Goal: Information Seeking & Learning: Find contact information

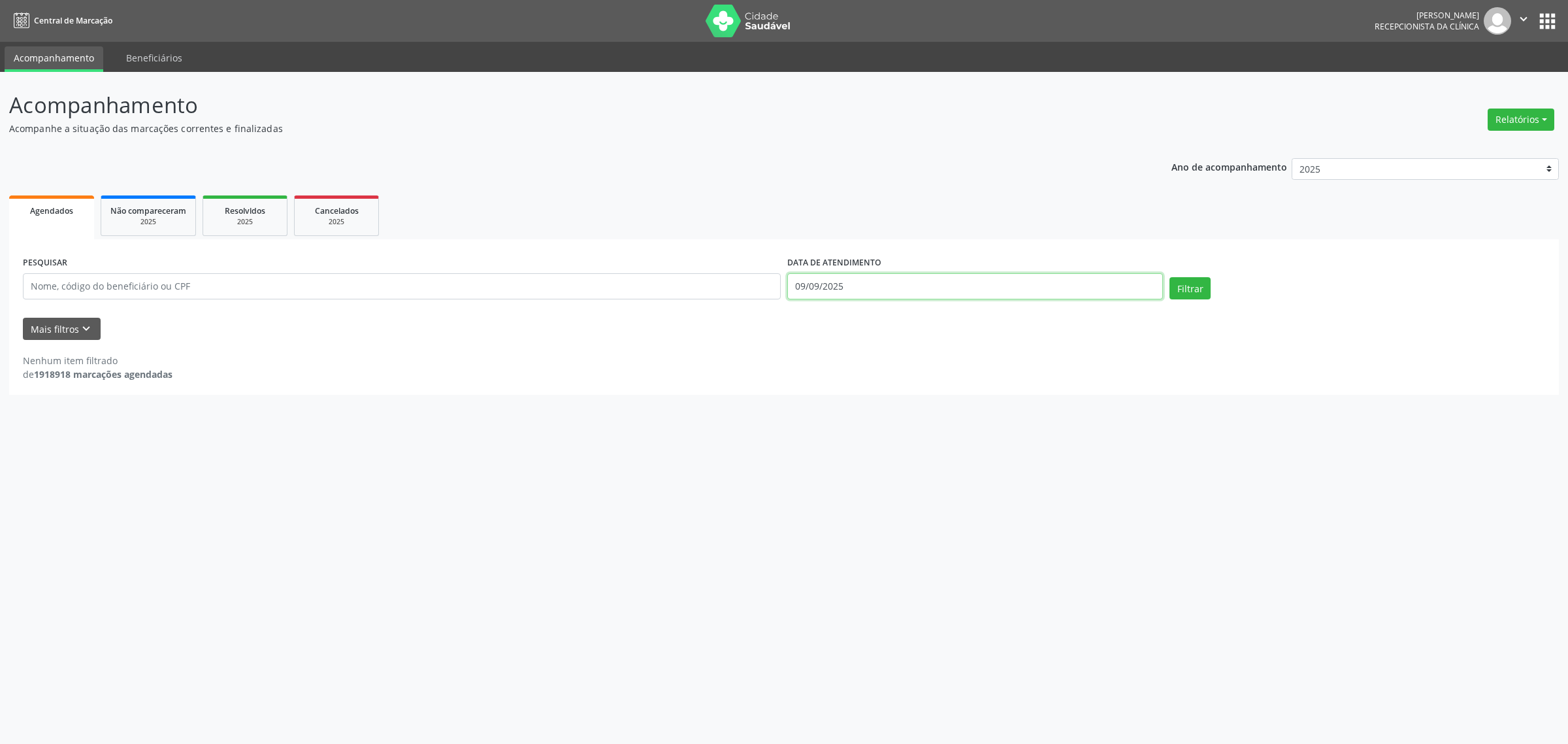
click at [827, 281] on input "09/09/2025" at bounding box center [975, 286] width 376 height 26
click at [879, 377] on span "10" at bounding box center [882, 380] width 26 height 26
type input "[DATE]"
click at [879, 377] on span "10" at bounding box center [882, 380] width 26 height 26
click at [1192, 285] on button "Filtrar" at bounding box center [1190, 289] width 41 height 22
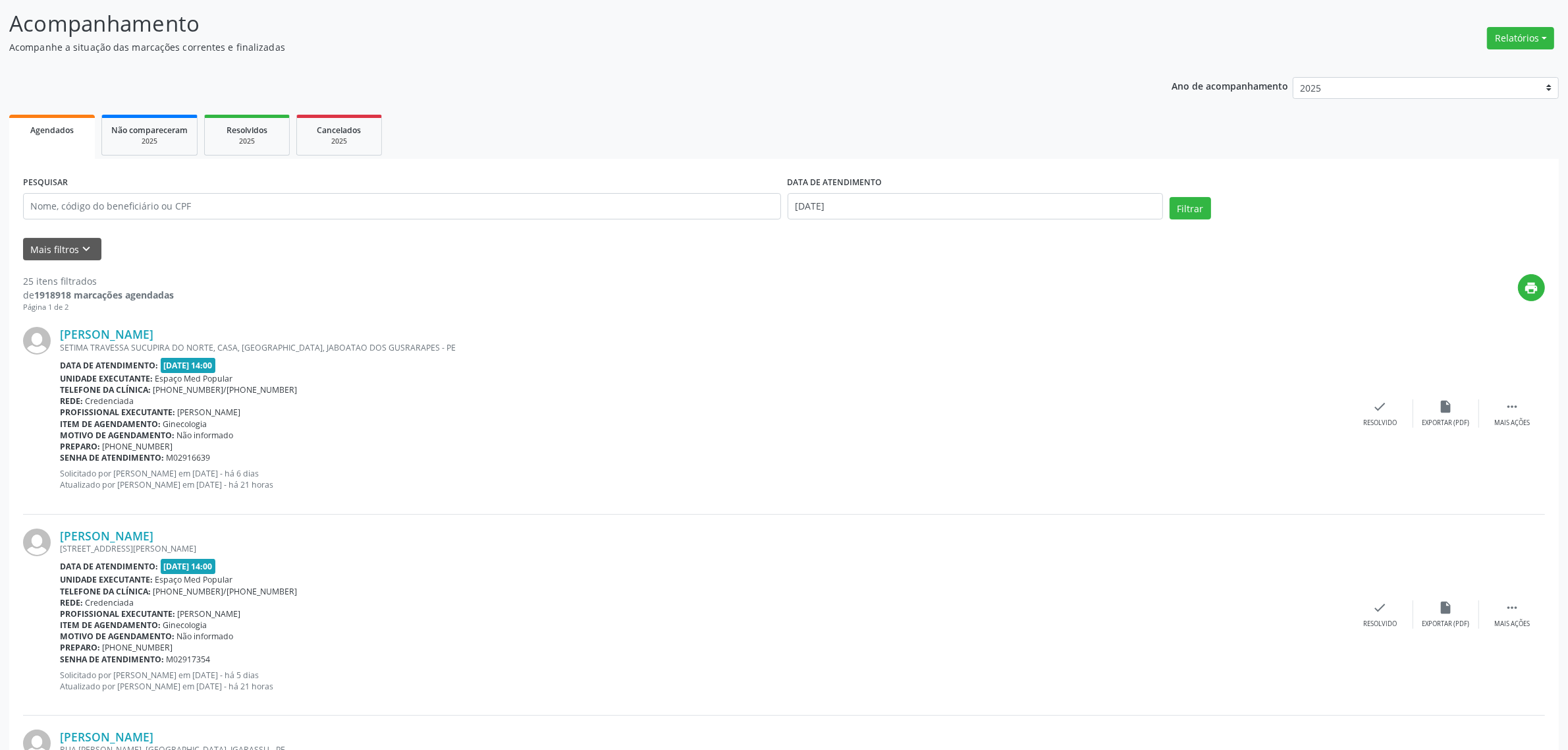
scroll to position [165, 0]
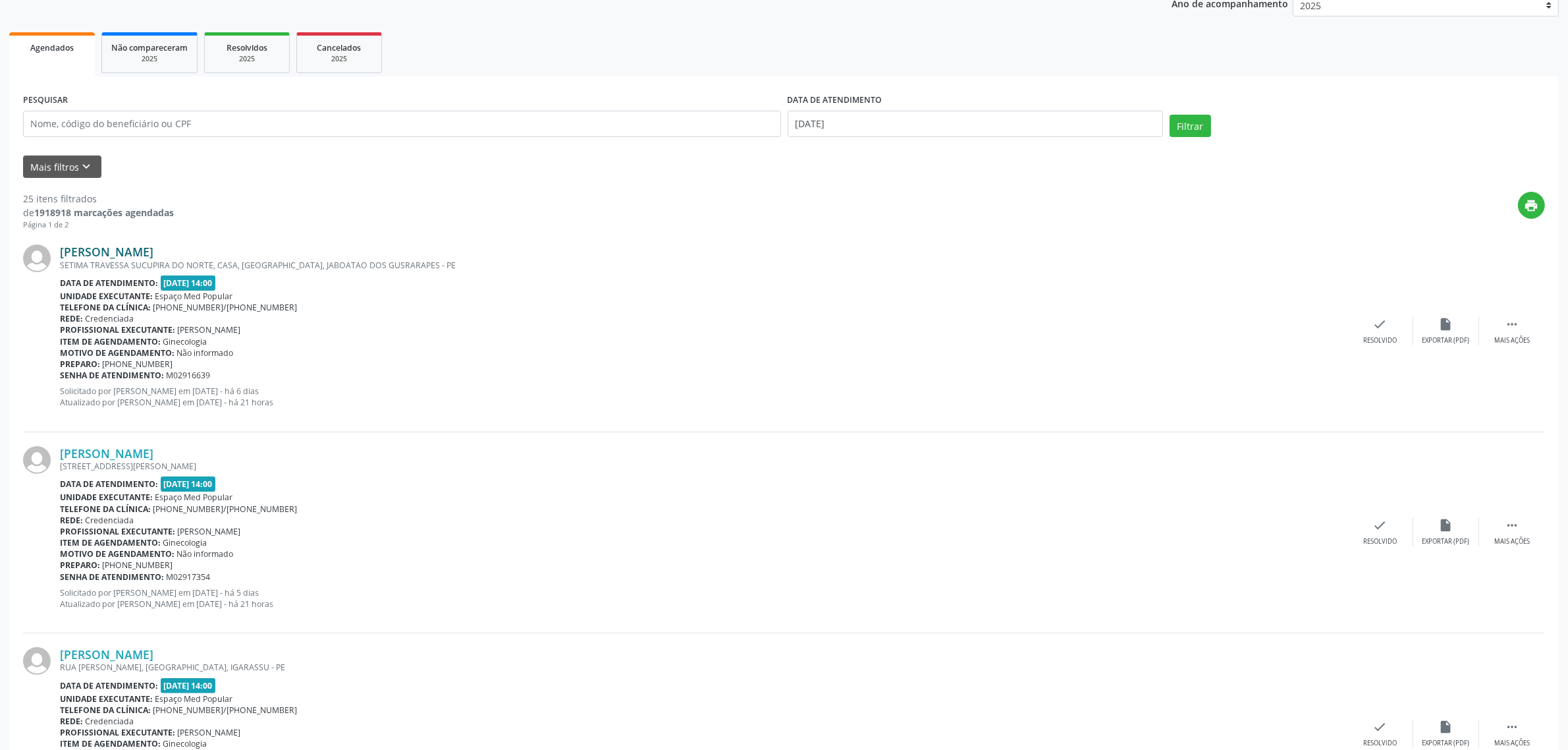
click at [112, 247] on link "[PERSON_NAME]" at bounding box center [107, 251] width 94 height 15
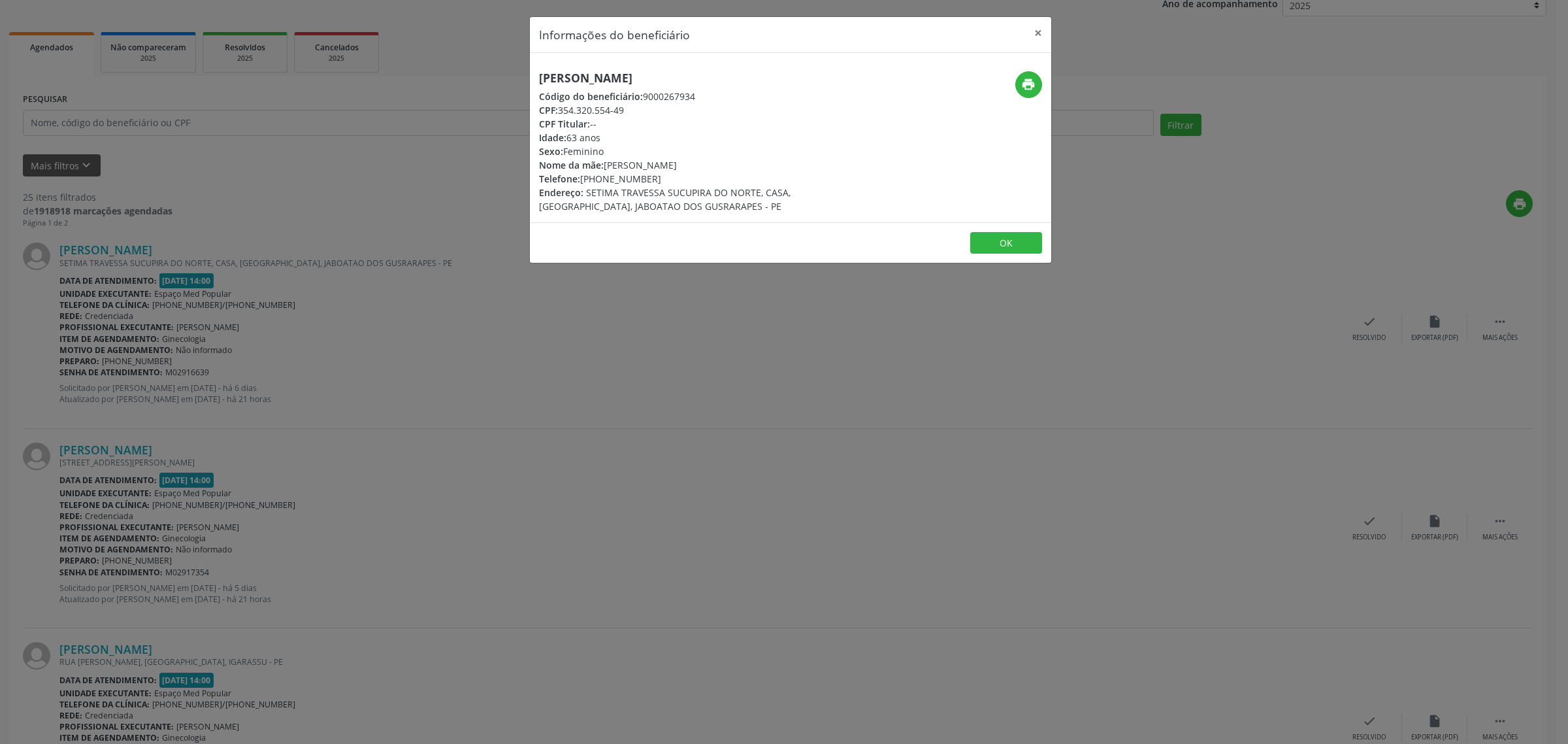
drag, startPoint x: 689, startPoint y: 76, endPoint x: 539, endPoint y: 83, distance: 150.2
click at [539, 83] on h5 "[PERSON_NAME]" at bounding box center [704, 78] width 329 height 14
copy h5 "[PERSON_NAME]"
drag, startPoint x: 649, startPoint y: 178, endPoint x: 582, endPoint y: 178, distance: 67.0
click at [582, 178] on div "Telefone: [PHONE_NUMBER]" at bounding box center [704, 178] width 329 height 14
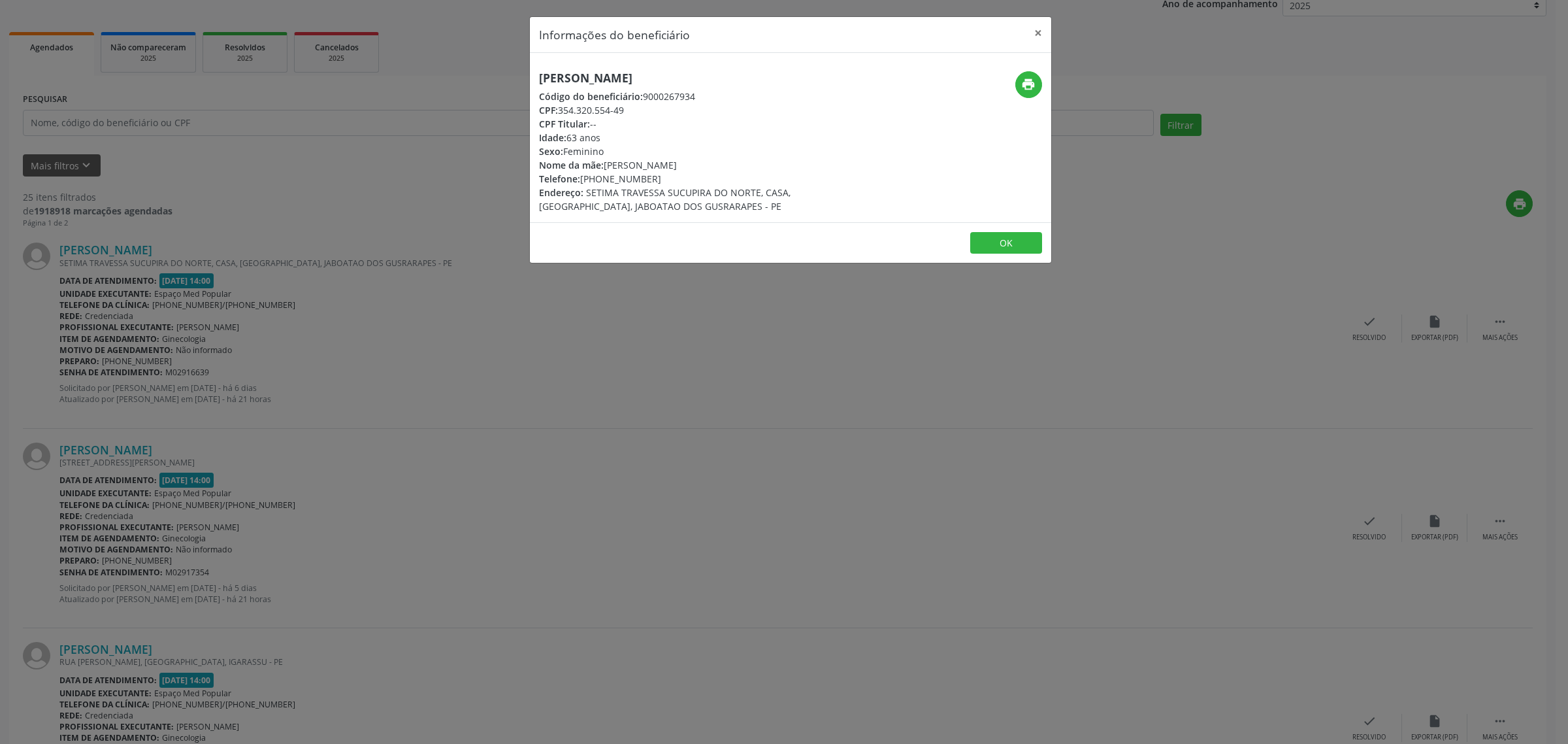
copy div "[PHONE_NUMBER]"
click at [423, 384] on div "Informações do beneficiário × [PERSON_NAME] Código do beneficiário: 9000267934 …" at bounding box center [784, 372] width 1568 height 744
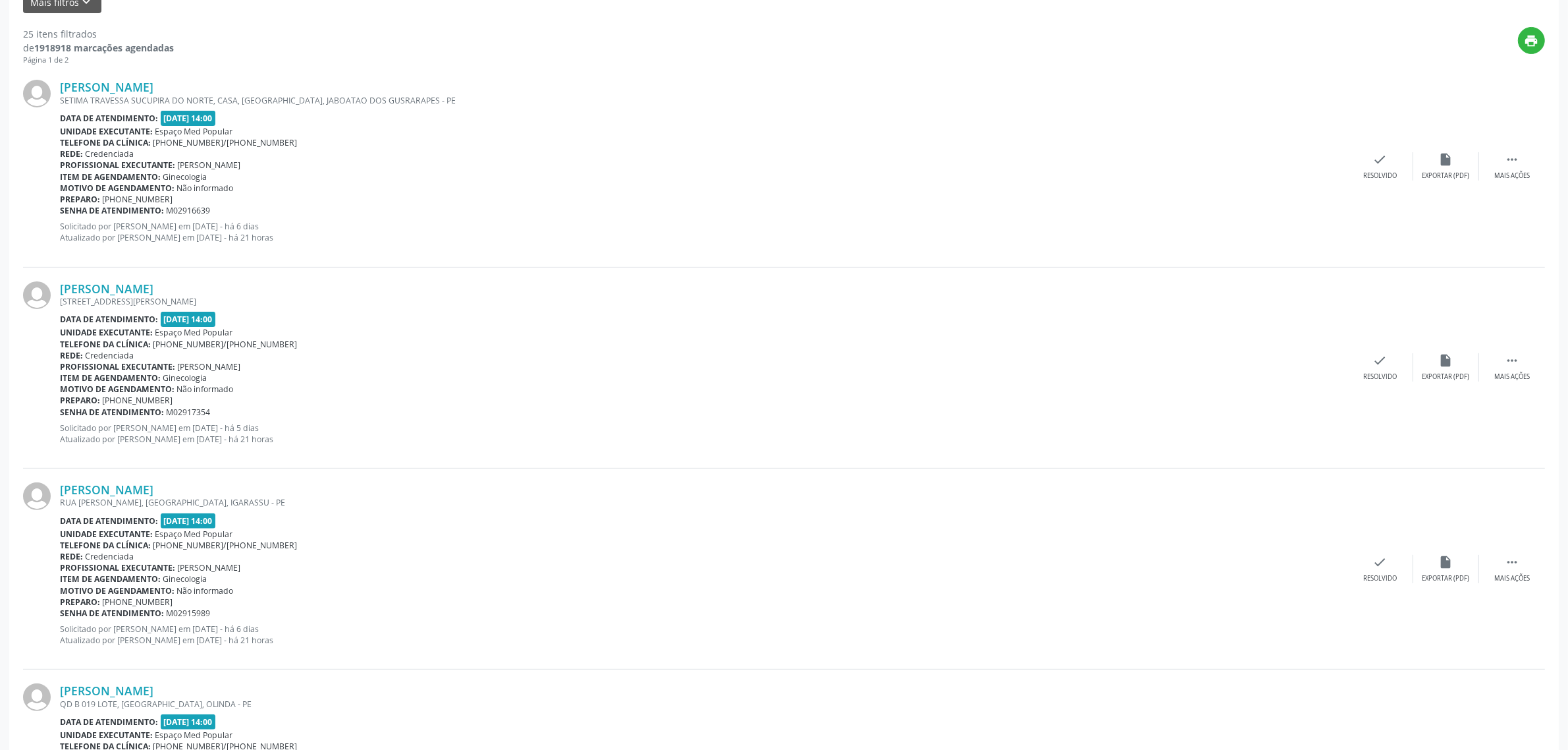
scroll to position [412, 0]
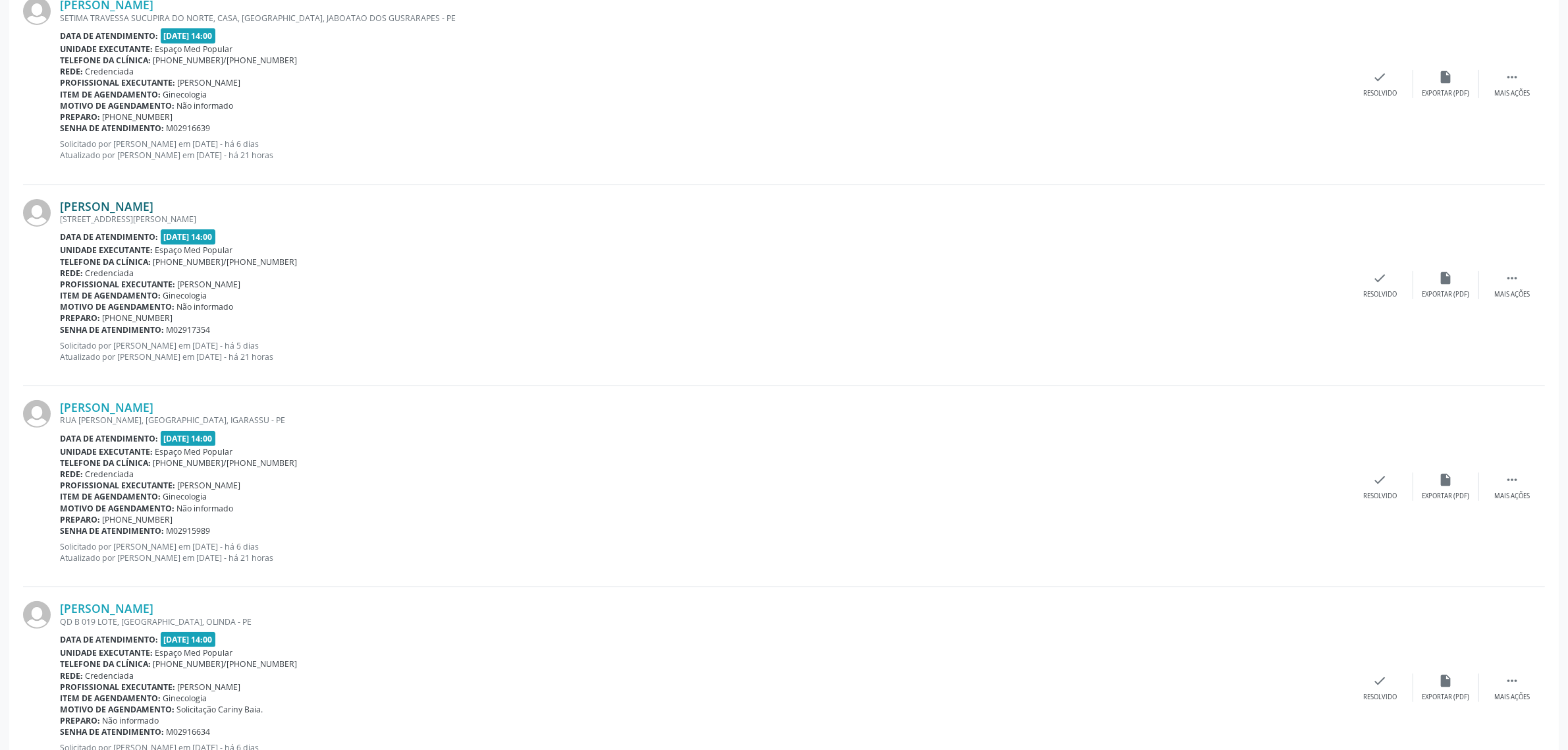
click at [133, 205] on link "[PERSON_NAME]" at bounding box center [107, 206] width 94 height 15
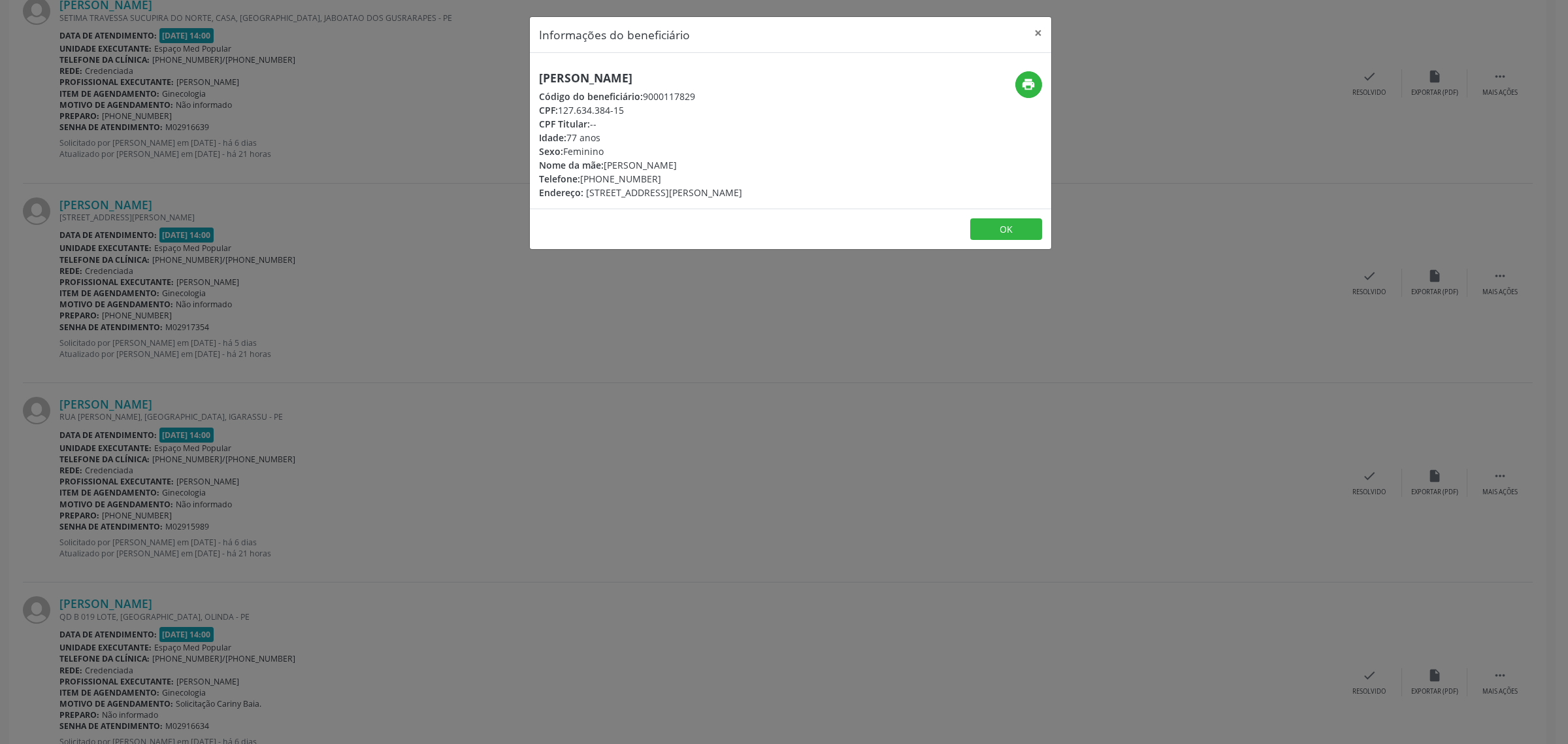
drag, startPoint x: 718, startPoint y: 77, endPoint x: 541, endPoint y: 82, distance: 177.1
click at [541, 82] on h5 "[PERSON_NAME]" at bounding box center [641, 78] width 203 height 14
copy h5 "[PERSON_NAME]"
click at [582, 385] on div "Informações do beneficiário × [PERSON_NAME] Código do beneficiário: 9000117829 …" at bounding box center [784, 372] width 1568 height 744
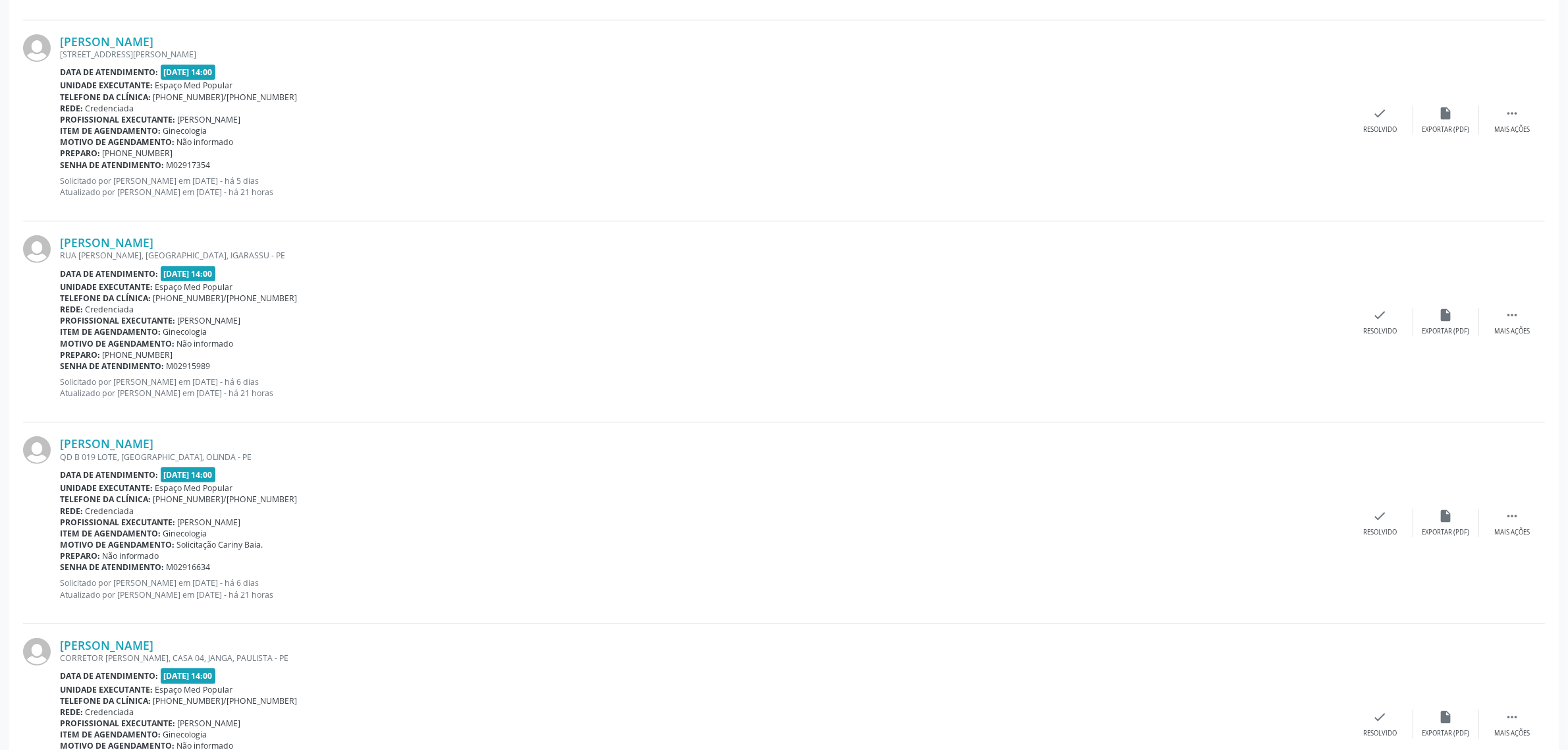
scroll to position [659, 0]
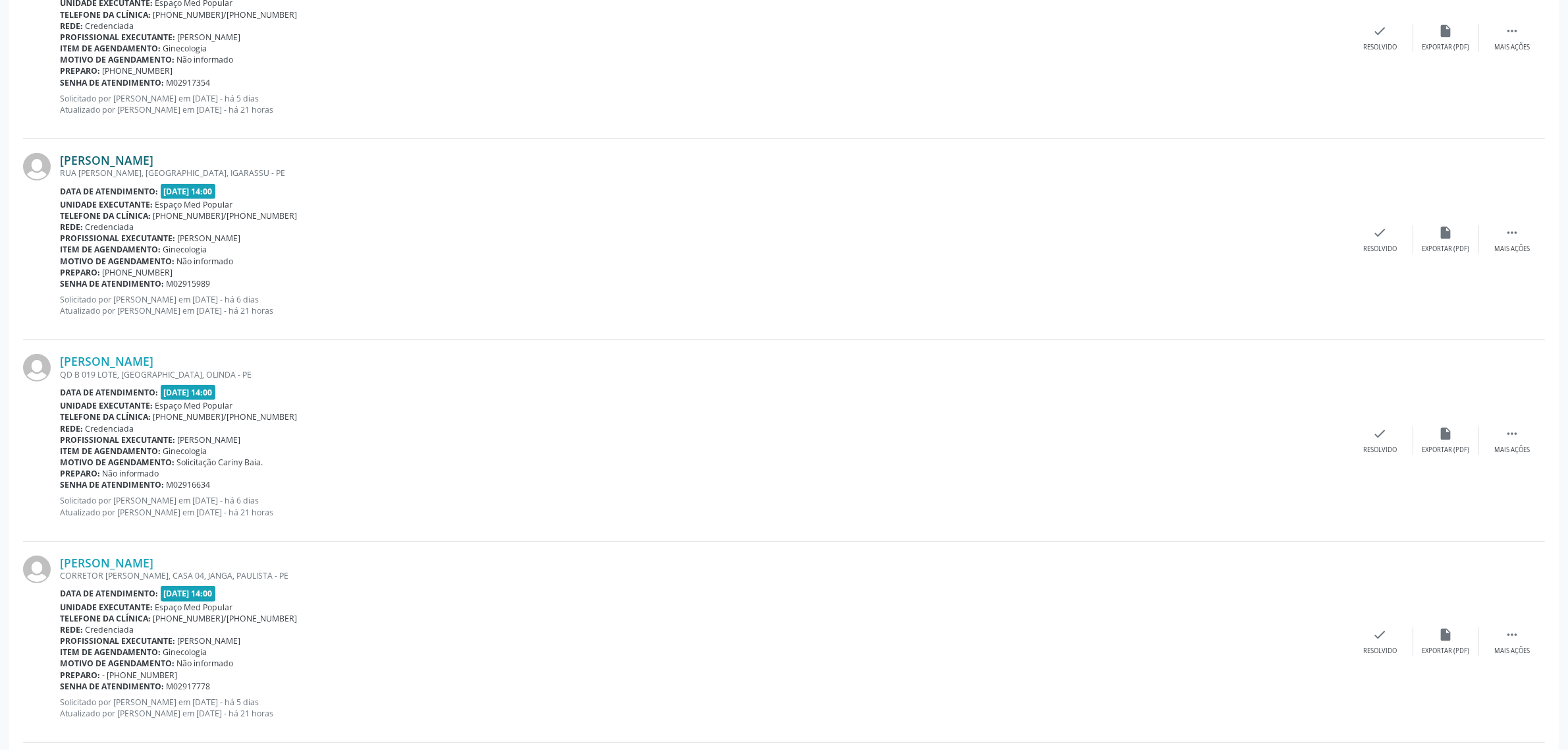
click at [127, 158] on link "[PERSON_NAME]" at bounding box center [107, 160] width 94 height 15
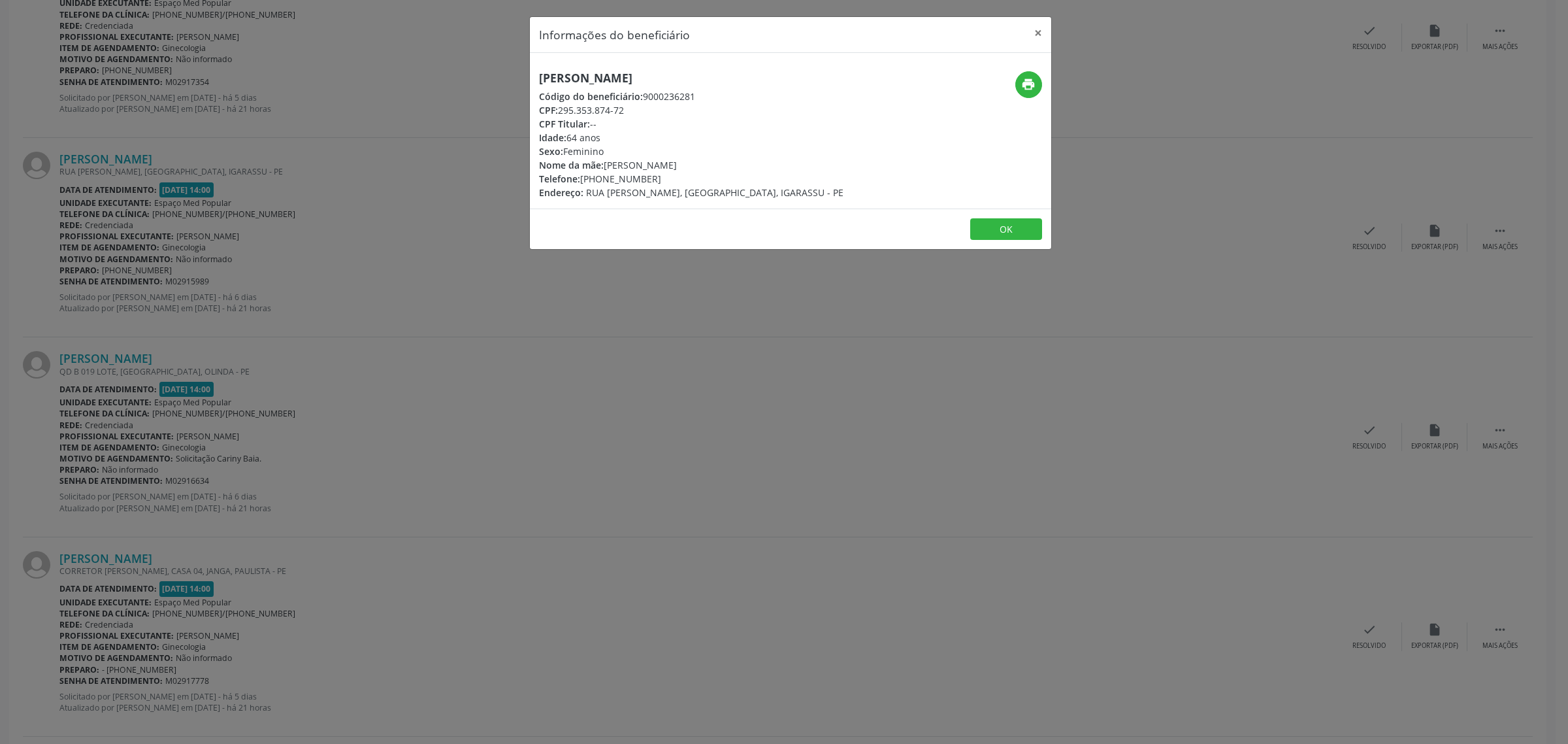
drag, startPoint x: 687, startPoint y: 76, endPoint x: 534, endPoint y: 74, distance: 153.0
click at [534, 74] on div "[PERSON_NAME] Código do beneficiário: 9000236281 CPF: 295.353.874-72 CPF Titula…" at bounding box center [703, 135] width 347 height 128
copy h5 "[PERSON_NAME]"
drag, startPoint x: 644, startPoint y: 180, endPoint x: 580, endPoint y: 180, distance: 64.0
click at [580, 180] on div "Telefone: [PHONE_NUMBER]" at bounding box center [691, 178] width 304 height 14
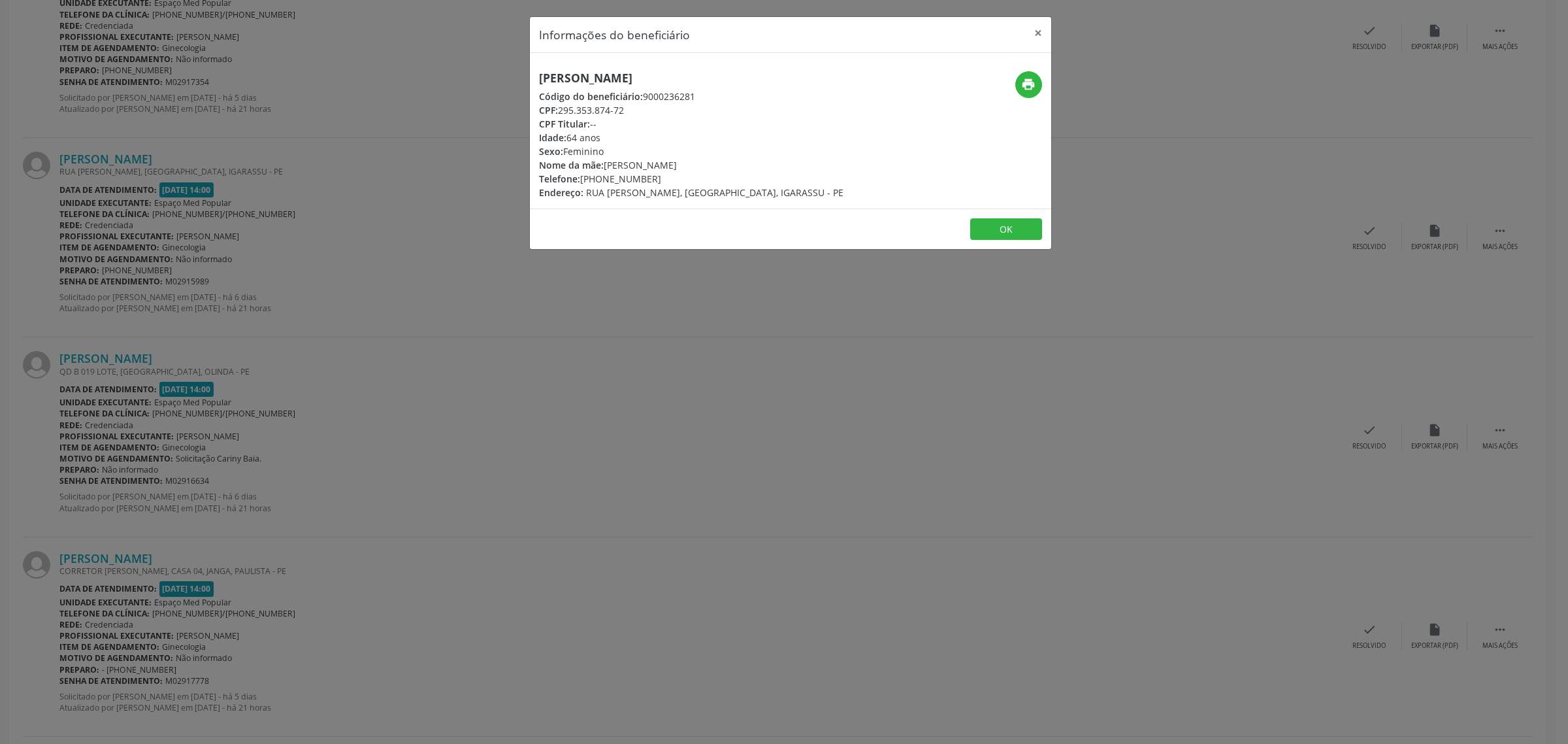
copy div "[PHONE_NUMBER]"
click at [523, 345] on div "Informações do beneficiário × [PERSON_NAME] Código do beneficiário: 9000236281 …" at bounding box center [784, 372] width 1568 height 744
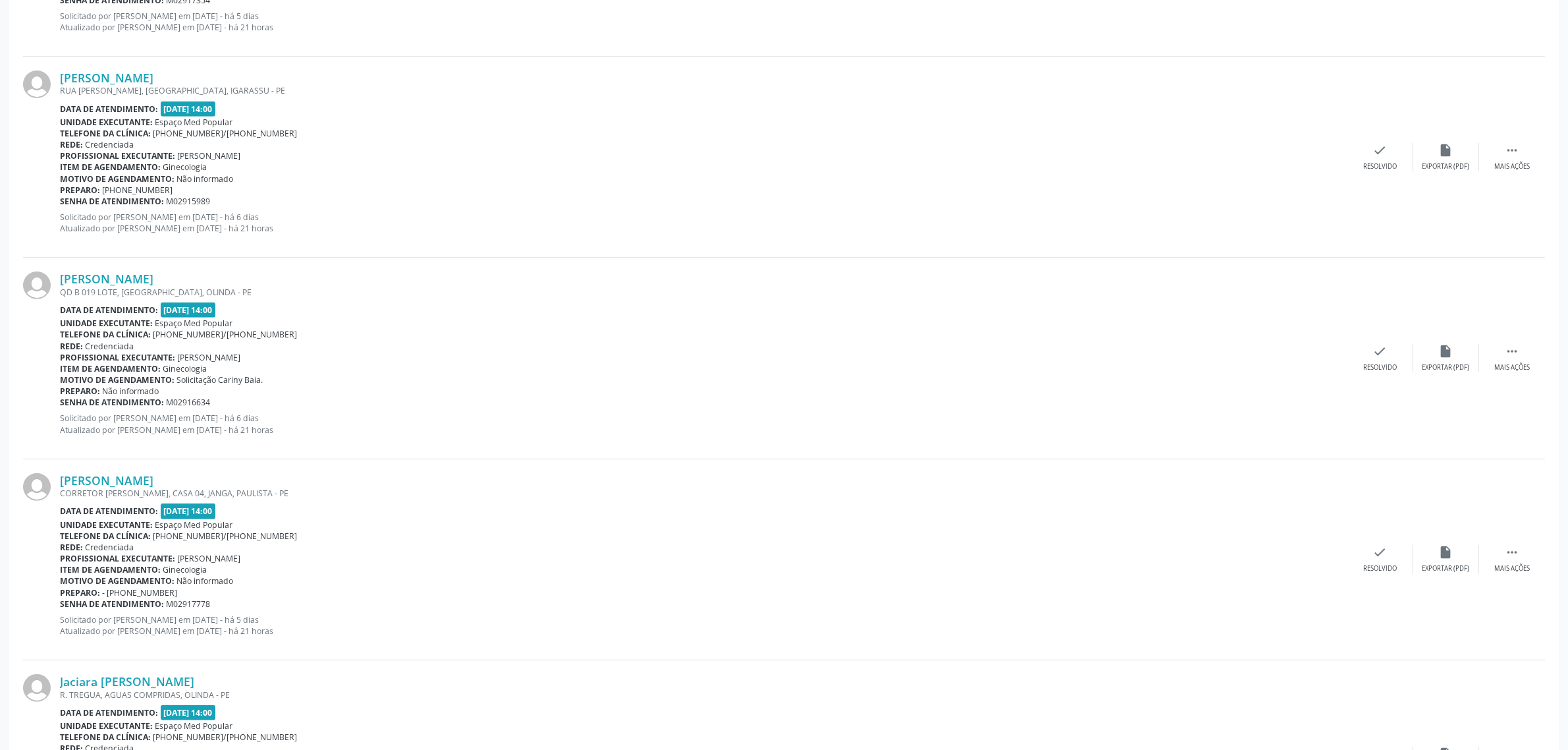
scroll to position [824, 0]
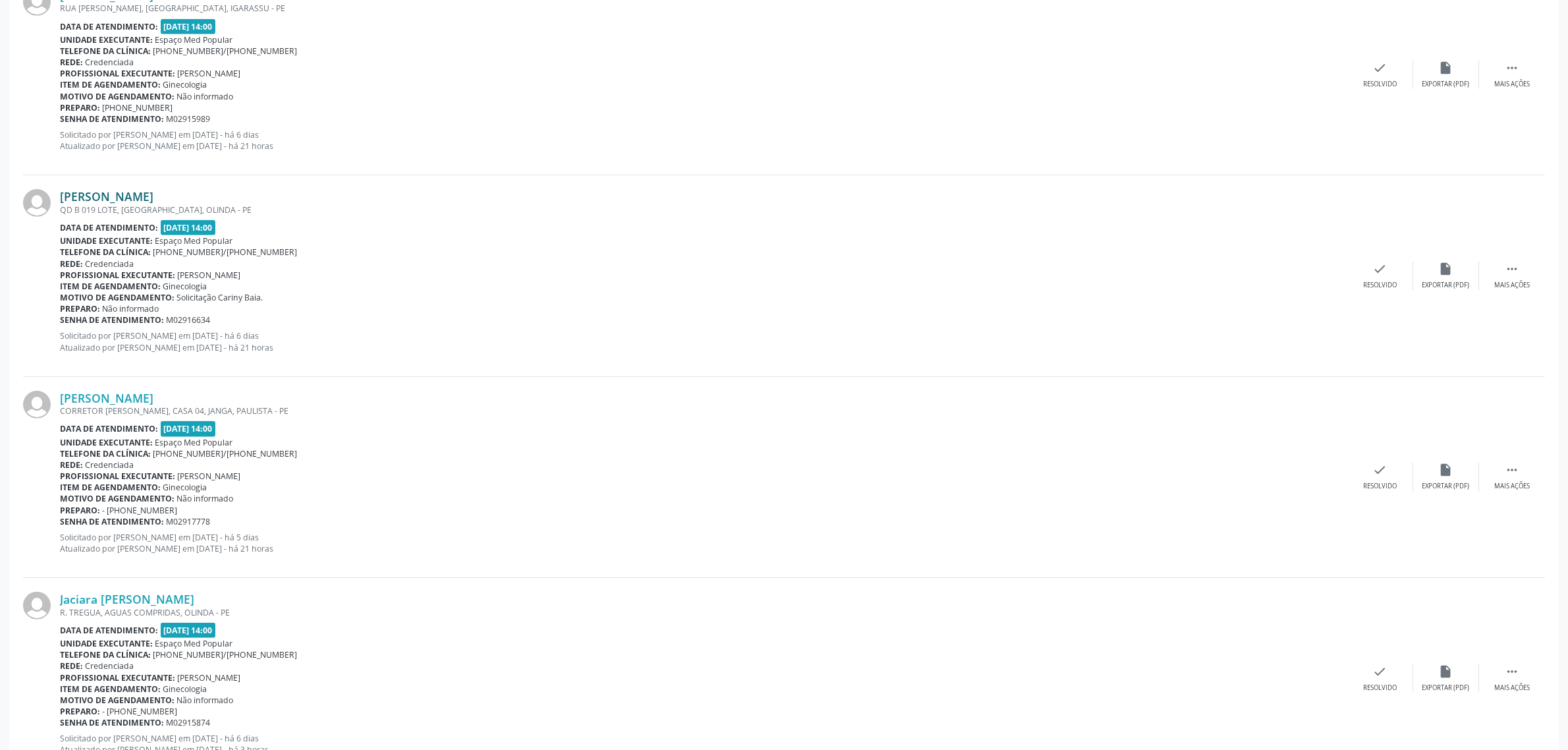
click at [110, 196] on link "[PERSON_NAME]" at bounding box center [107, 196] width 94 height 15
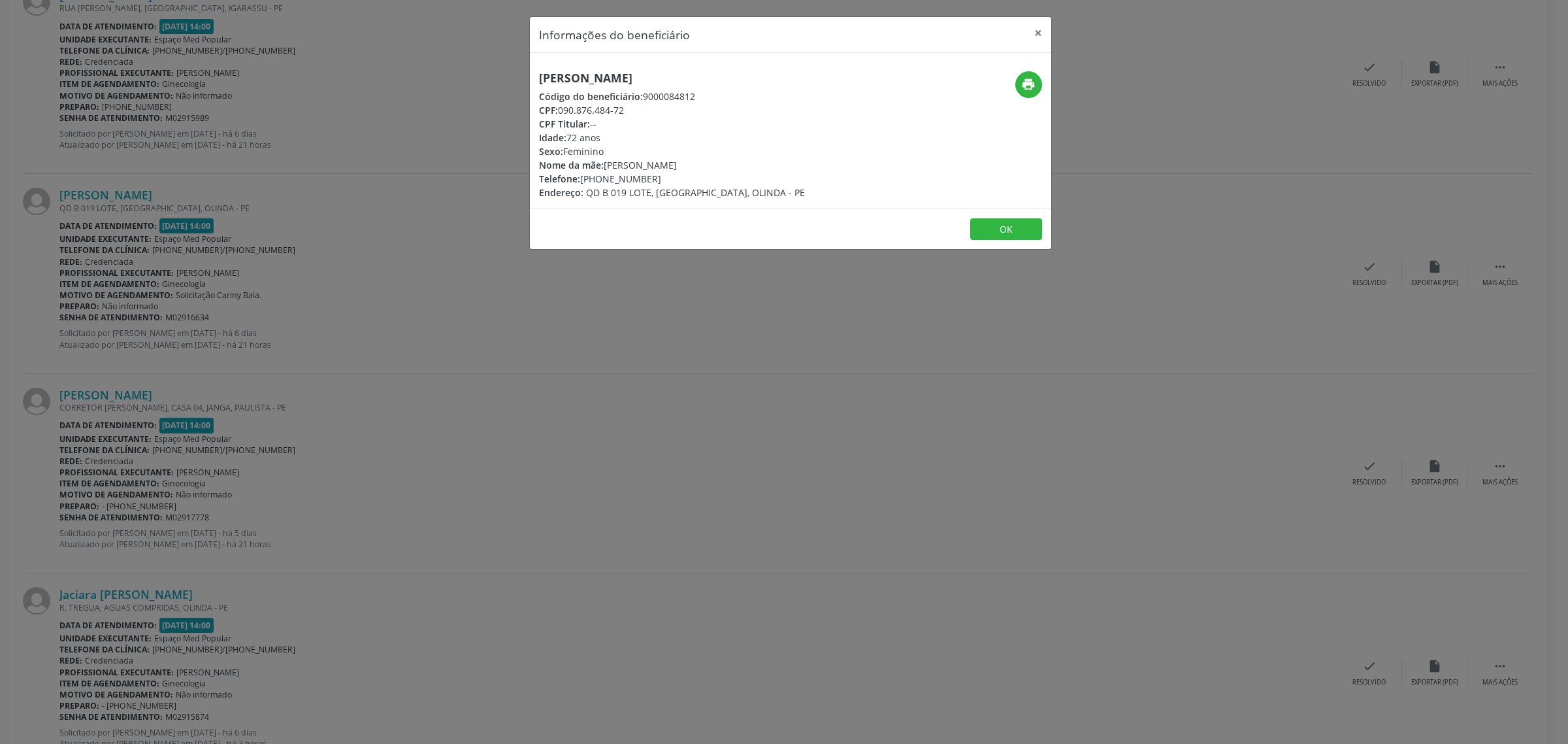
drag, startPoint x: 706, startPoint y: 77, endPoint x: 540, endPoint y: 79, distance: 166.0
click at [540, 79] on h5 "[PERSON_NAME]" at bounding box center [672, 78] width 266 height 14
copy h5 "[PERSON_NAME]"
click at [545, 331] on div "Informações do beneficiário × [PERSON_NAME] Código do beneficiário: 9000084812 …" at bounding box center [784, 372] width 1568 height 744
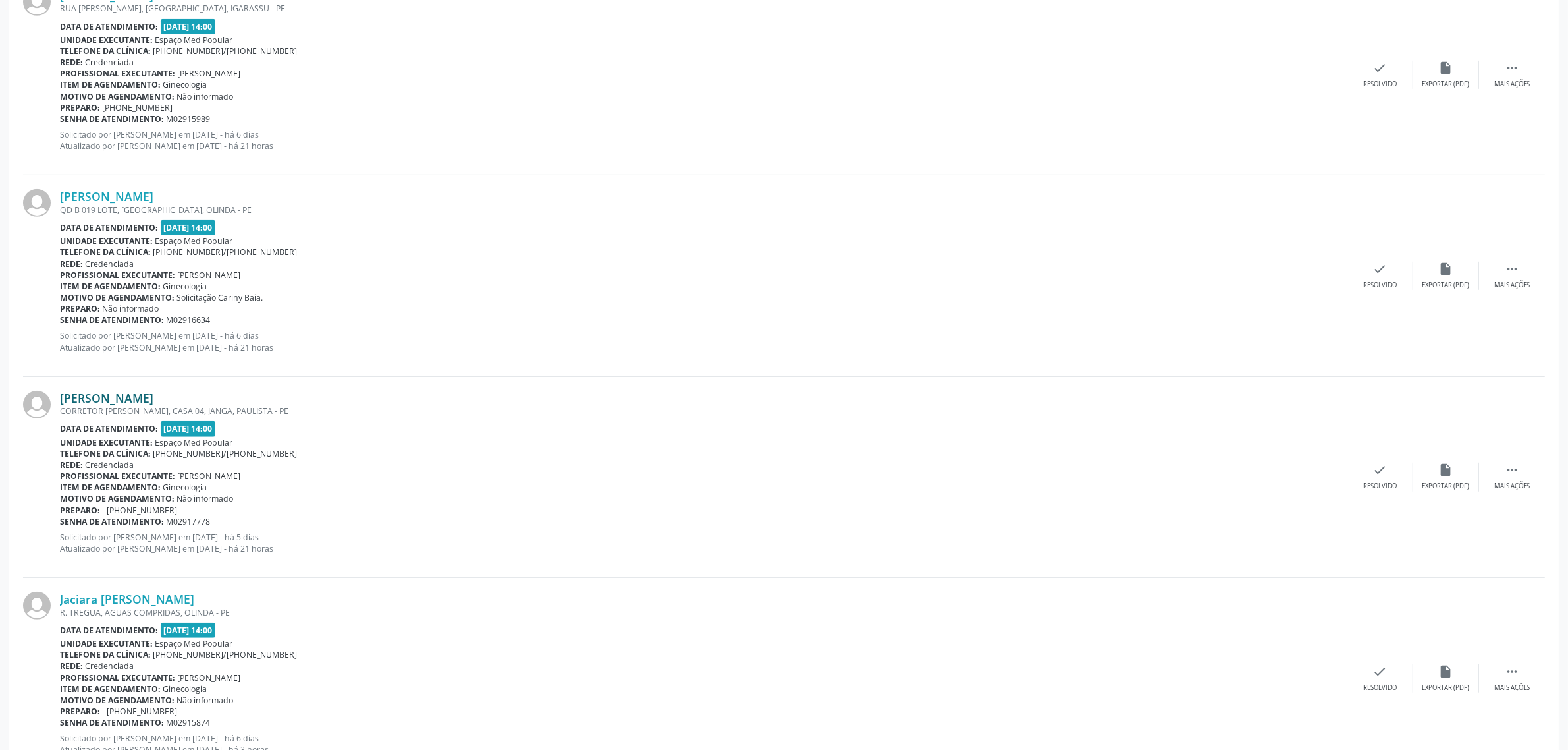
click at [108, 401] on link "[PERSON_NAME]" at bounding box center [107, 398] width 94 height 15
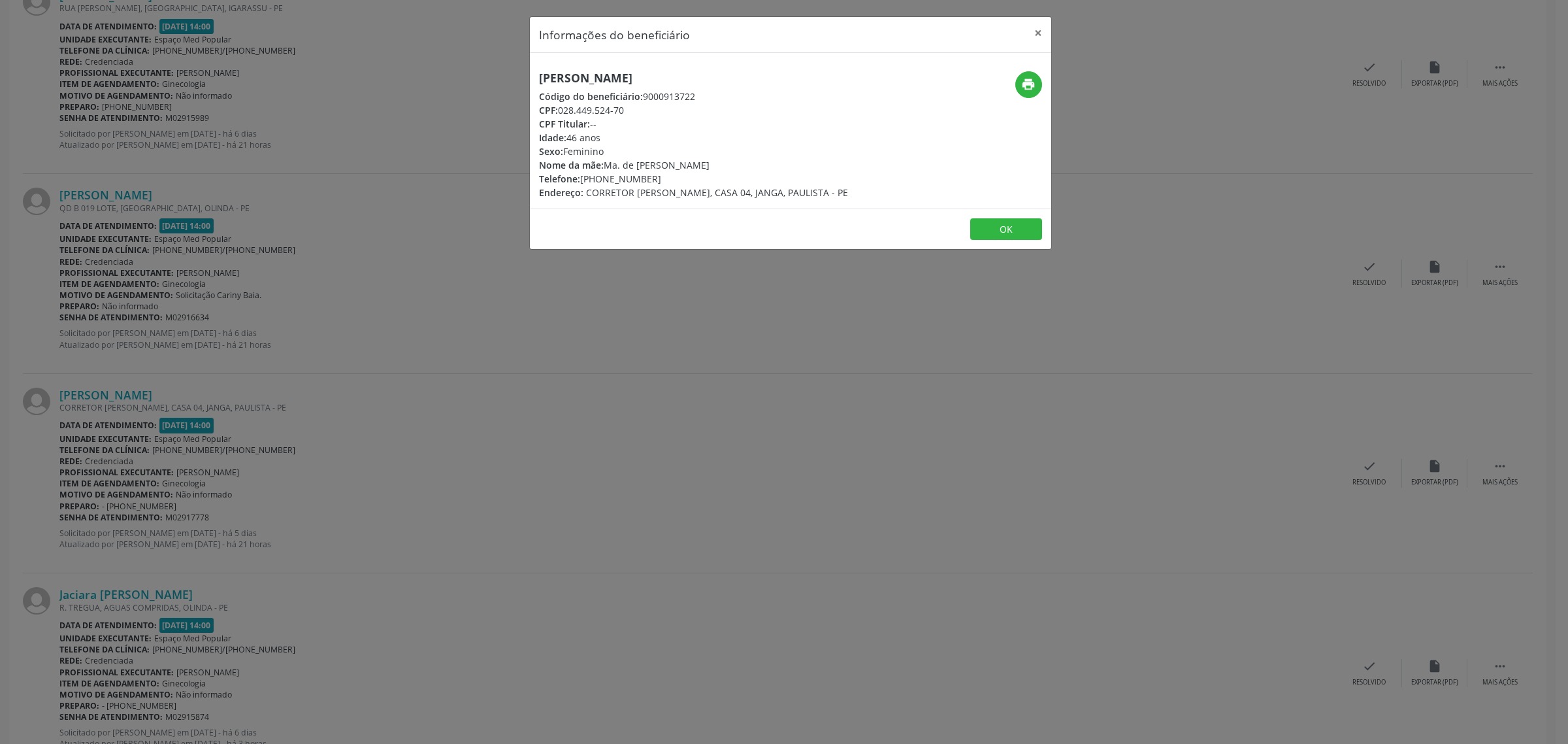
drag, startPoint x: 808, startPoint y: 80, endPoint x: 541, endPoint y: 70, distance: 267.2
click at [541, 72] on h5 "[PERSON_NAME]" at bounding box center [694, 78] width 309 height 14
copy h5 "[PERSON_NAME]"
drag, startPoint x: 651, startPoint y: 182, endPoint x: 582, endPoint y: 180, distance: 69.0
click at [582, 180] on div "Telefone: [PHONE_NUMBER]" at bounding box center [694, 178] width 309 height 14
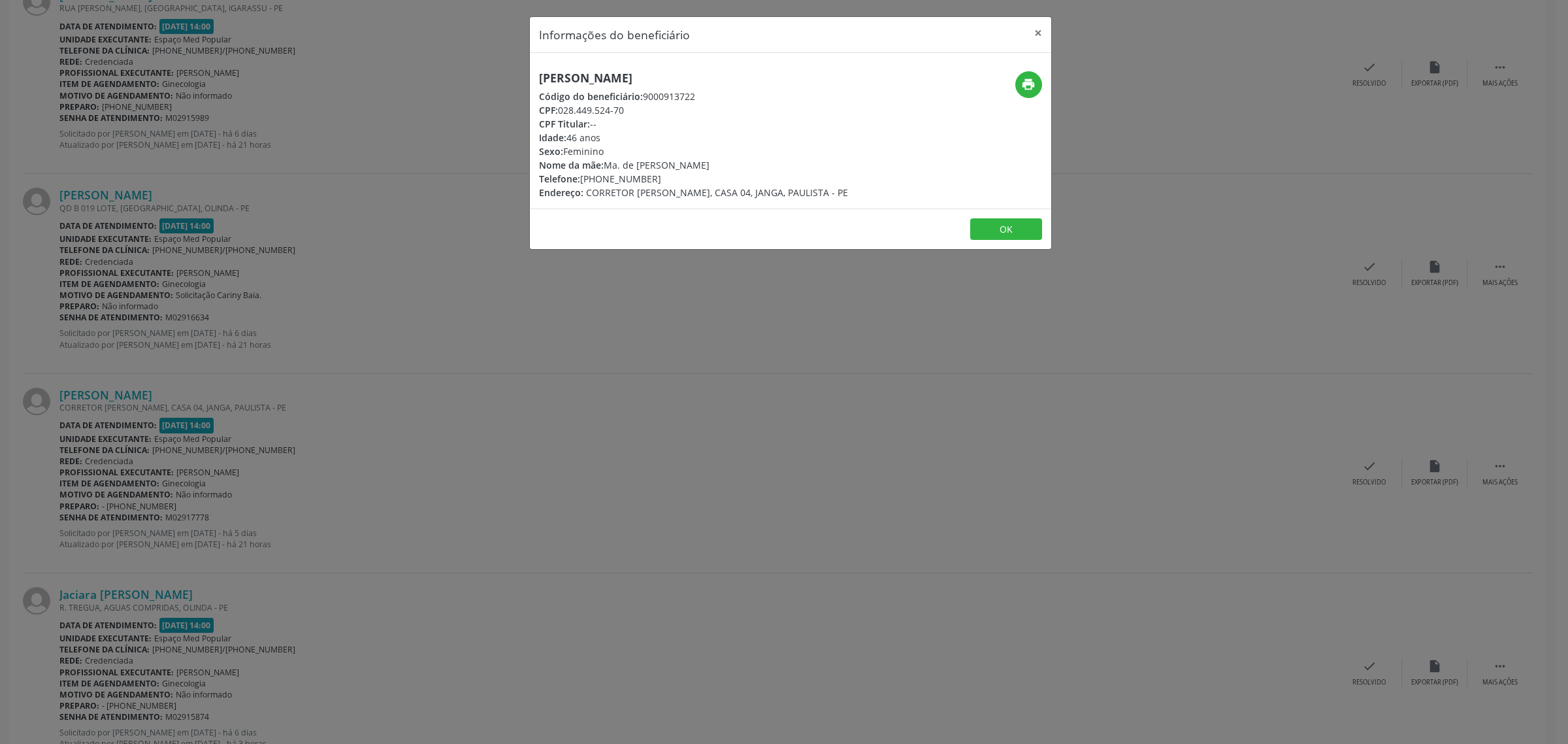
copy div "81) 99298-9374"
click at [574, 347] on div "Informações do beneficiário × [PERSON_NAME] Código do beneficiário: 9000913722 …" at bounding box center [784, 372] width 1568 height 744
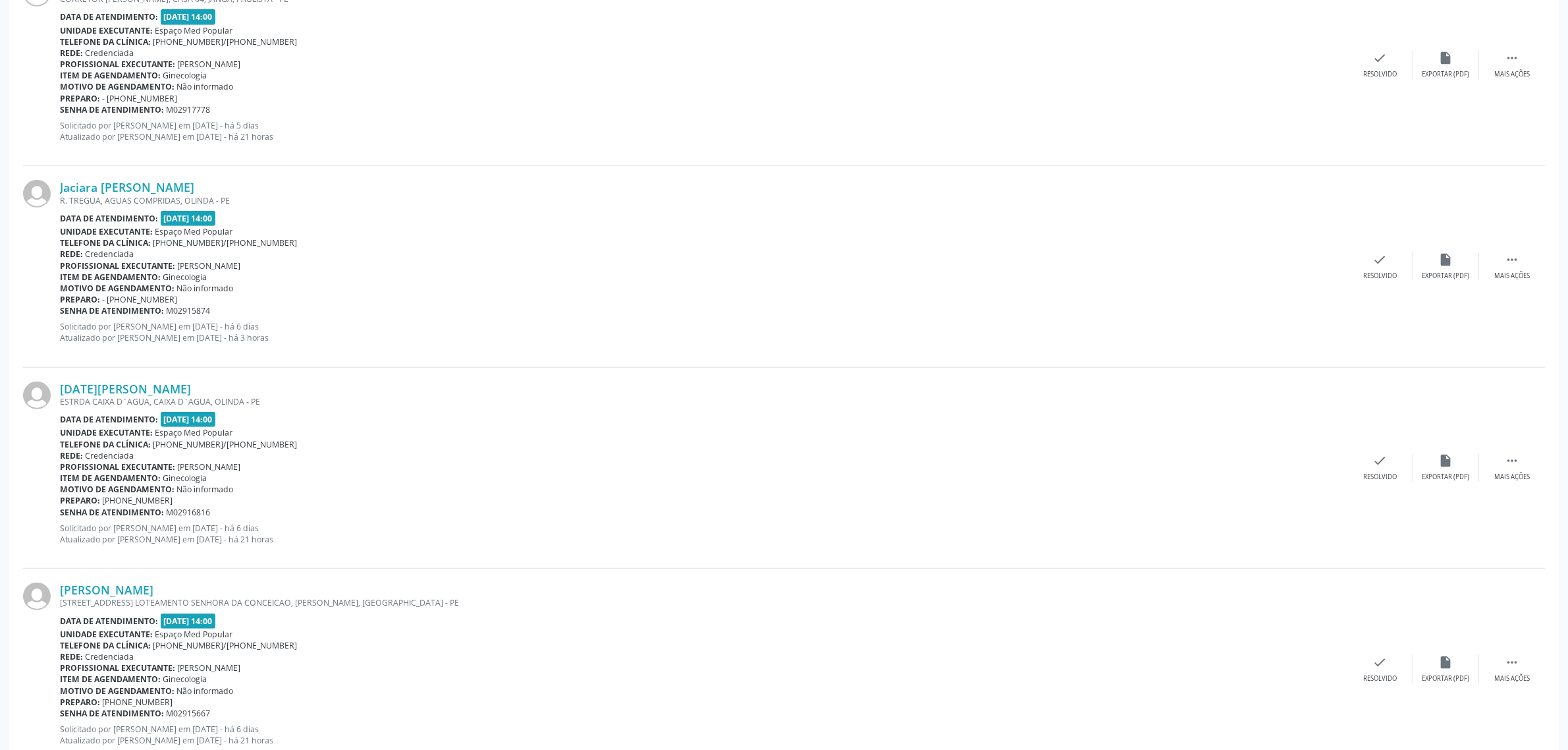
scroll to position [1318, 0]
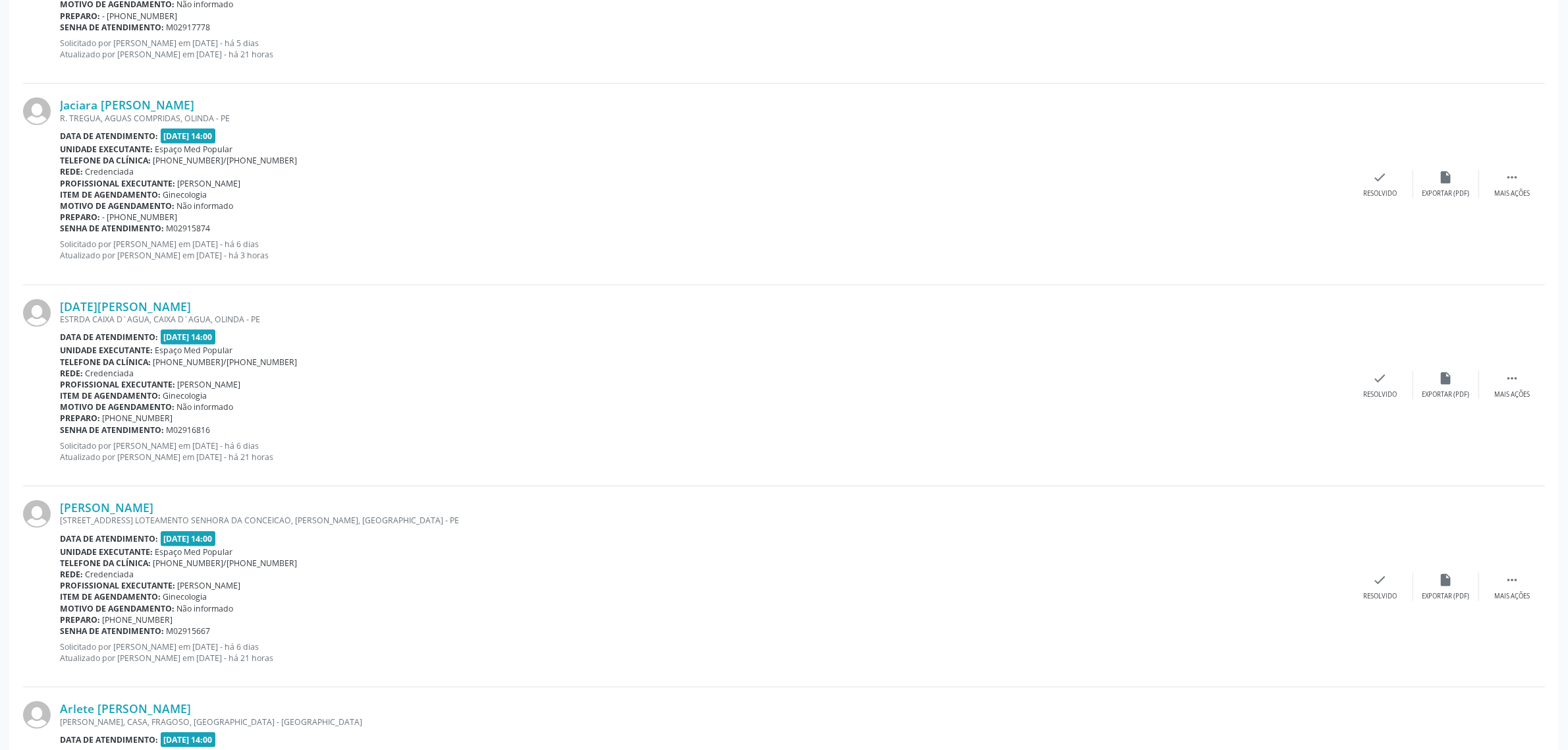
drag, startPoint x: 185, startPoint y: 107, endPoint x: 58, endPoint y: 110, distance: 127.0
click at [60, 110] on div "Jaciara [PERSON_NAME]" at bounding box center [704, 104] width 1287 height 15
copy link "Jaciara [PERSON_NAME]"
click at [121, 108] on link "Jaciara [PERSON_NAME]" at bounding box center [127, 104] width 135 height 15
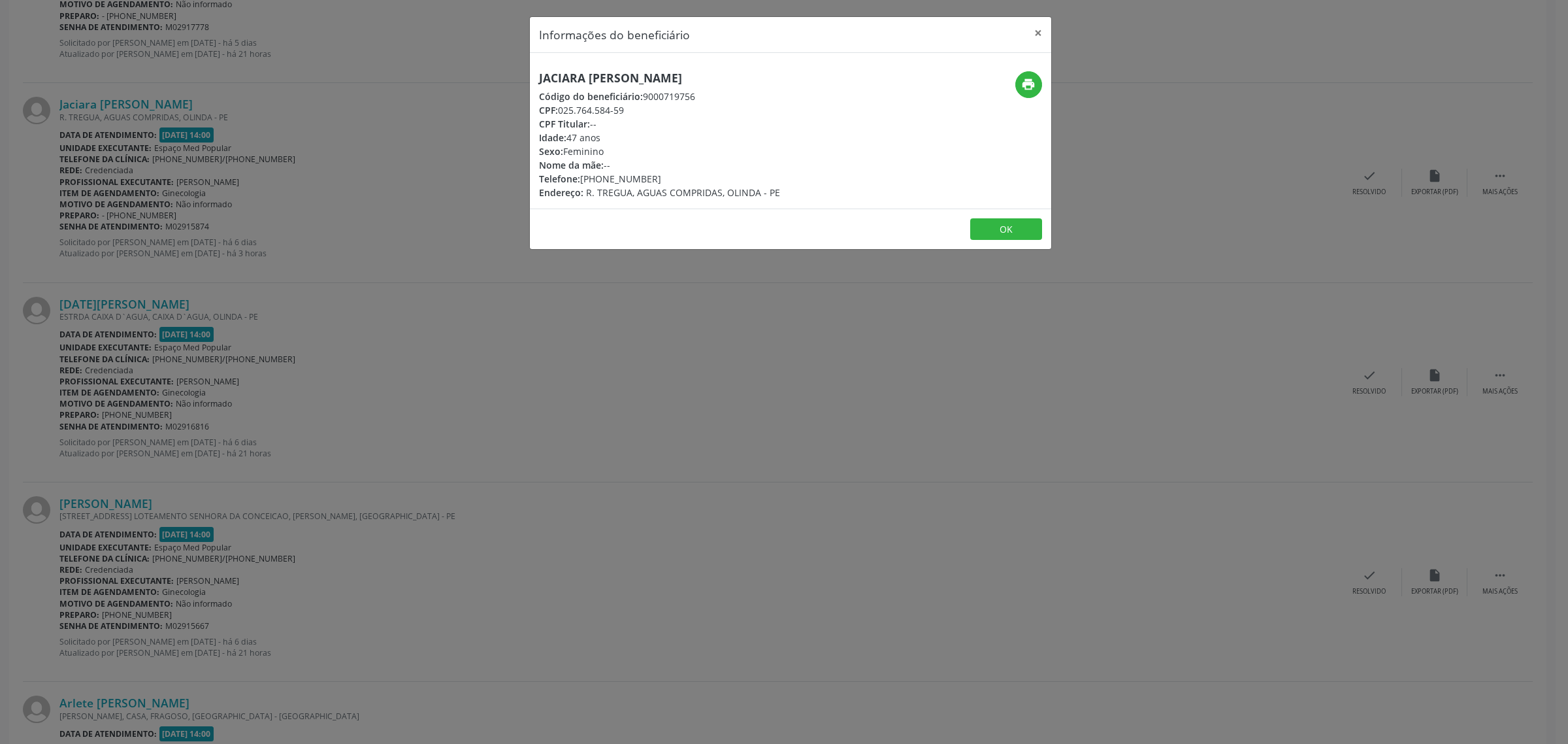
drag, startPoint x: 649, startPoint y: 178, endPoint x: 582, endPoint y: 178, distance: 67.0
click at [582, 178] on div "Telefone: [PHONE_NUMBER]" at bounding box center [660, 178] width 241 height 14
copy div "[PHONE_NUMBER]"
drag, startPoint x: 504, startPoint y: 363, endPoint x: 488, endPoint y: 356, distance: 17.5
click at [494, 359] on div "Informações do beneficiário × Jaciara [PERSON_NAME] Código do beneficiário: 900…" at bounding box center [784, 372] width 1568 height 744
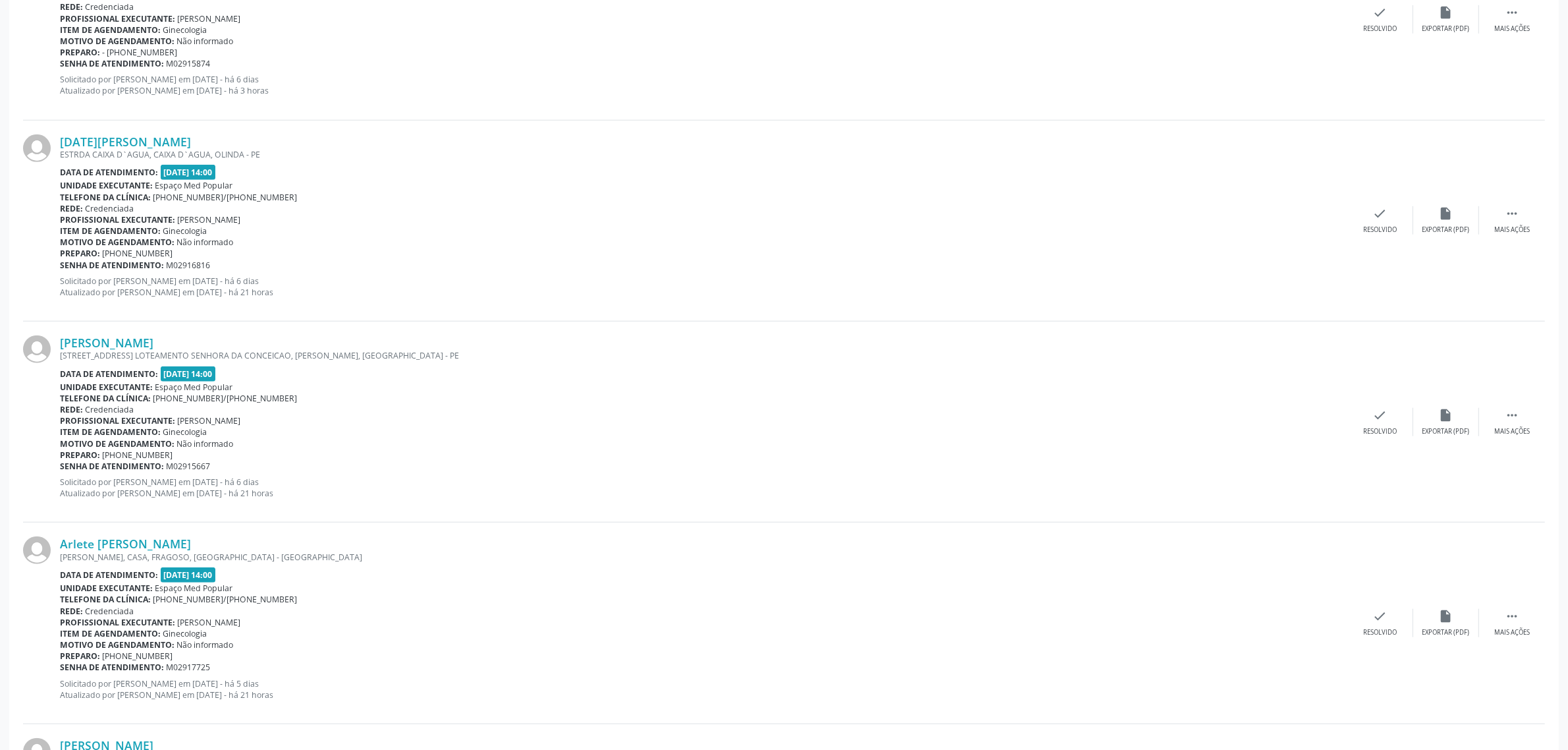
scroll to position [1565, 0]
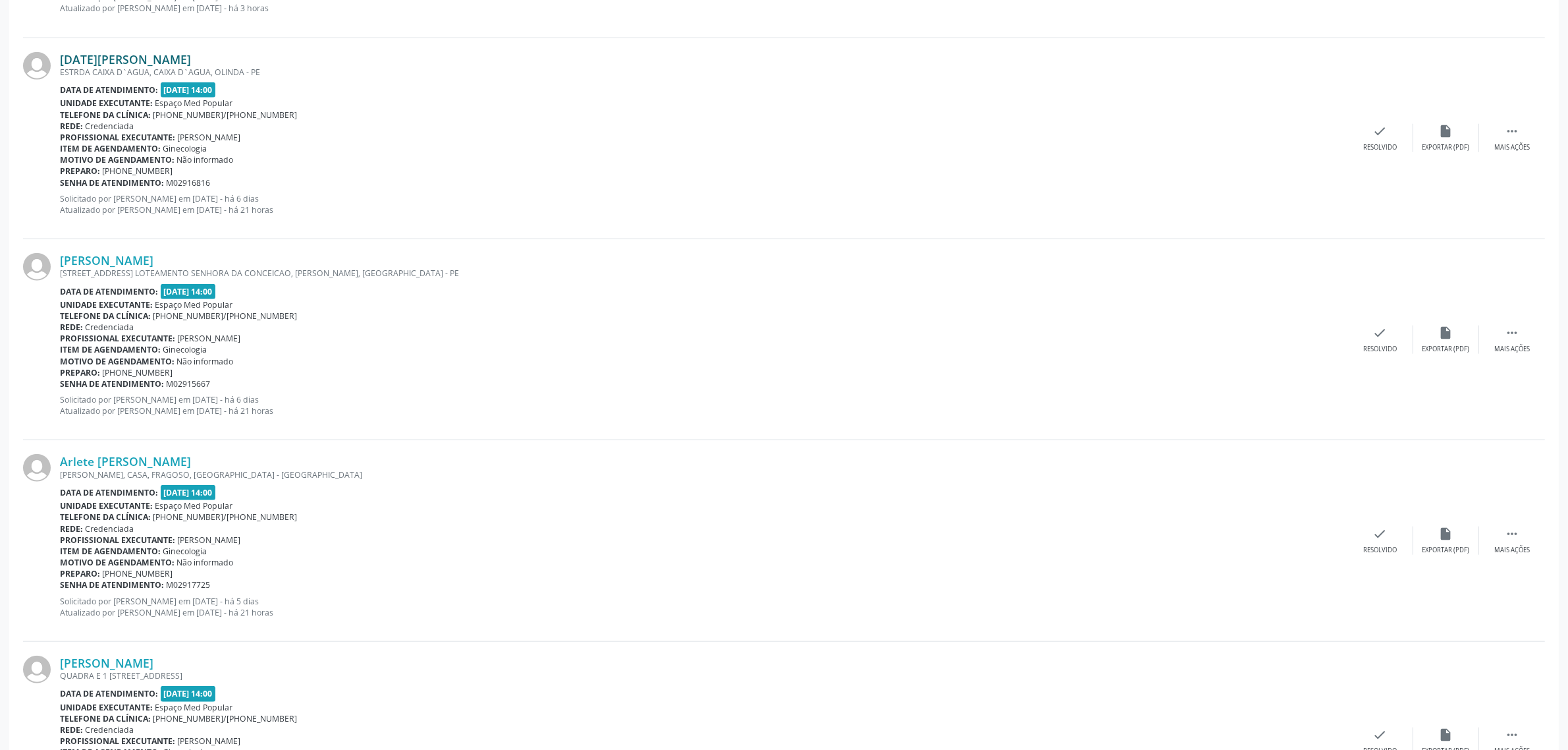
click at [149, 62] on link "[DATE][PERSON_NAME]" at bounding box center [125, 59] width 131 height 15
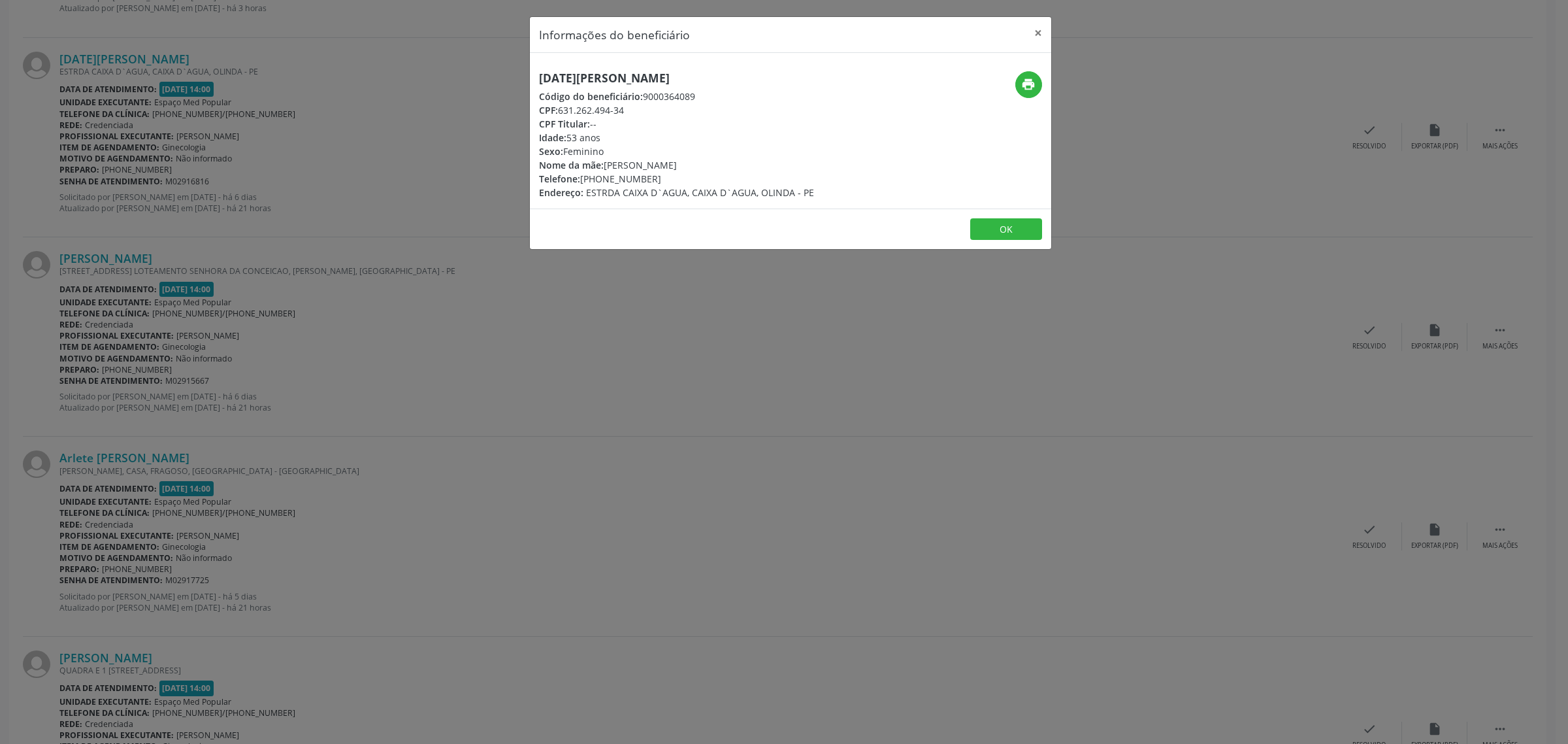
drag, startPoint x: 709, startPoint y: 75, endPoint x: 533, endPoint y: 82, distance: 176.1
click at [533, 82] on div "[DATE][PERSON_NAME] Código do beneficiário: 9000364089 CPF: 631.262.494-34 CPF …" at bounding box center [703, 135] width 347 height 128
drag, startPoint x: 647, startPoint y: 180, endPoint x: 583, endPoint y: 183, distance: 64.1
click at [583, 183] on div "Telefone: [PHONE_NUMBER]" at bounding box center [676, 178] width 275 height 14
drag, startPoint x: 442, startPoint y: 370, endPoint x: 335, endPoint y: 322, distance: 117.3
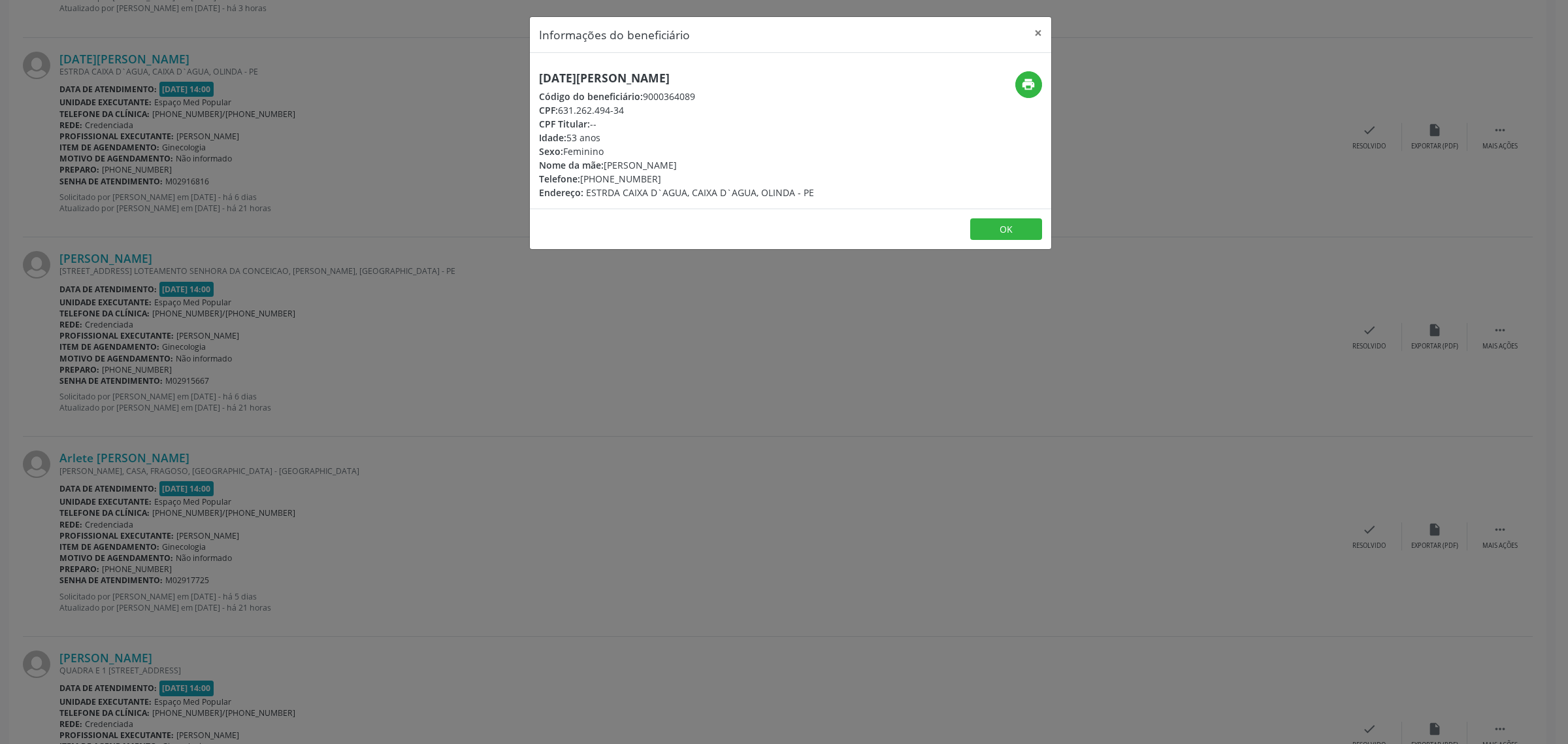
click at [441, 370] on div "Informações do beneficiário × [DATE][PERSON_NAME] Código do beneficiário: 90003…" at bounding box center [784, 372] width 1568 height 744
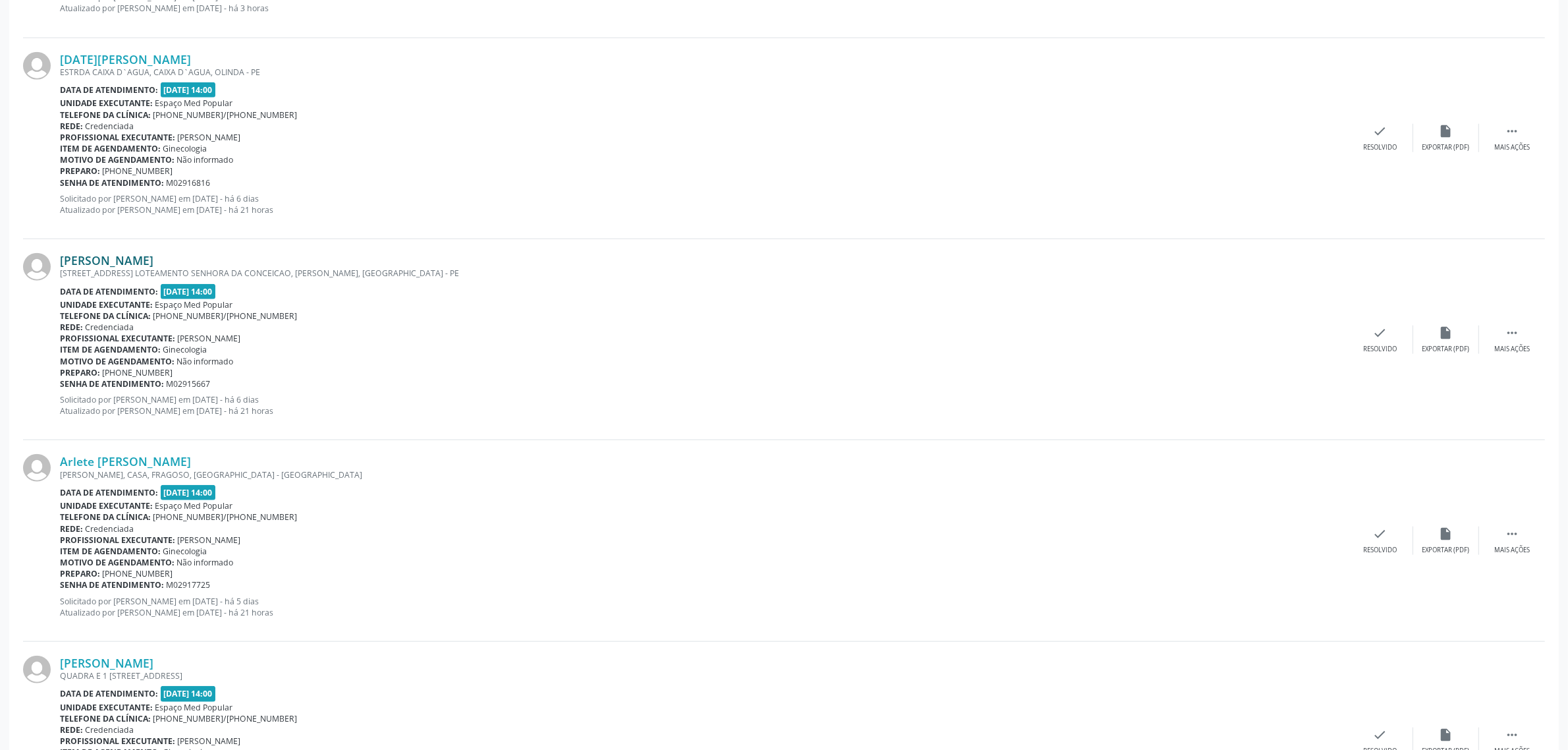
click at [110, 263] on link "[PERSON_NAME]" at bounding box center [107, 260] width 94 height 15
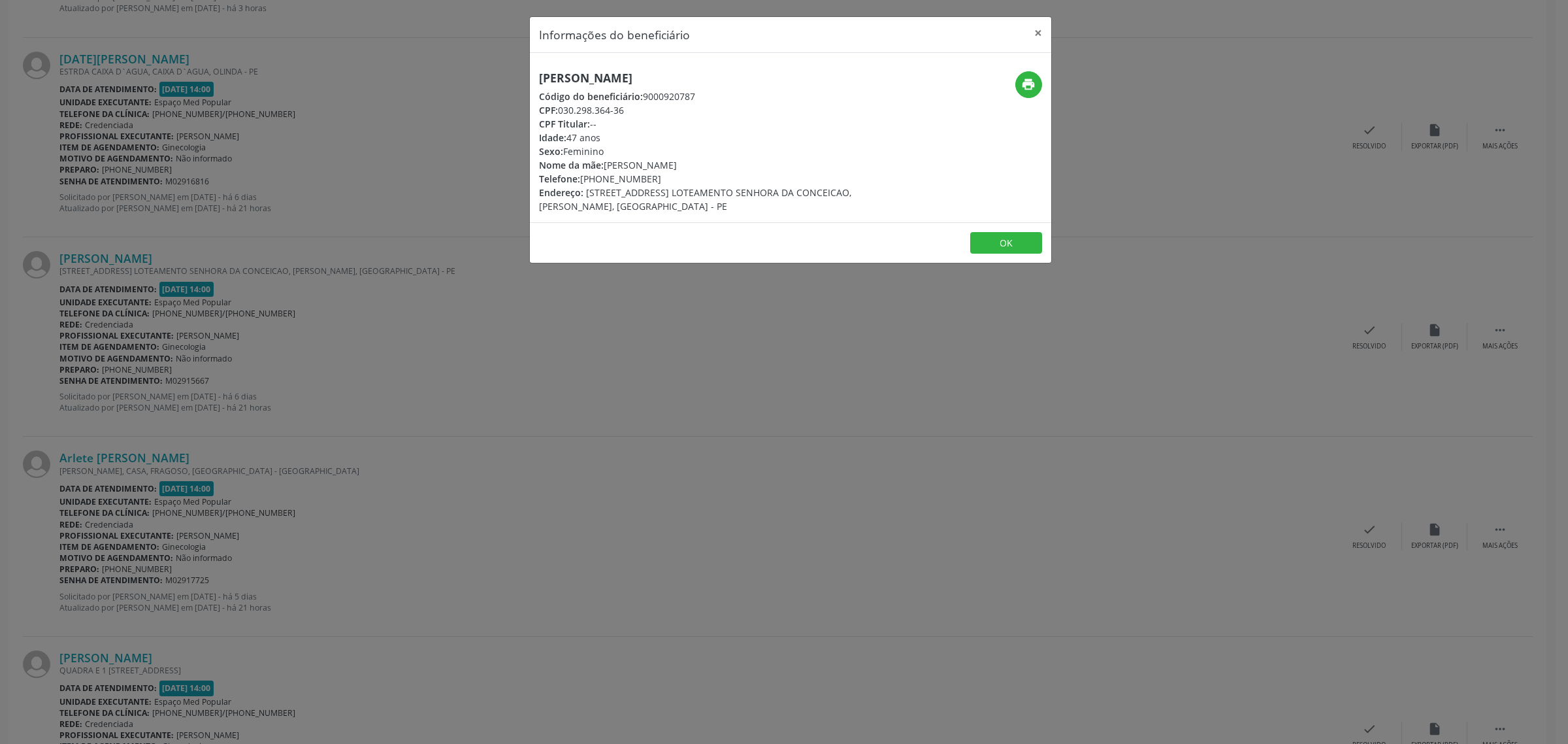
drag, startPoint x: 681, startPoint y: 76, endPoint x: 539, endPoint y: 83, distance: 142.2
click at [539, 83] on h5 "[PERSON_NAME]" at bounding box center [704, 78] width 329 height 14
drag, startPoint x: 636, startPoint y: 178, endPoint x: 583, endPoint y: 178, distance: 53.0
click at [583, 178] on div "Telefone: [PHONE_NUMBER]" at bounding box center [704, 178] width 329 height 14
click at [475, 403] on div "Informações do beneficiário × [PERSON_NAME] Código do beneficiário: 9000920787 …" at bounding box center [784, 372] width 1568 height 744
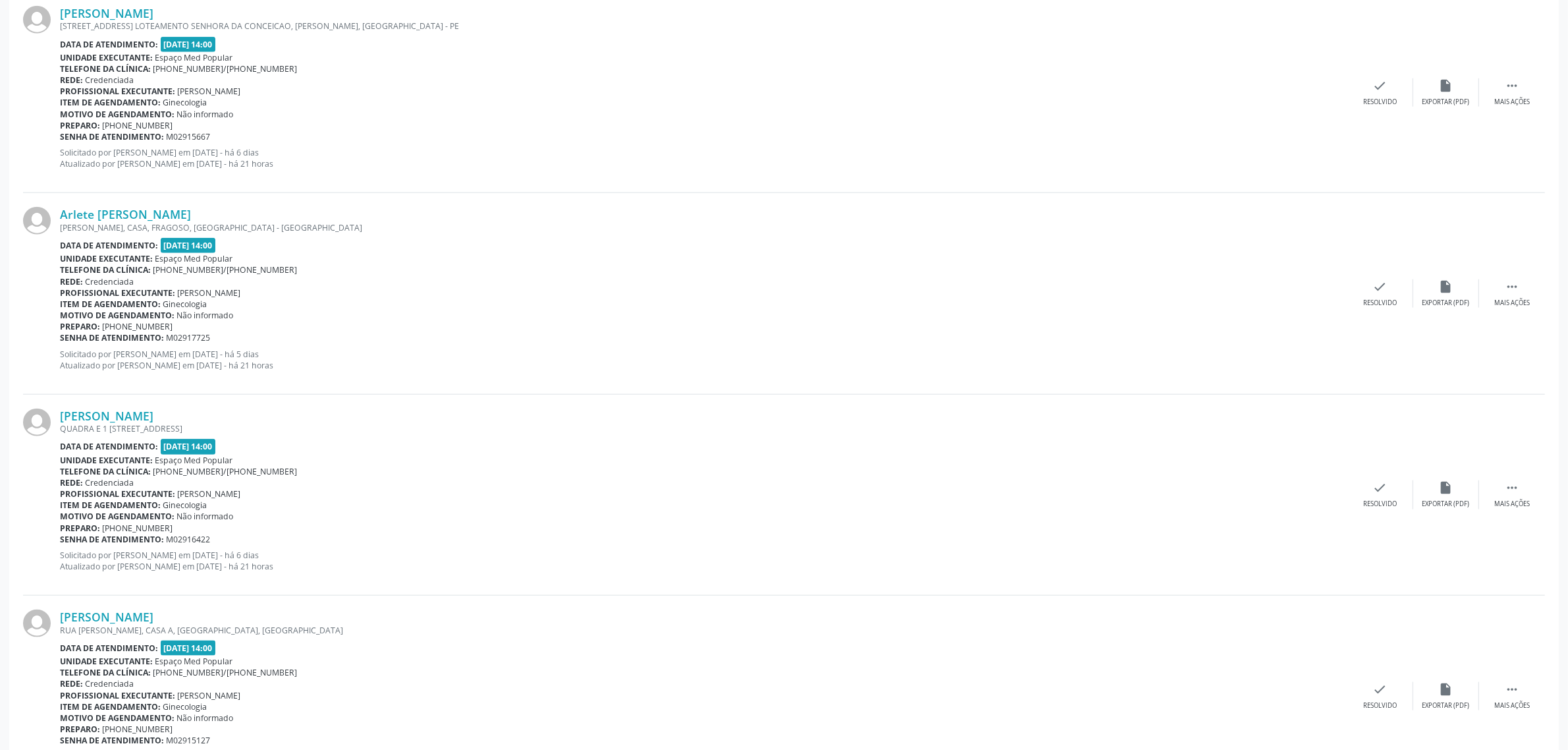
scroll to position [1895, 0]
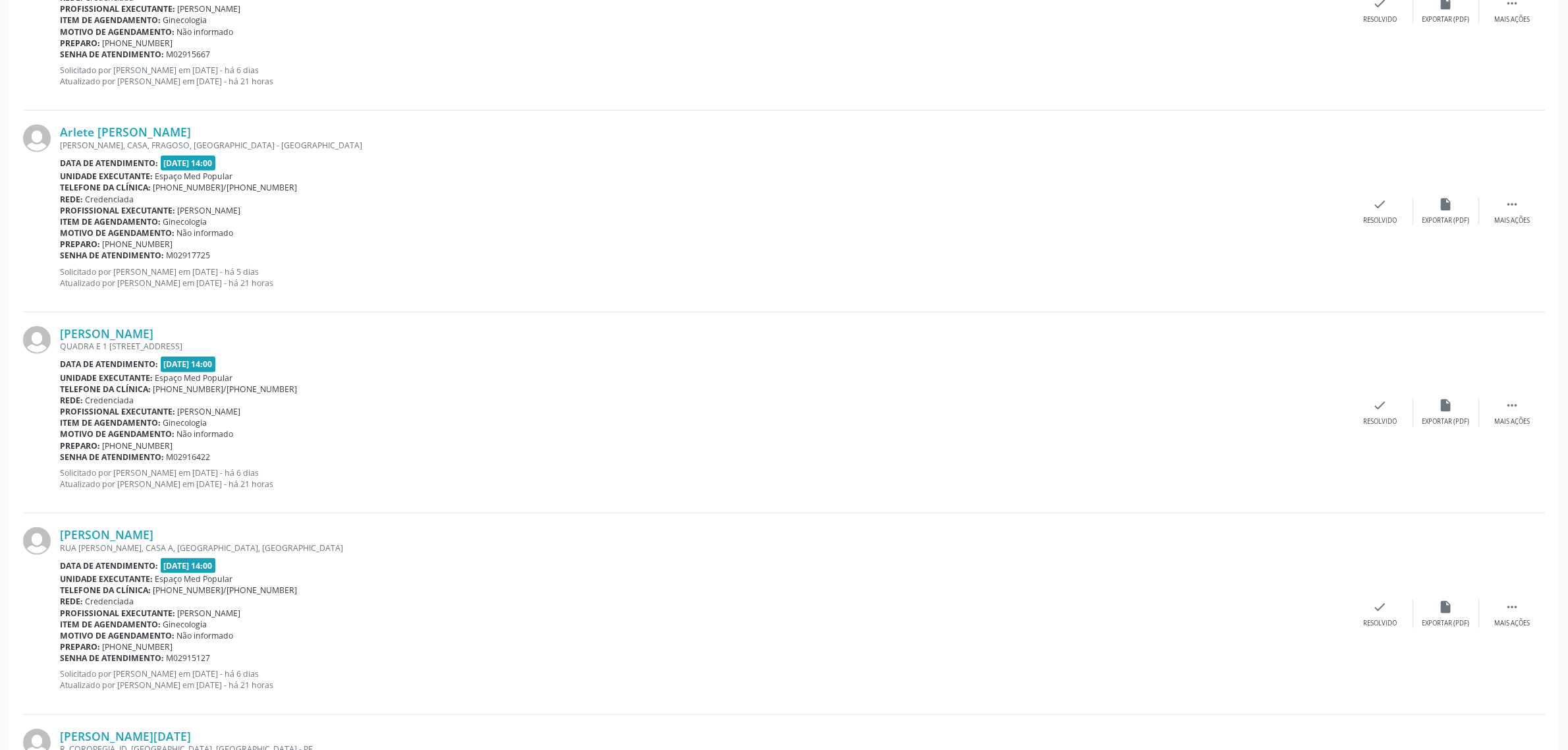
click at [172, 124] on div "Arlete [PERSON_NAME] [PERSON_NAME], CASA, [GEOGRAPHIC_DATA], [GEOGRAPHIC_DATA] …" at bounding box center [784, 210] width 1522 height 201
click at [178, 127] on link "Arlete [PERSON_NAME]" at bounding box center [125, 131] width 131 height 15
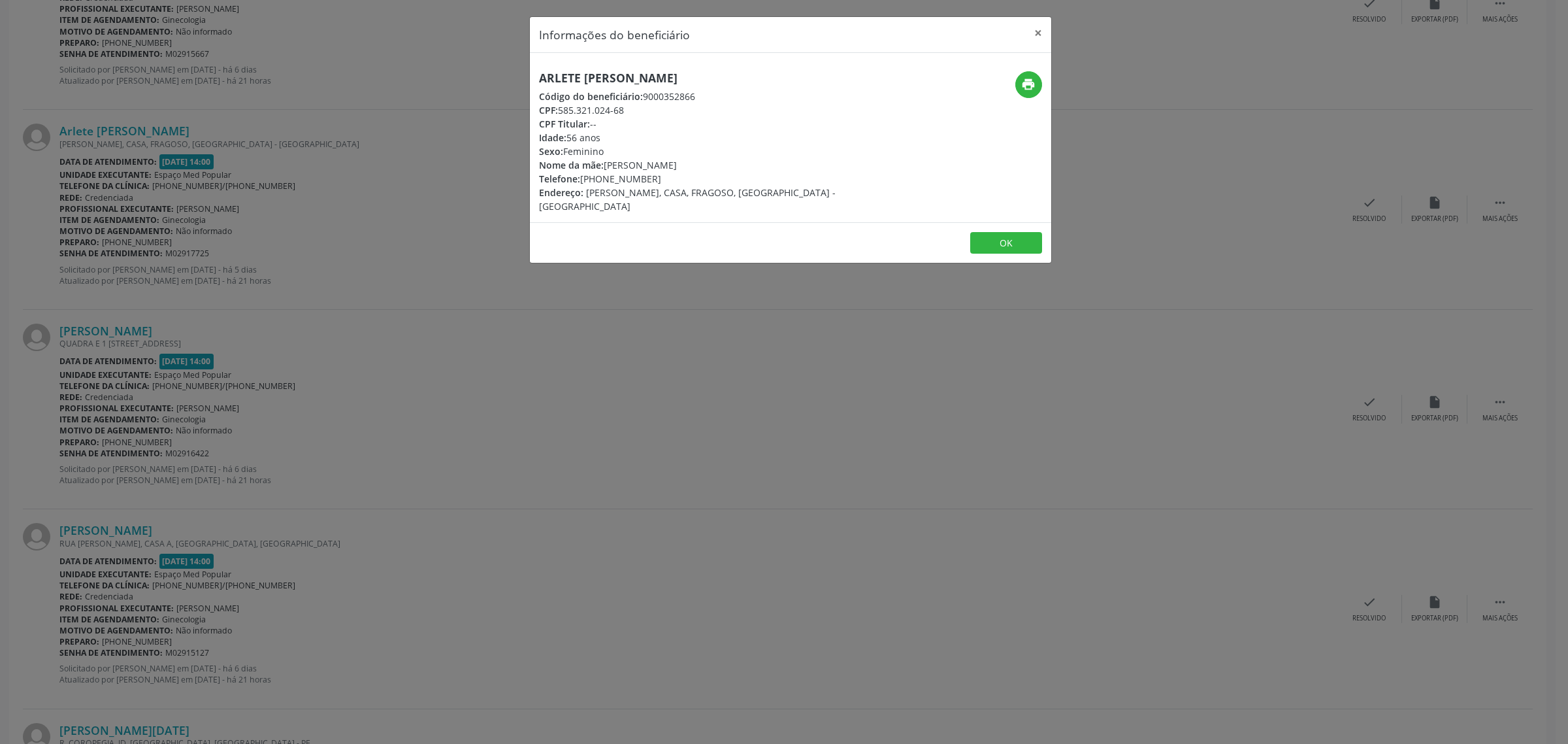
drag, startPoint x: 758, startPoint y: 74, endPoint x: 542, endPoint y: 77, distance: 216.0
click at [542, 77] on h5 "Arlete [PERSON_NAME]" at bounding box center [704, 78] width 329 height 14
drag, startPoint x: 648, startPoint y: 177, endPoint x: 583, endPoint y: 180, distance: 65.1
click at [583, 180] on div "Telefone: [PHONE_NUMBER]" at bounding box center [704, 178] width 329 height 14
click at [464, 328] on div "Informações do beneficiário × Arlete [PERSON_NAME] Código do beneficiário: 9000…" at bounding box center [784, 372] width 1568 height 744
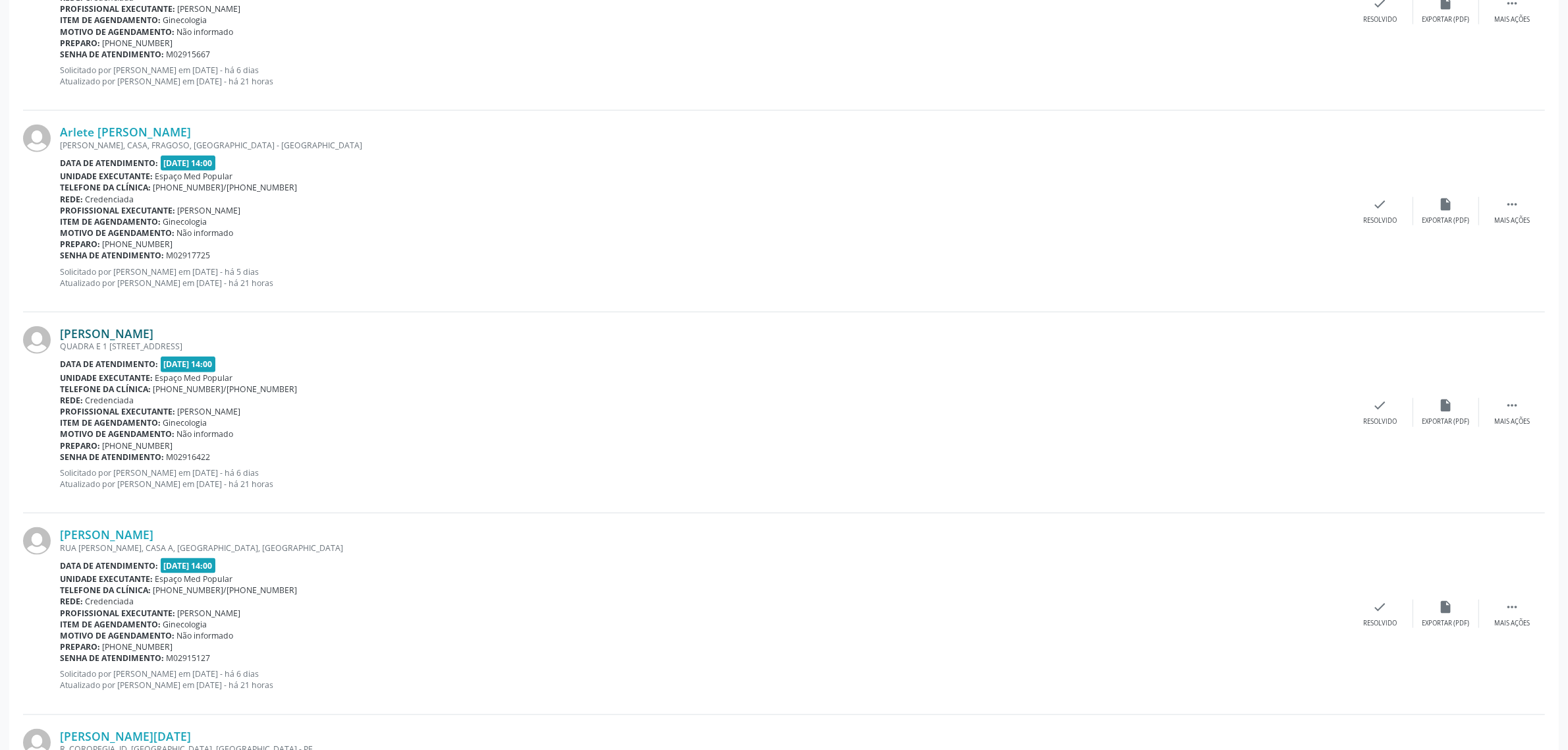
click at [146, 335] on link "[PERSON_NAME]" at bounding box center [107, 333] width 94 height 15
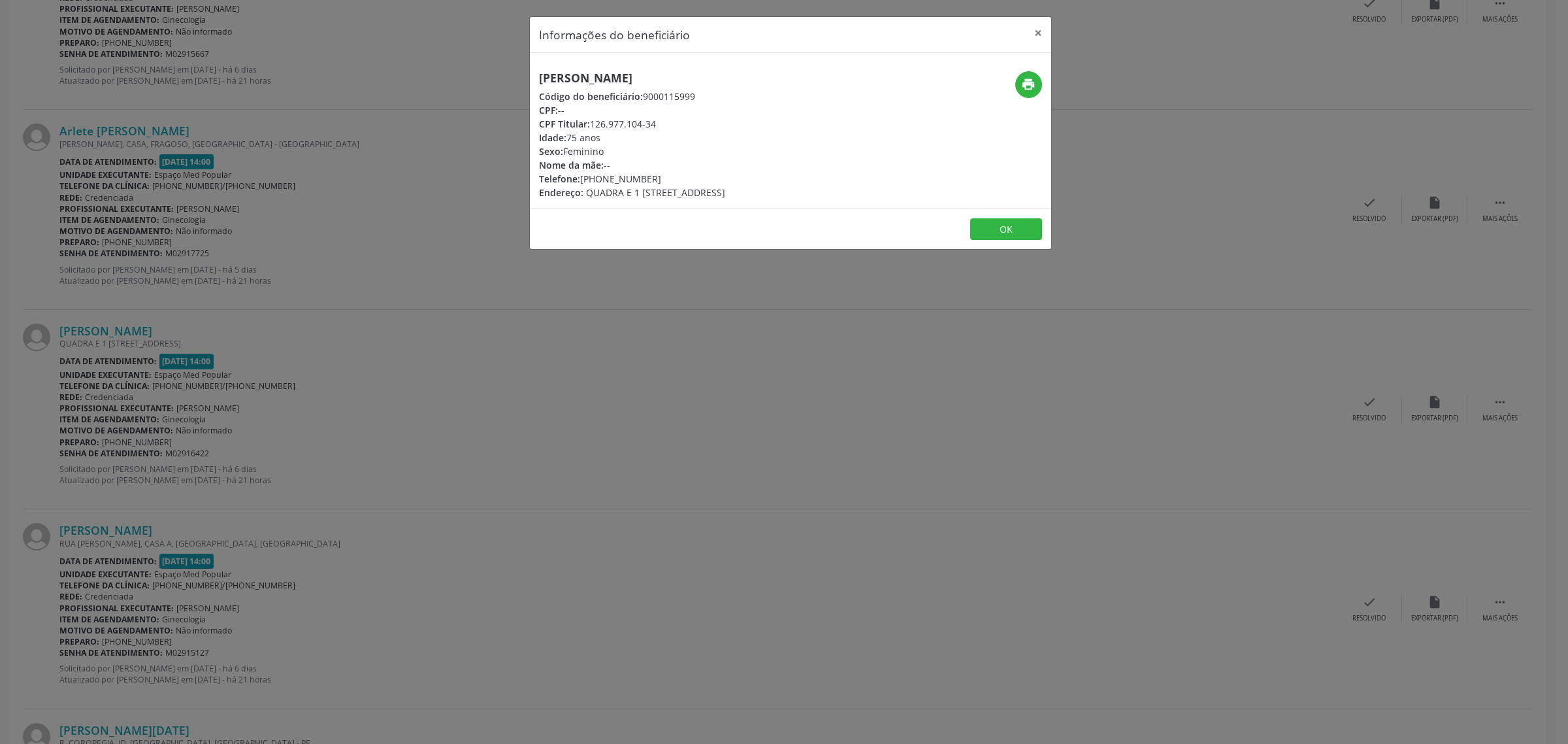
drag, startPoint x: 699, startPoint y: 72, endPoint x: 538, endPoint y: 76, distance: 161.0
click at [539, 76] on h5 "[PERSON_NAME]" at bounding box center [632, 78] width 186 height 14
click at [134, 328] on div "Informações do beneficiário × Maria do Carmo Brito Código do beneficiário: 9000…" at bounding box center [784, 372] width 1568 height 744
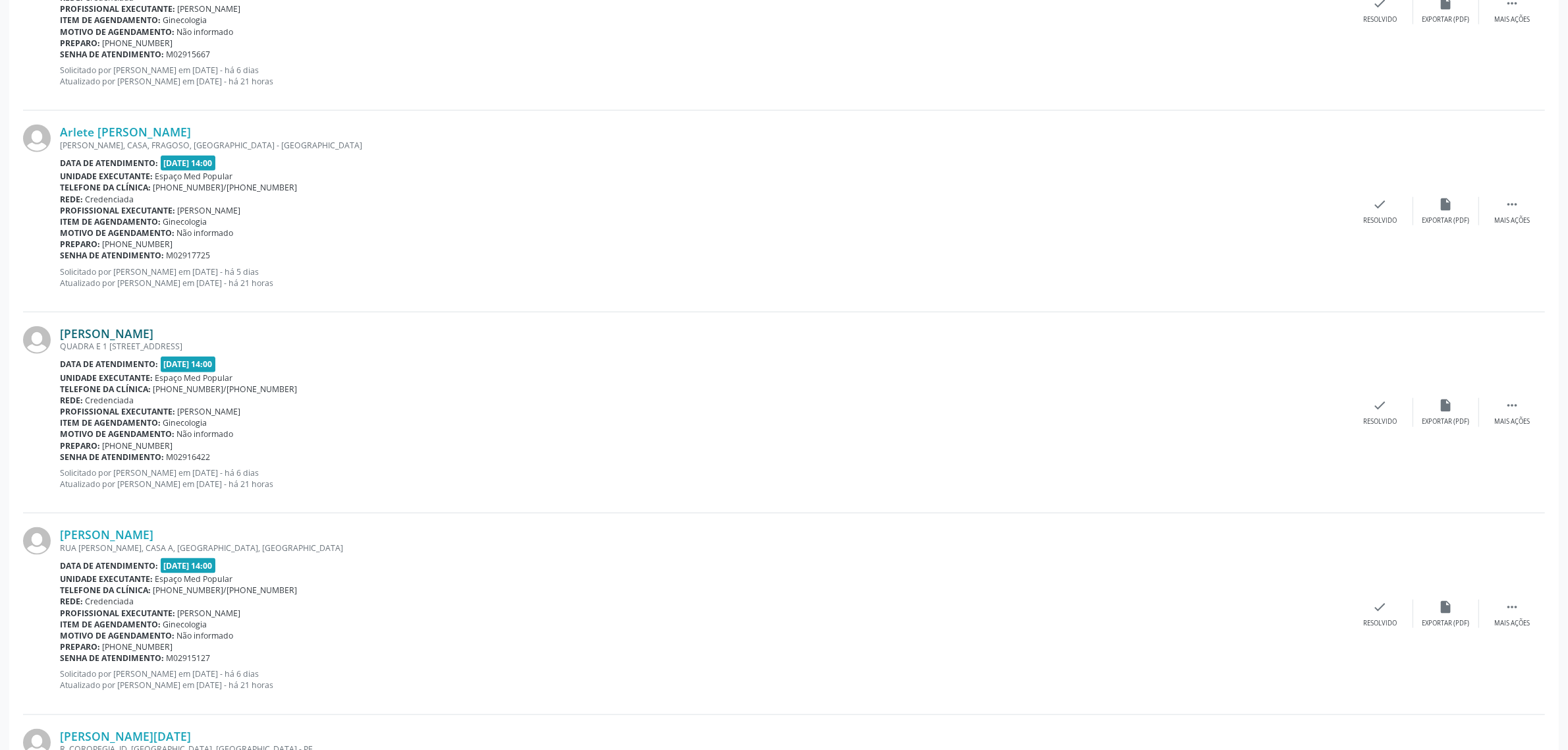
click at [136, 334] on link "[PERSON_NAME]" at bounding box center [107, 333] width 94 height 15
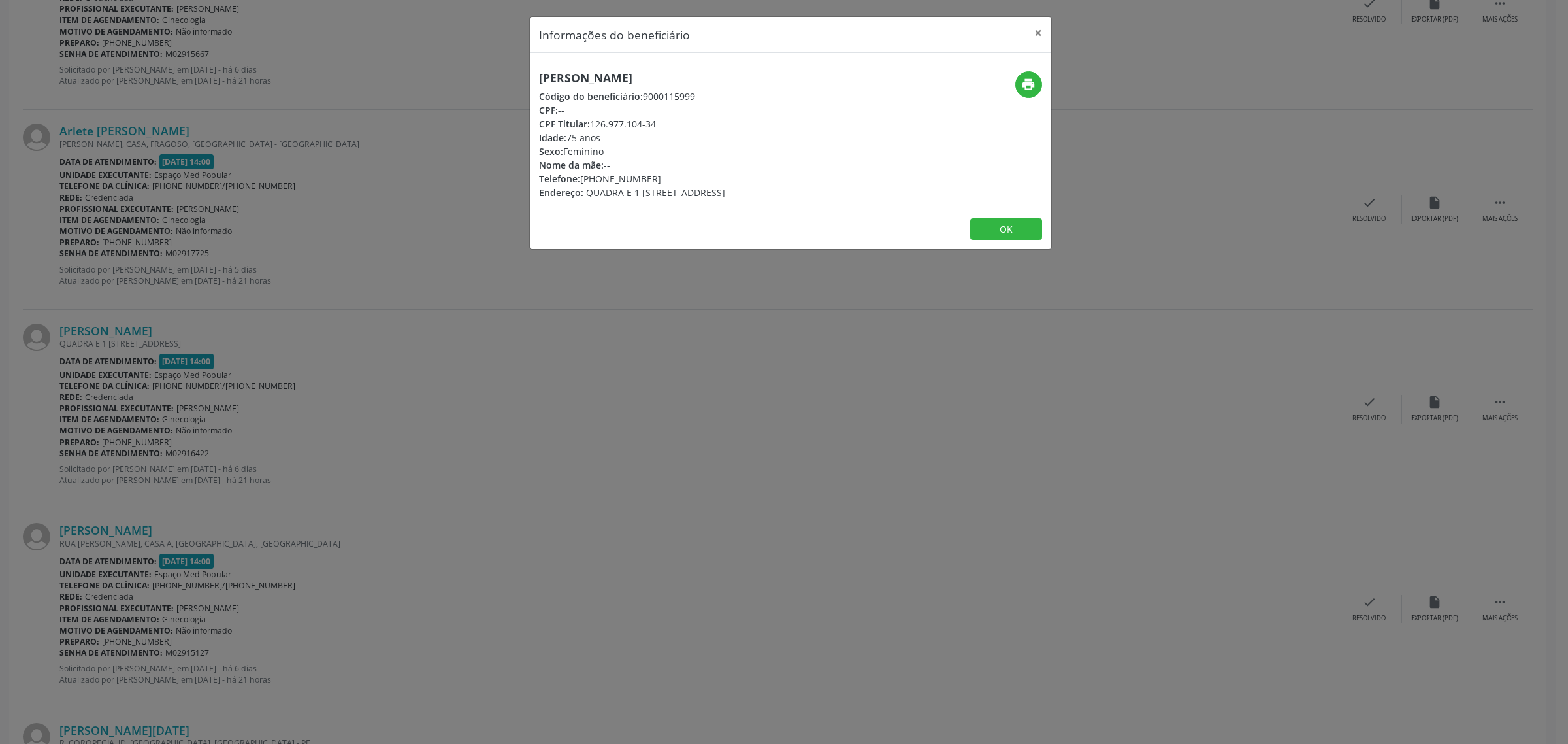
drag, startPoint x: 693, startPoint y: 75, endPoint x: 520, endPoint y: 85, distance: 173.3
click at [520, 85] on div "Informações do beneficiário × Maria do Carmo Brito Código do beneficiário: 9000…" at bounding box center [784, 372] width 1568 height 744
click at [439, 352] on div "Informações do beneficiário × Maria do Carmo Brito Código do beneficiário: 9000…" at bounding box center [784, 372] width 1568 height 744
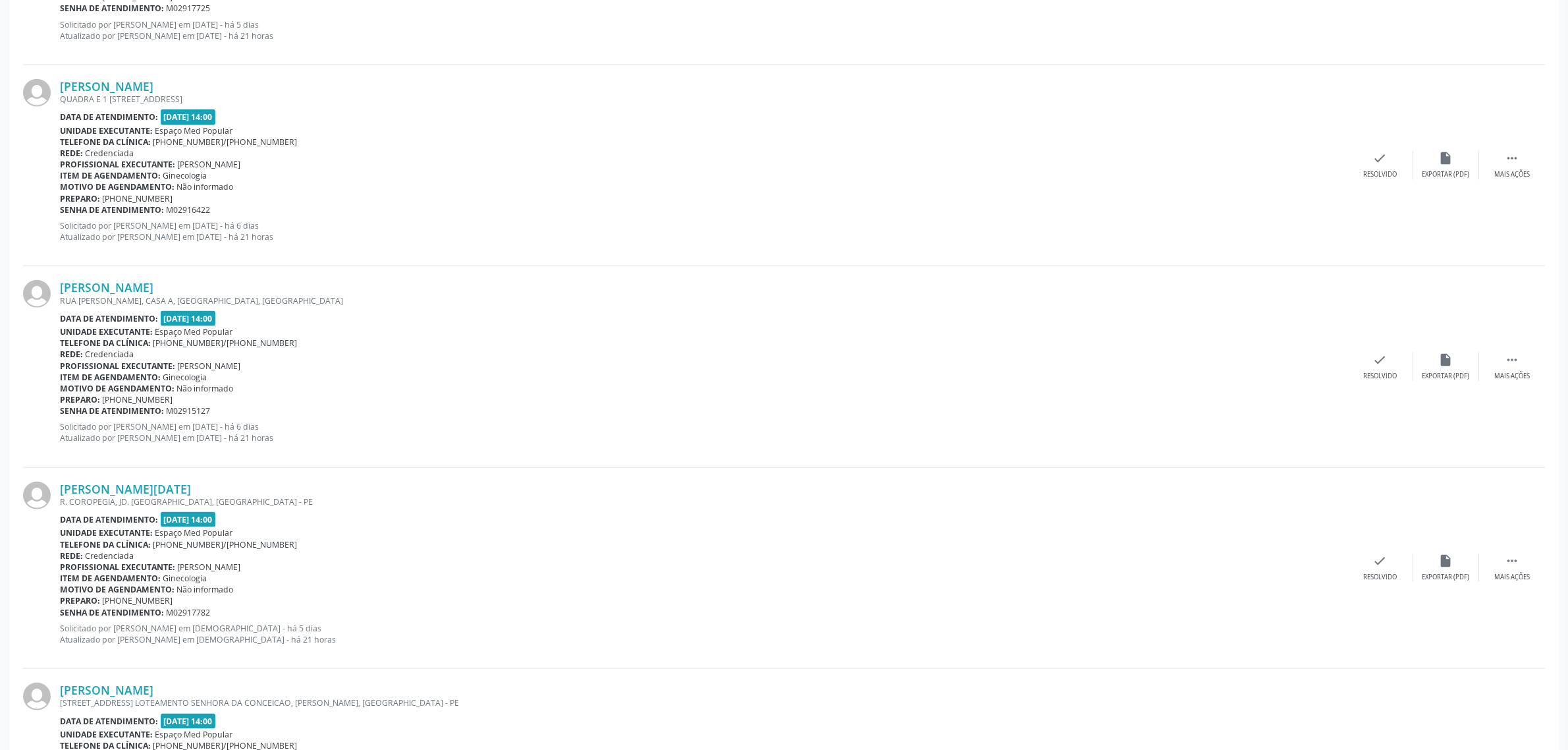
scroll to position [2224, 0]
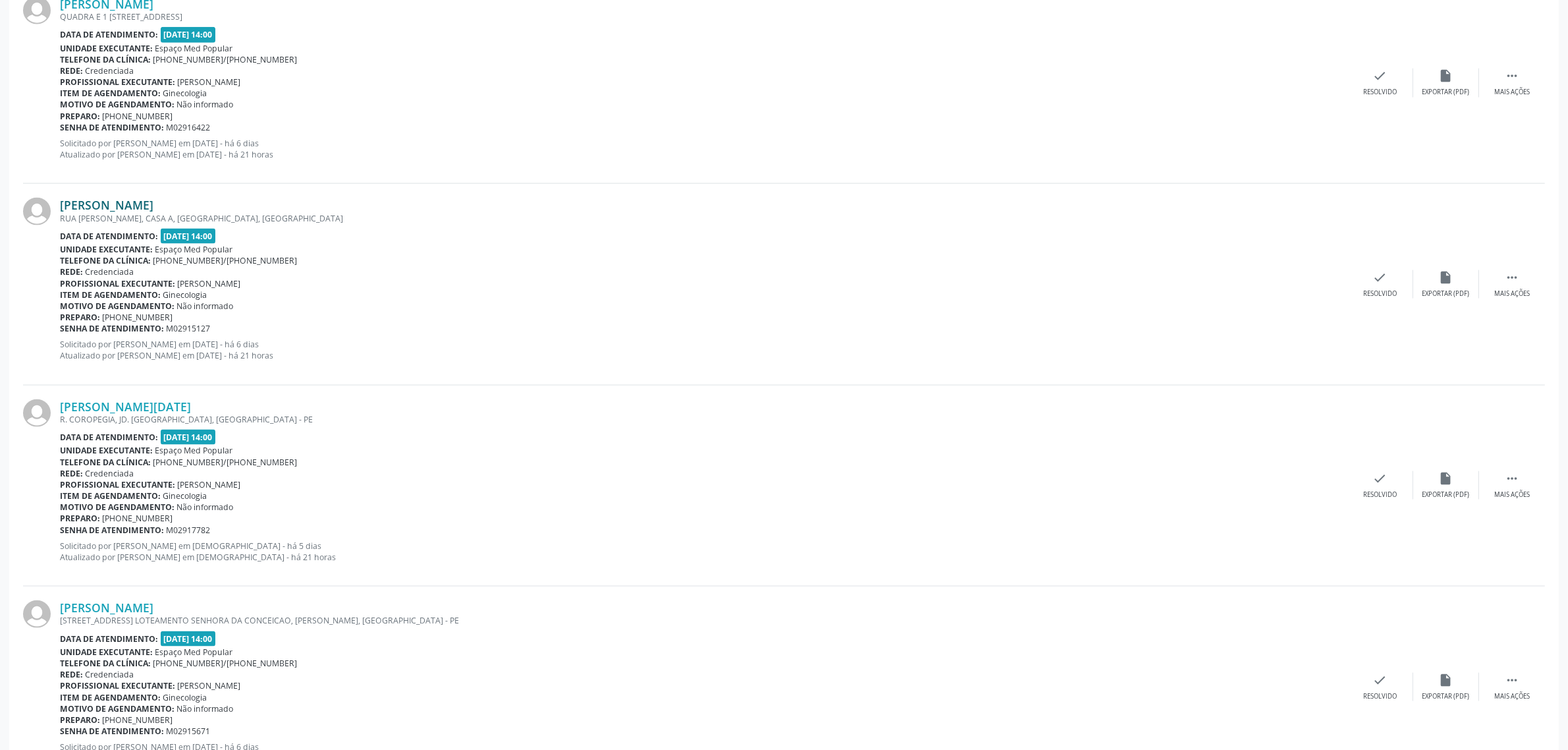
click at [154, 202] on link "[PERSON_NAME]" at bounding box center [107, 204] width 94 height 15
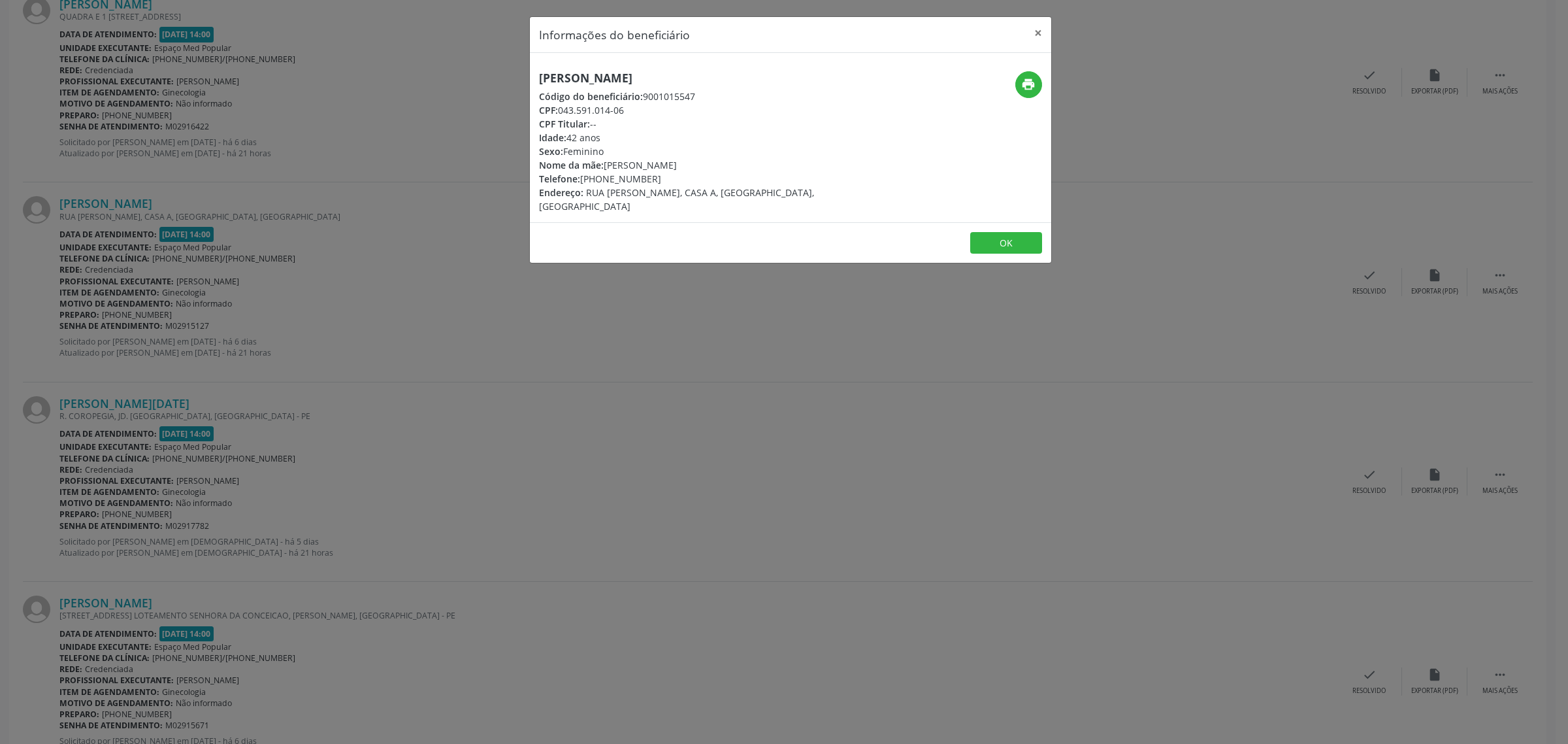
drag, startPoint x: 768, startPoint y: 77, endPoint x: 536, endPoint y: 77, distance: 232.0
click at [536, 77] on div "[PERSON_NAME] Código do beneficiário: 9001015547 CPF: 043.591.014-06 CPF Titula…" at bounding box center [703, 142] width 347 height 142
click at [619, 322] on div "Informações do beneficiário × [PERSON_NAME] Código do beneficiário: 9001015547 …" at bounding box center [784, 372] width 1568 height 744
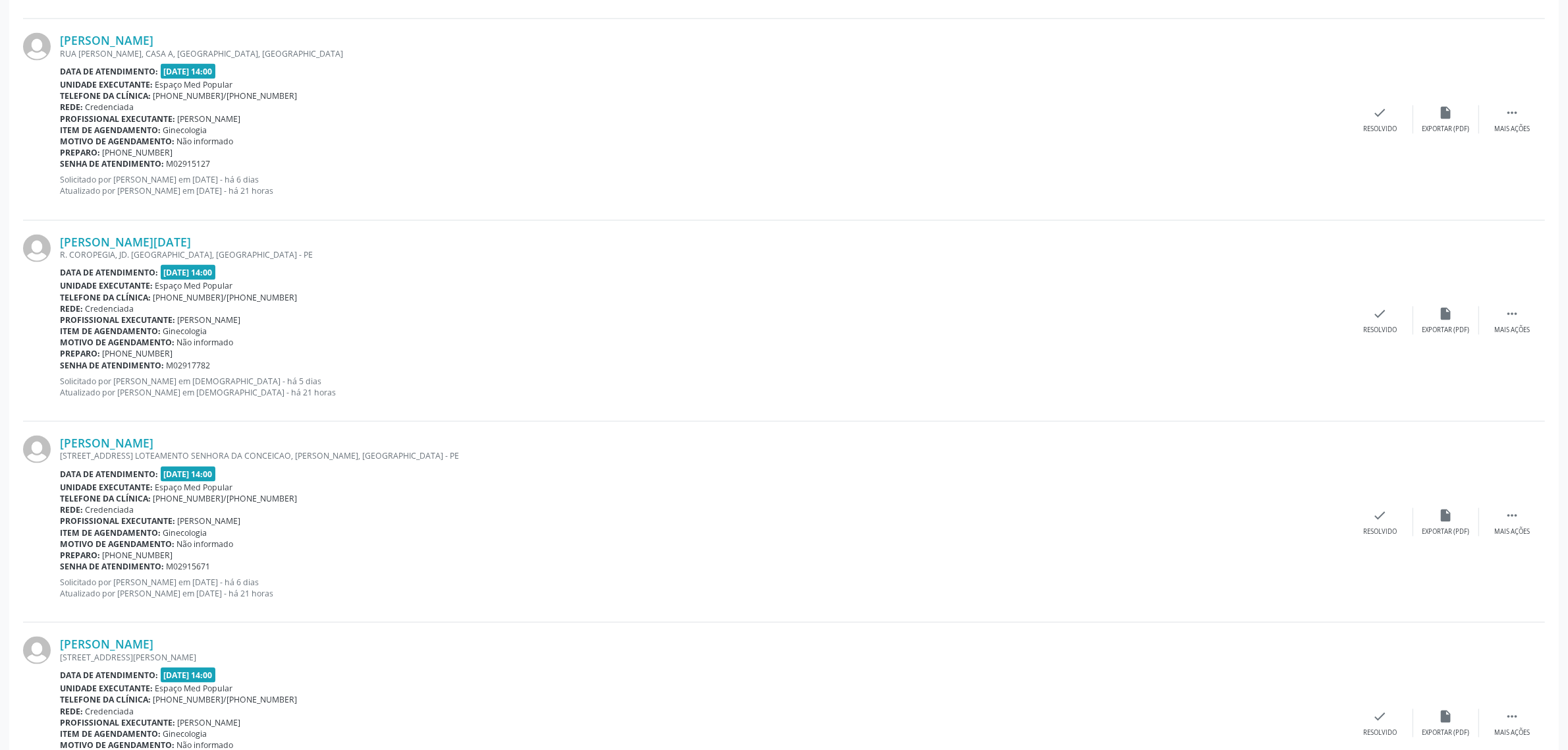
scroll to position [2472, 0]
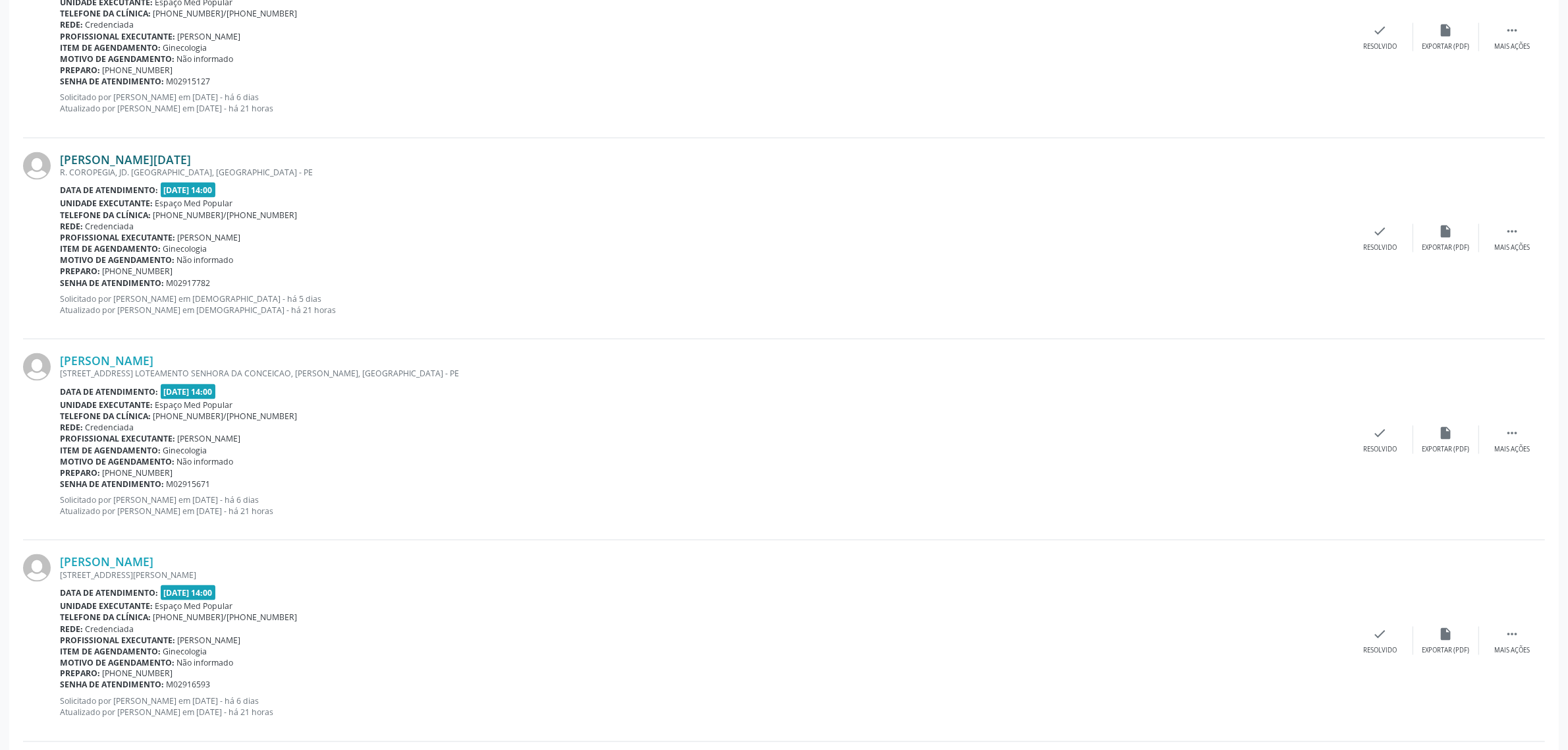
click at [127, 163] on link "[PERSON_NAME][DATE]" at bounding box center [125, 159] width 131 height 15
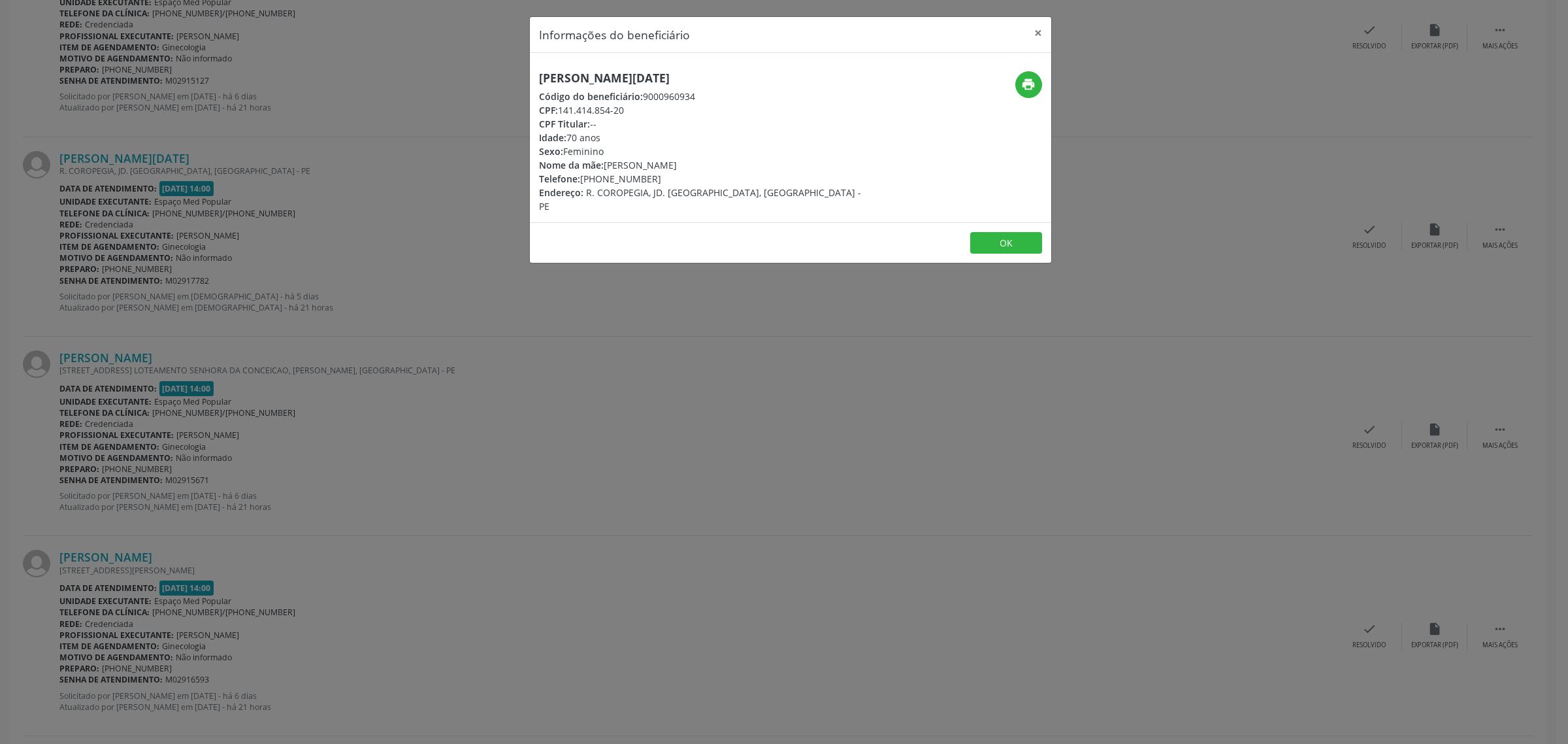
drag, startPoint x: 727, startPoint y: 76, endPoint x: 537, endPoint y: 74, distance: 190.0
click at [537, 75] on div "[PERSON_NAME][DATE] Código do beneficiário: 9000960934 CPF: 141.414.854-20 CPF …" at bounding box center [703, 142] width 347 height 142
drag, startPoint x: 648, startPoint y: 180, endPoint x: 582, endPoint y: 184, distance: 66.1
click at [582, 184] on div "Telefone: [PHONE_NUMBER]" at bounding box center [704, 178] width 329 height 14
click at [505, 361] on div "Informações do beneficiário × [PERSON_NAME][DATE] Código do beneficiário: 90009…" at bounding box center [784, 372] width 1568 height 744
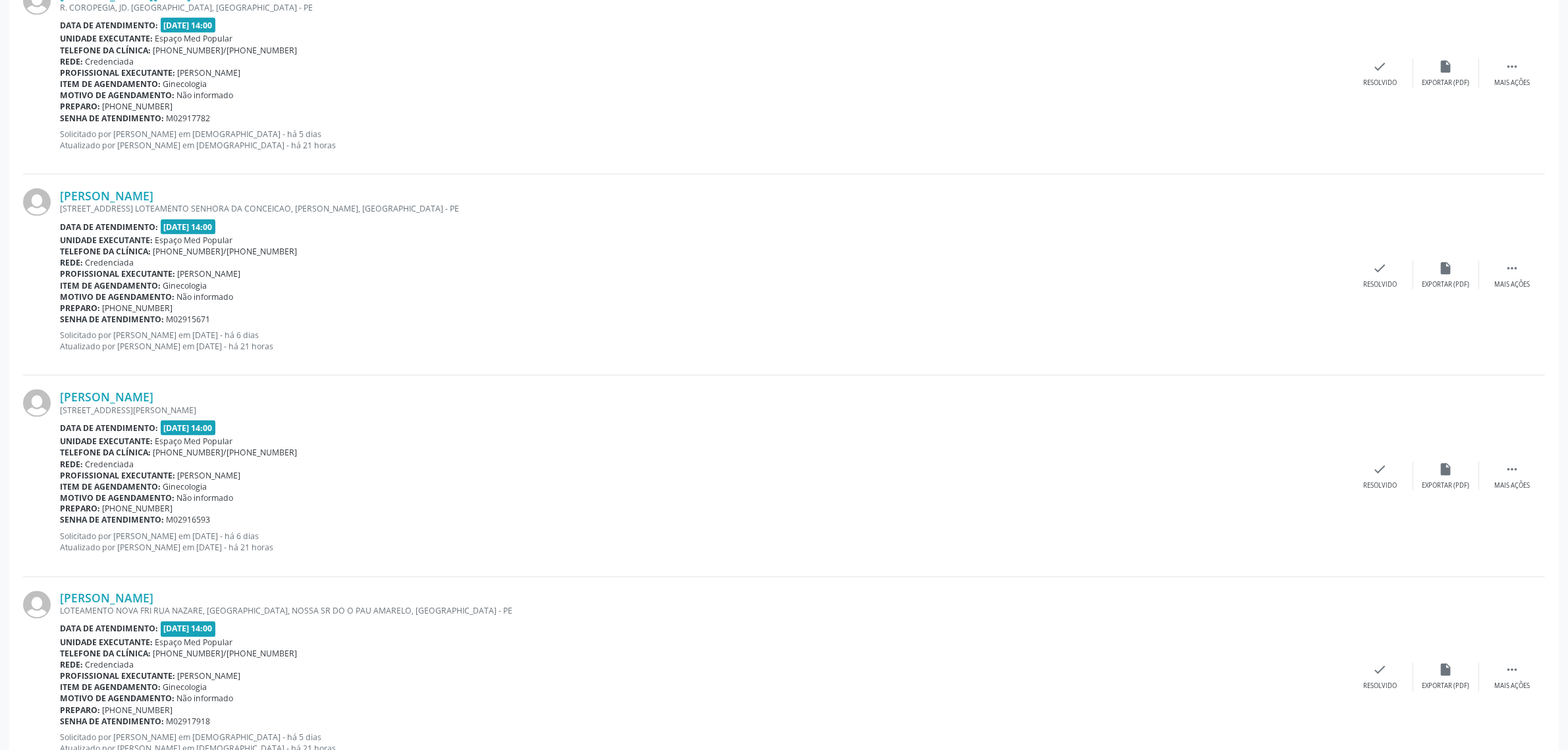
scroll to position [2718, 0]
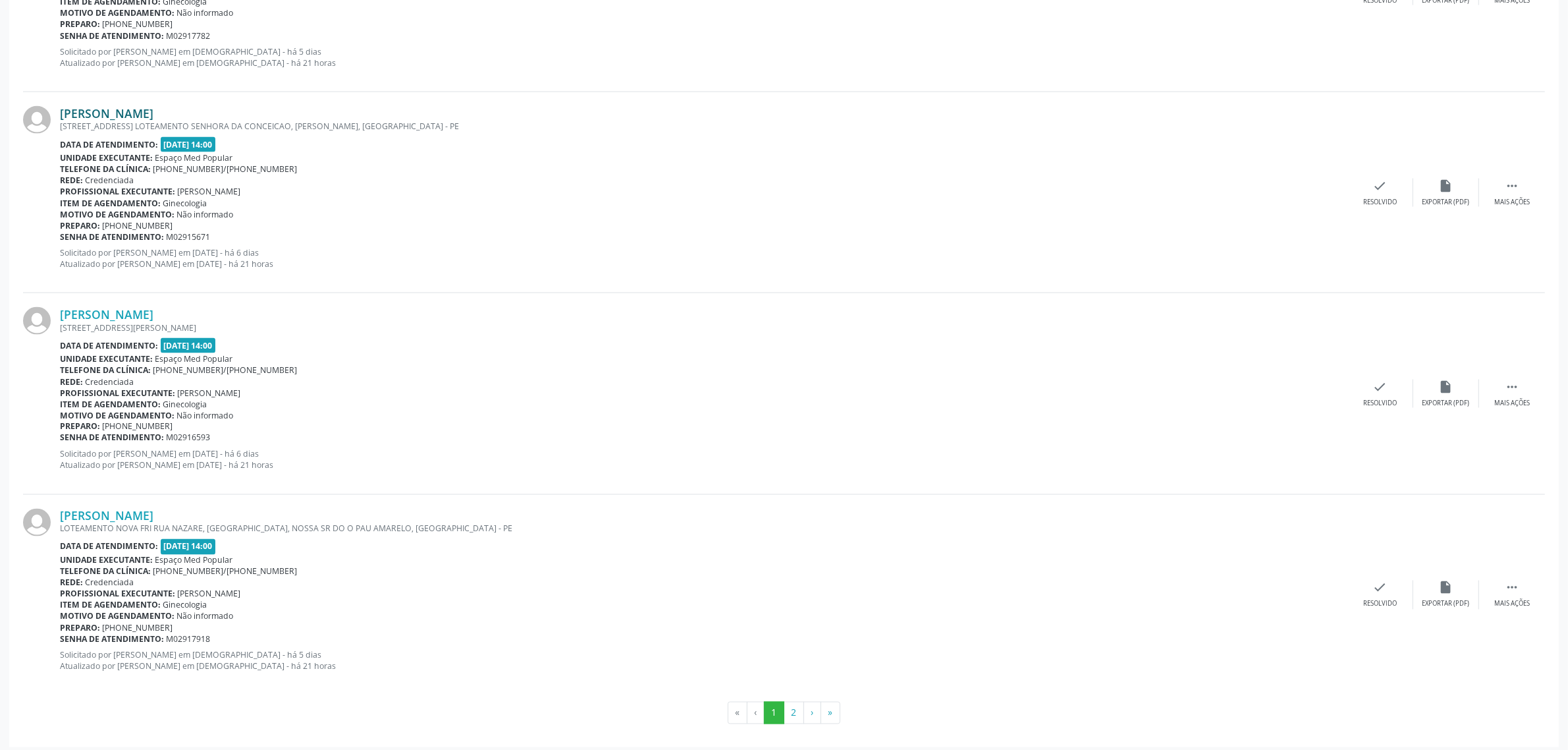
click at [143, 116] on link "[PERSON_NAME]" at bounding box center [107, 113] width 94 height 15
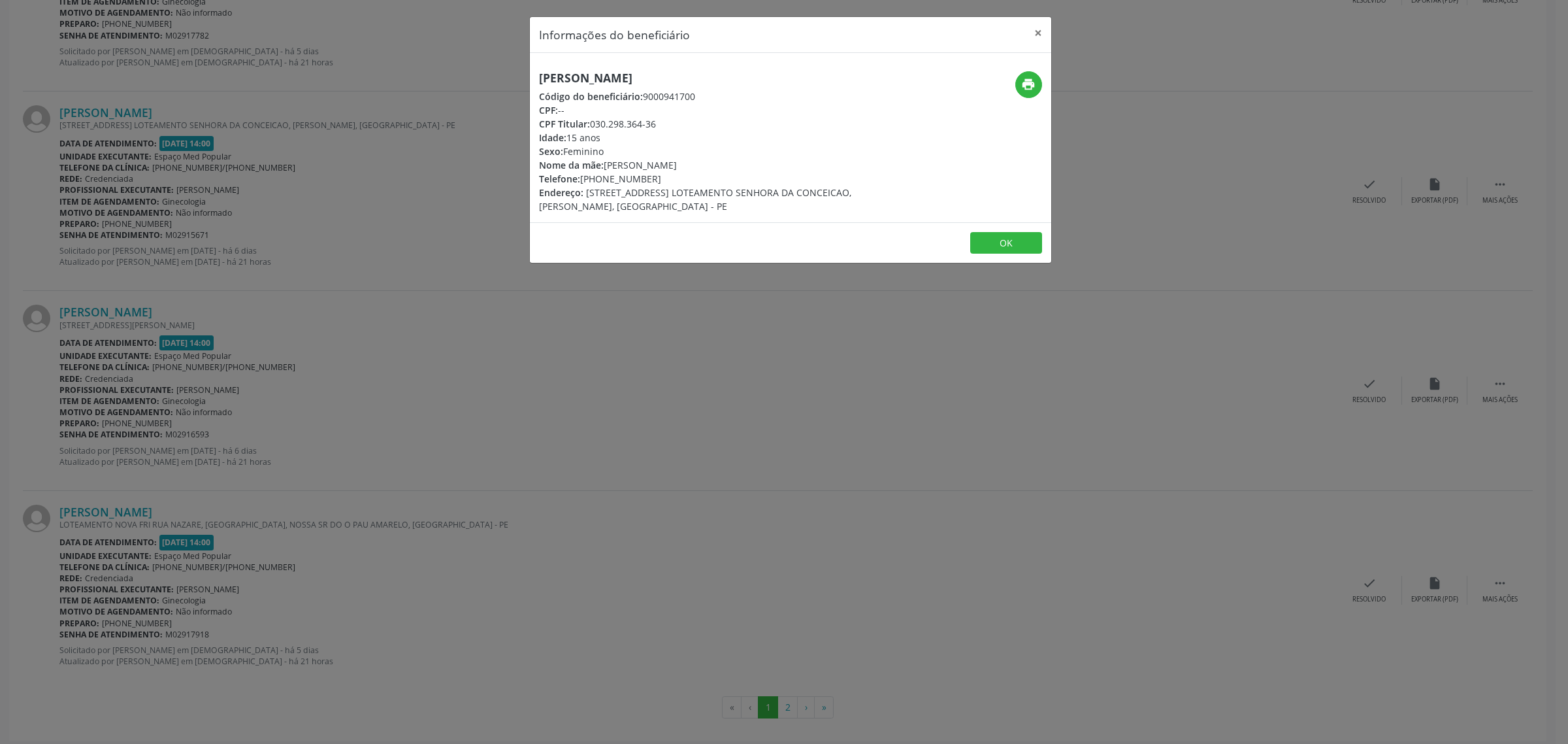
drag, startPoint x: 716, startPoint y: 73, endPoint x: 539, endPoint y: 79, distance: 177.1
click at [539, 79] on h5 "[PERSON_NAME]" at bounding box center [704, 78] width 329 height 14
click at [191, 397] on div "Informações do beneficiário × [PERSON_NAME] Código do beneficiário: 9000941700 …" at bounding box center [784, 372] width 1568 height 744
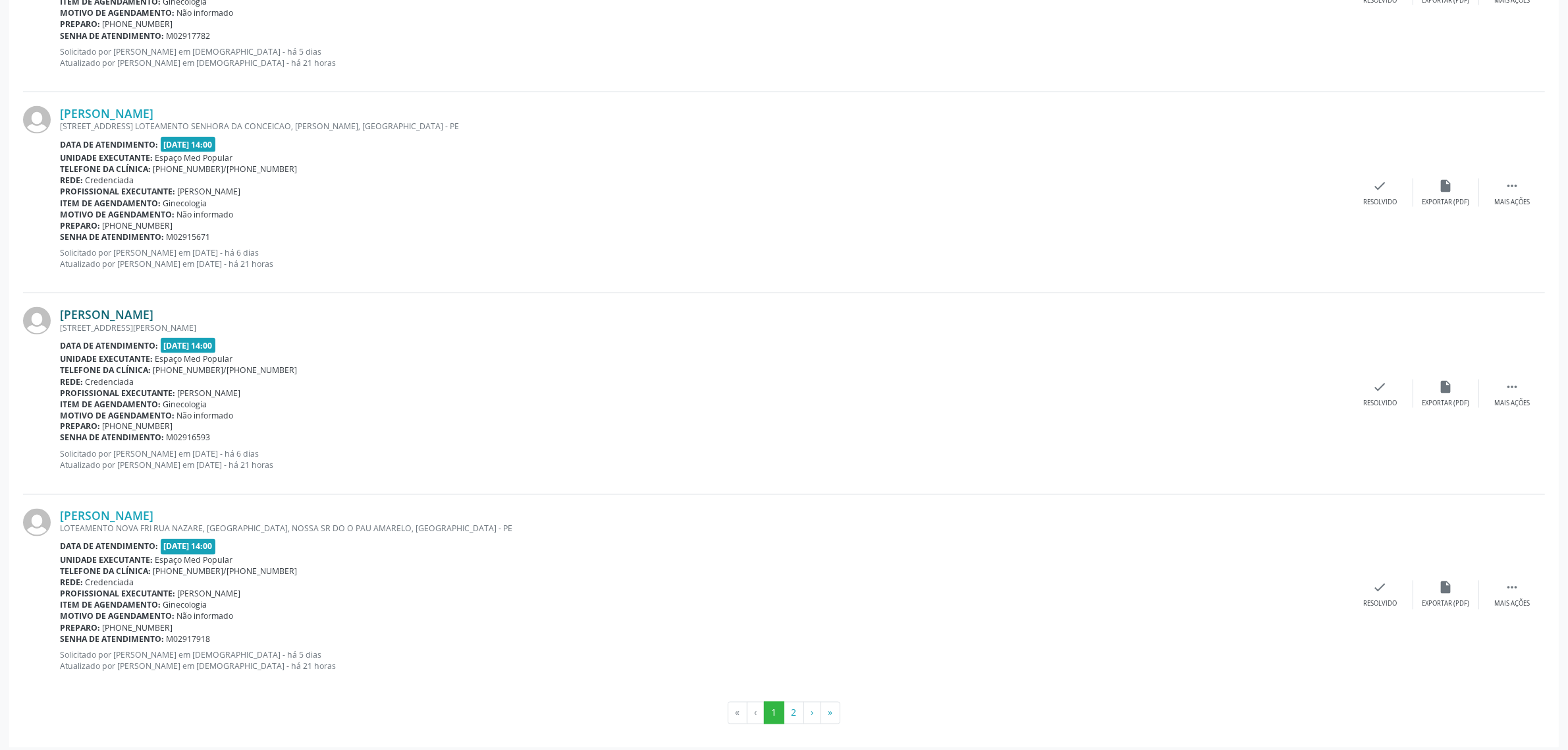
click at [154, 309] on link "[PERSON_NAME]" at bounding box center [107, 314] width 94 height 15
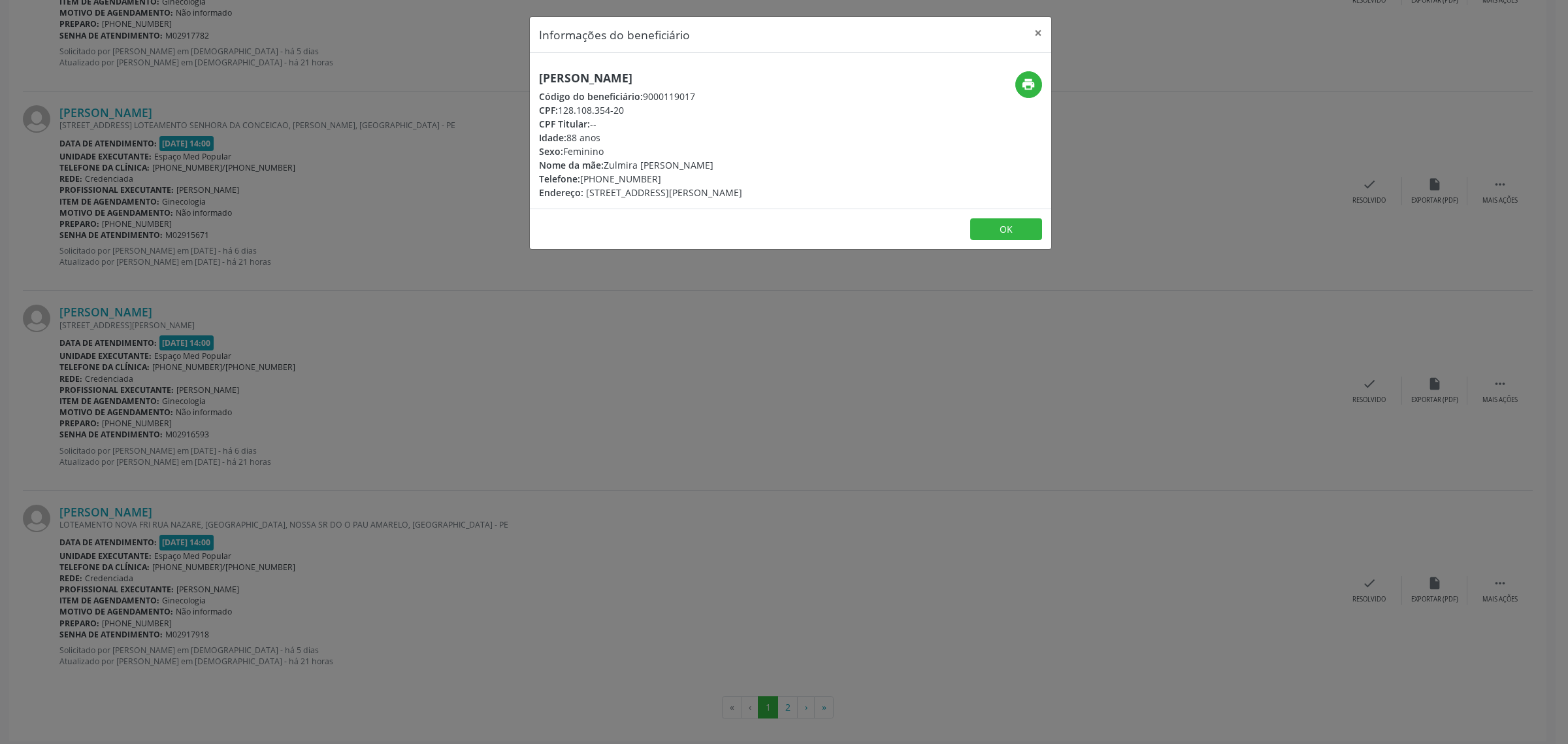
drag, startPoint x: 683, startPoint y: 74, endPoint x: 526, endPoint y: 78, distance: 157.1
click at [526, 78] on div "Informações do beneficiário × Amara de [PERSON_NAME] Código do beneficiário: 90…" at bounding box center [784, 372] width 1568 height 744
click at [513, 391] on div "Informações do beneficiário × Amara de [PERSON_NAME] Código do beneficiário: 90…" at bounding box center [784, 372] width 1568 height 744
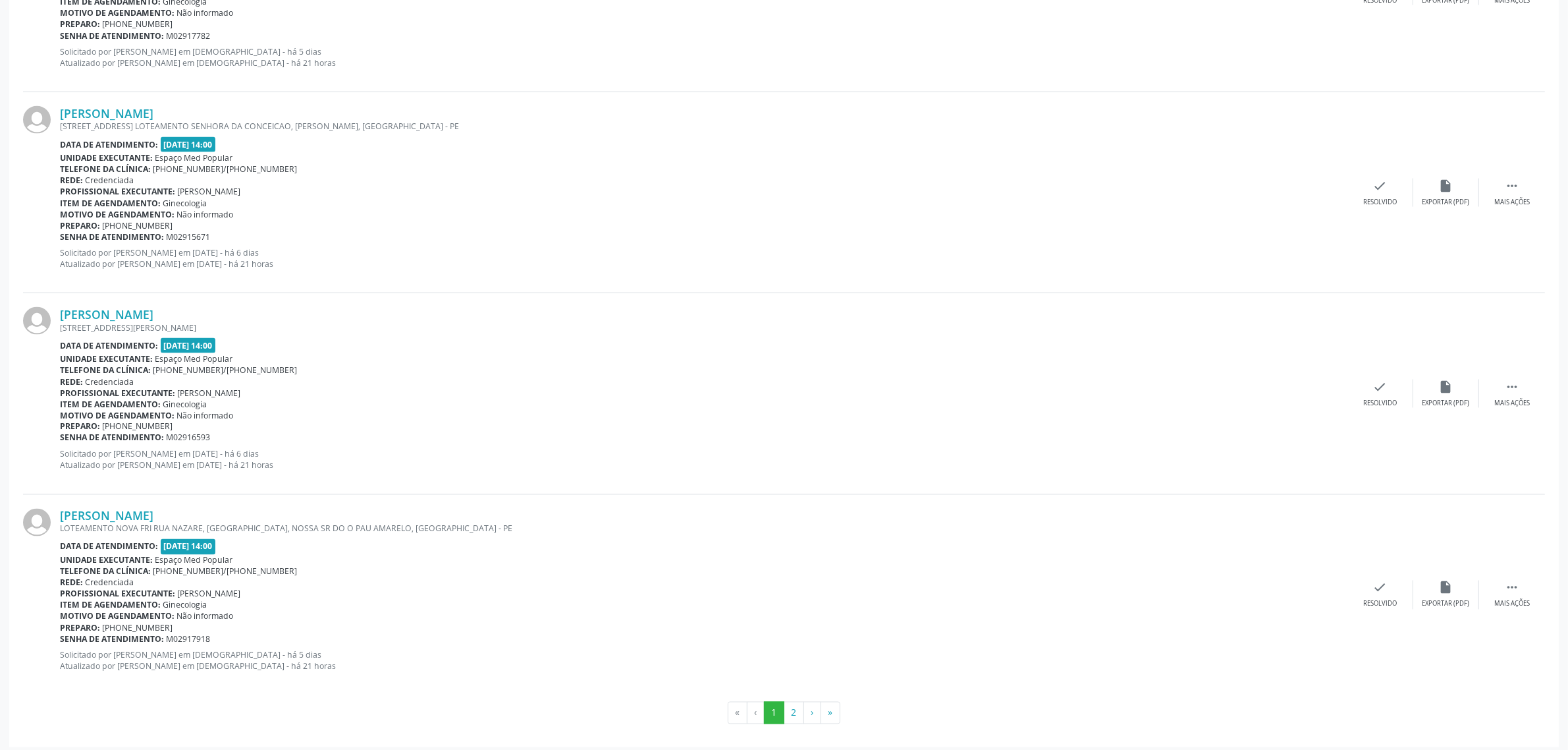
scroll to position [2725, 0]
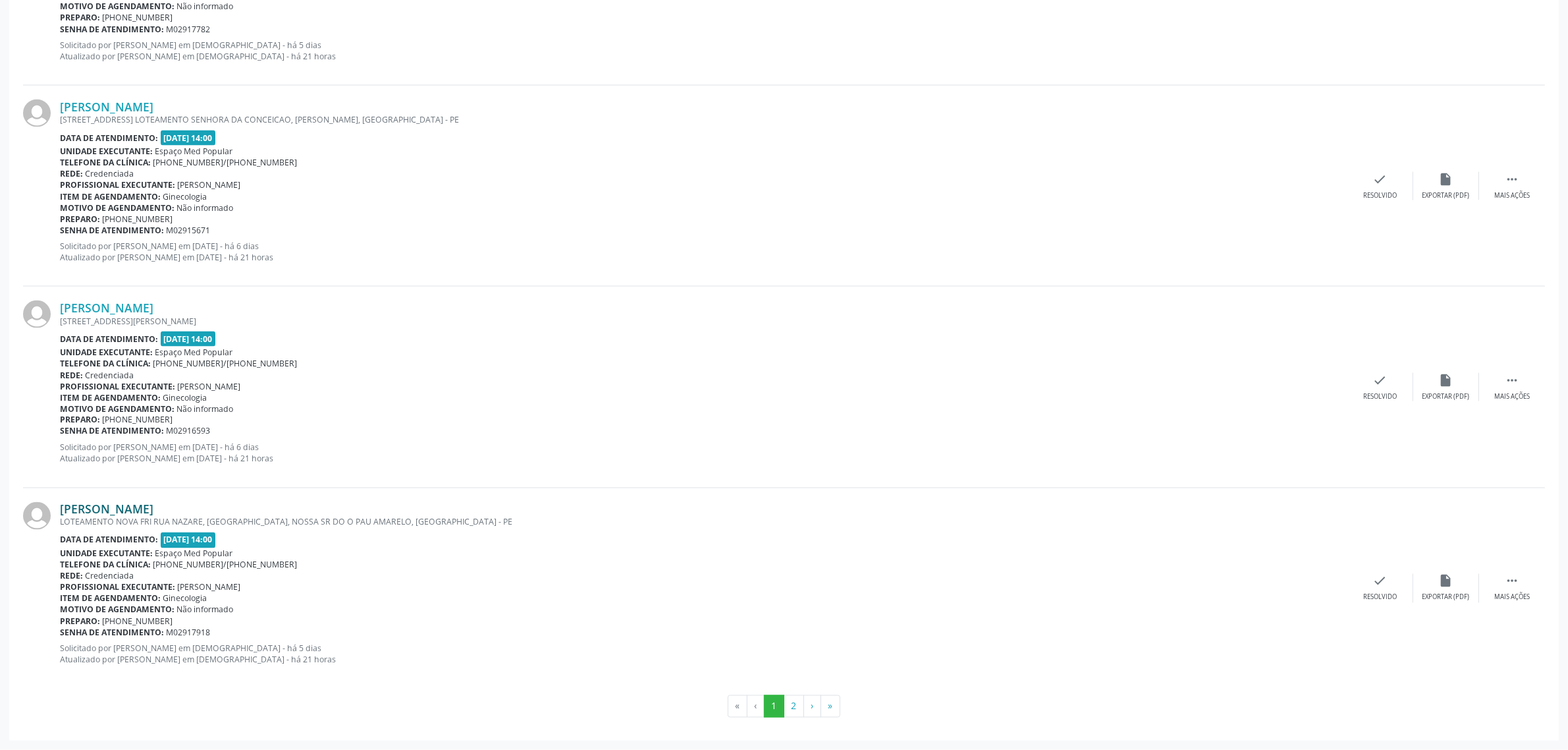
click at [154, 508] on link "[PERSON_NAME]" at bounding box center [107, 509] width 94 height 15
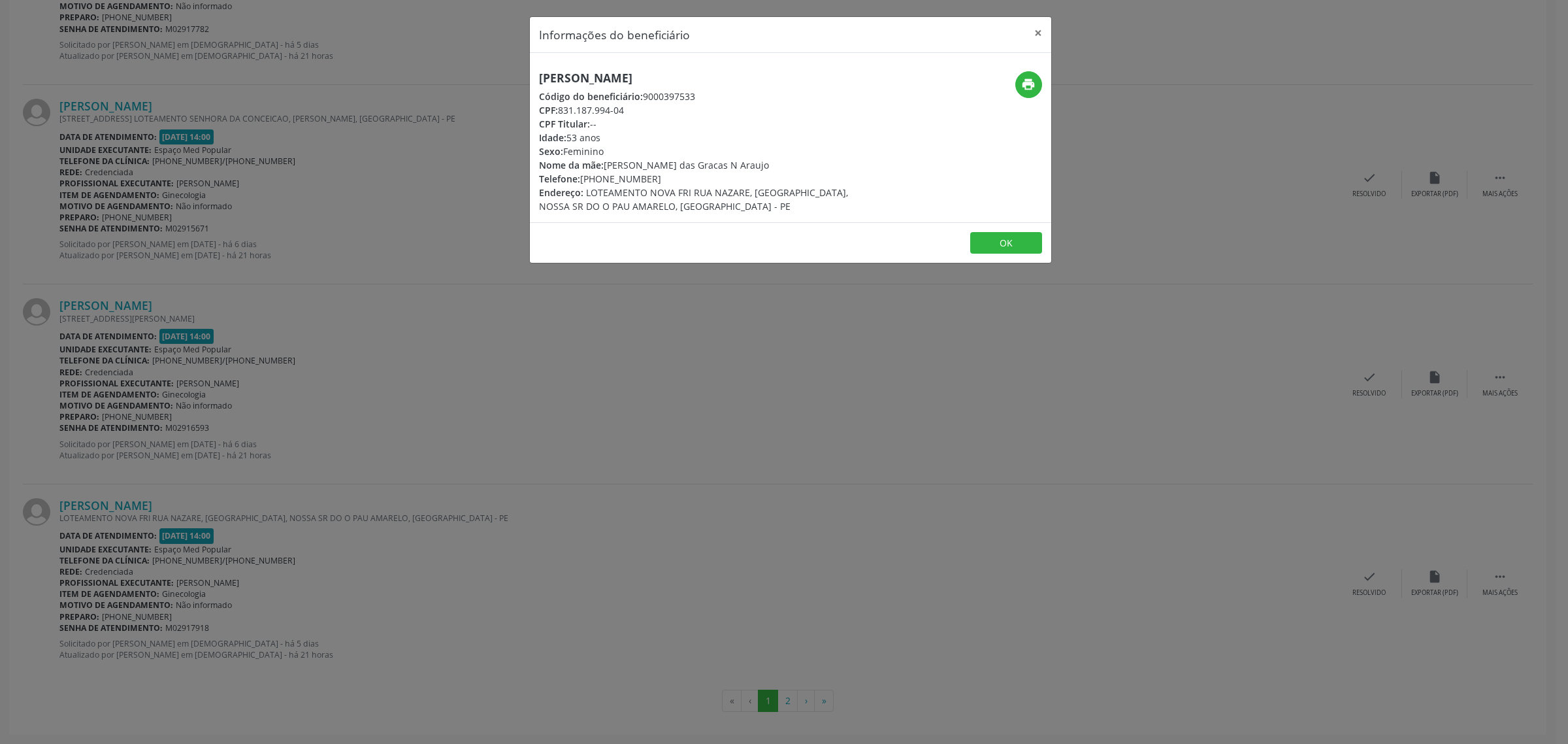
drag, startPoint x: 797, startPoint y: 79, endPoint x: 532, endPoint y: 82, distance: 265.0
click at [532, 82] on div "[PERSON_NAME] Código do beneficiário: 9000397533 CPF: 831.187.994-04 CPF Titula…" at bounding box center [703, 142] width 347 height 142
drag, startPoint x: 657, startPoint y: 174, endPoint x: 582, endPoint y: 184, distance: 75.7
click at [582, 184] on div "Telefone: [PHONE_NUMBER]" at bounding box center [704, 178] width 329 height 14
drag, startPoint x: 642, startPoint y: 367, endPoint x: 607, endPoint y: 371, distance: 35.2
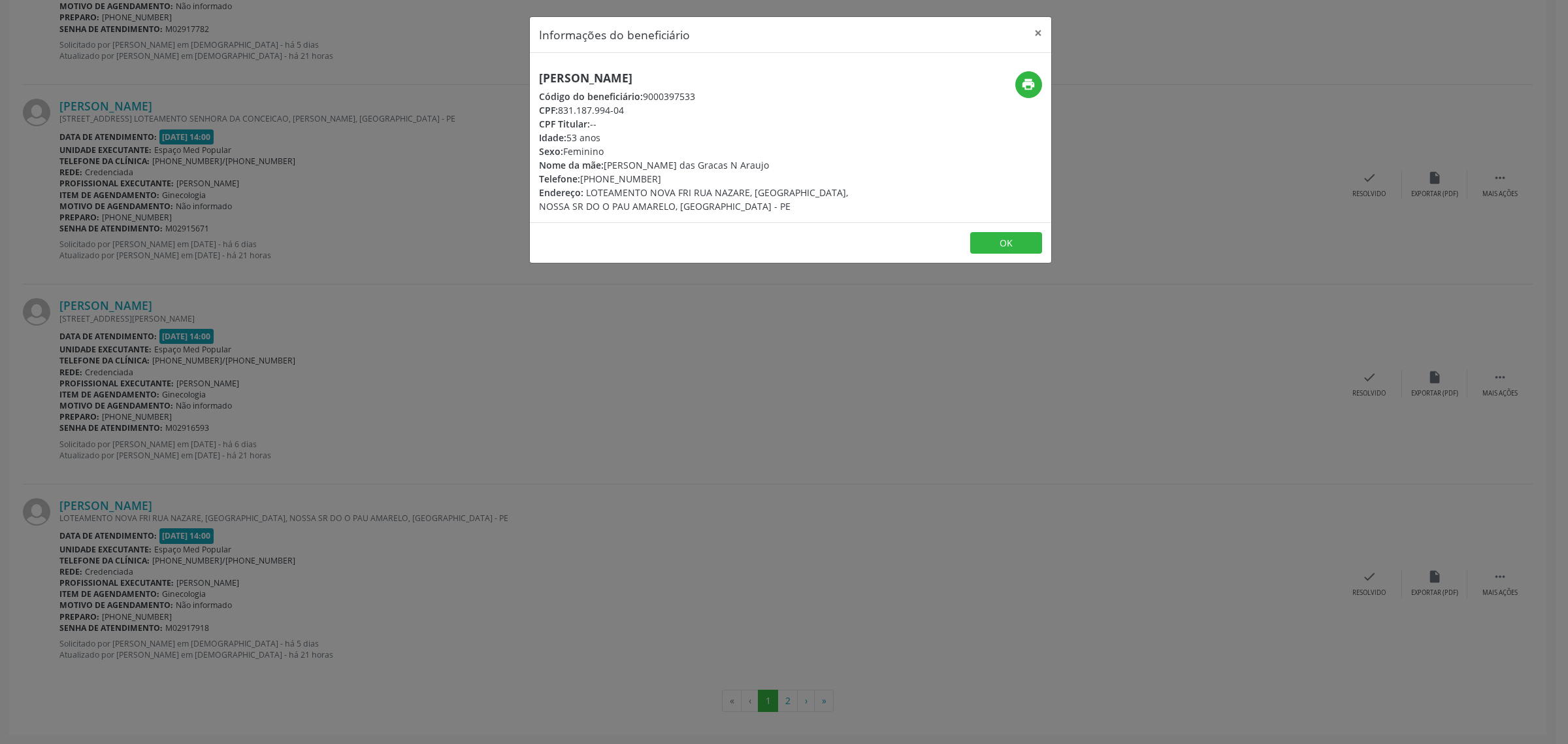
click at [641, 367] on div "Informações do beneficiário × [PERSON_NAME] Código do beneficiário: 9000397533 …" at bounding box center [784, 372] width 1568 height 744
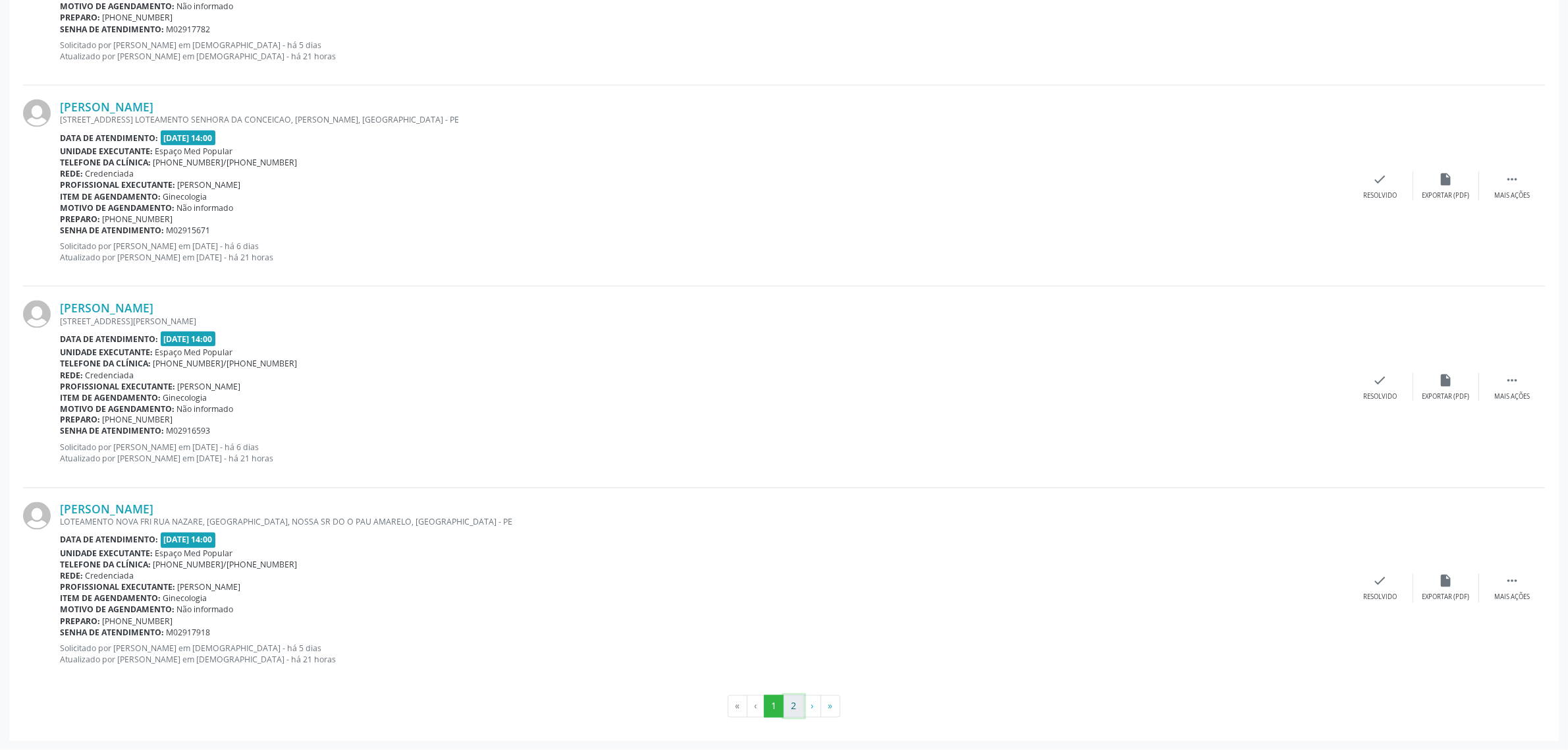
click at [788, 710] on button "2" at bounding box center [794, 707] width 21 height 23
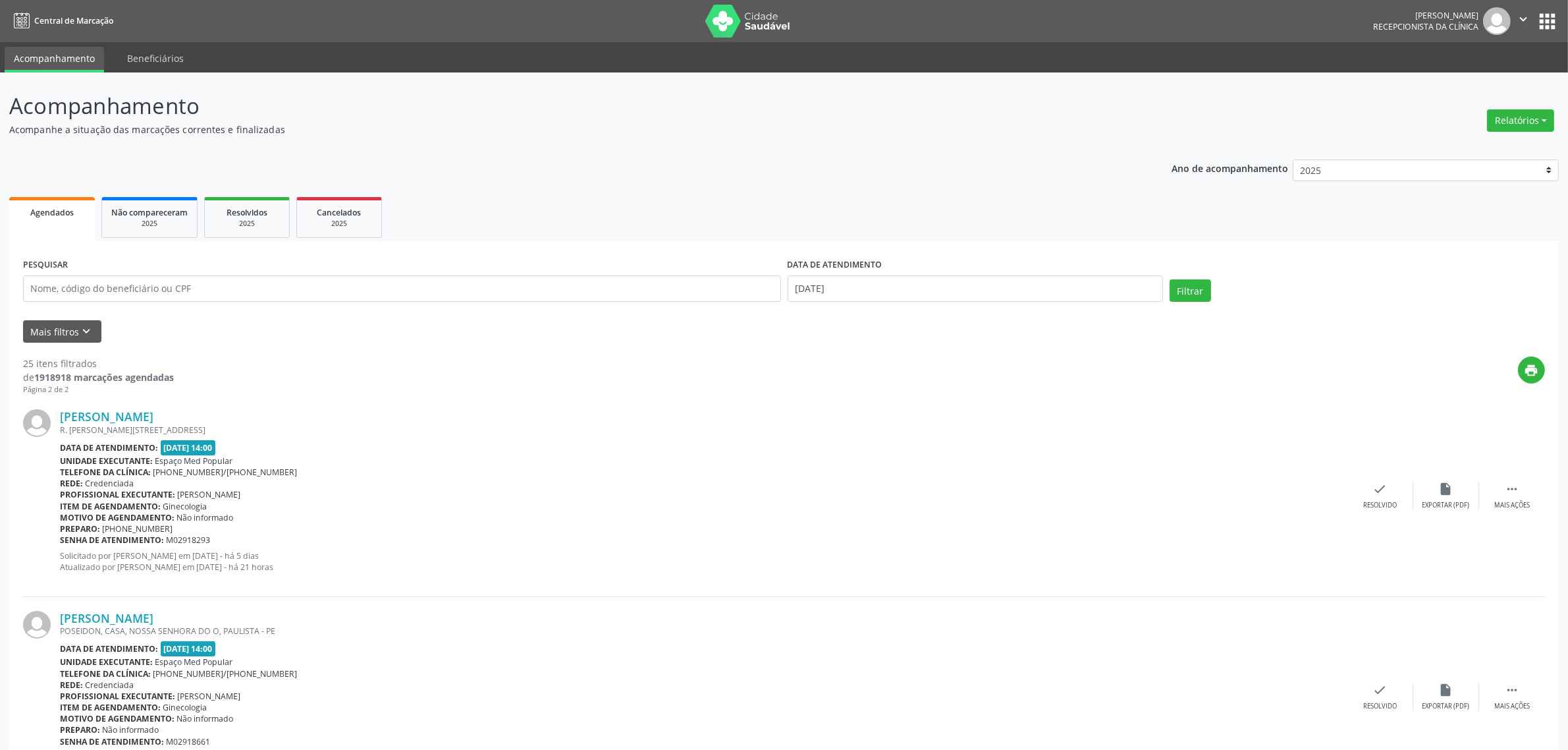
scroll to position [247, 0]
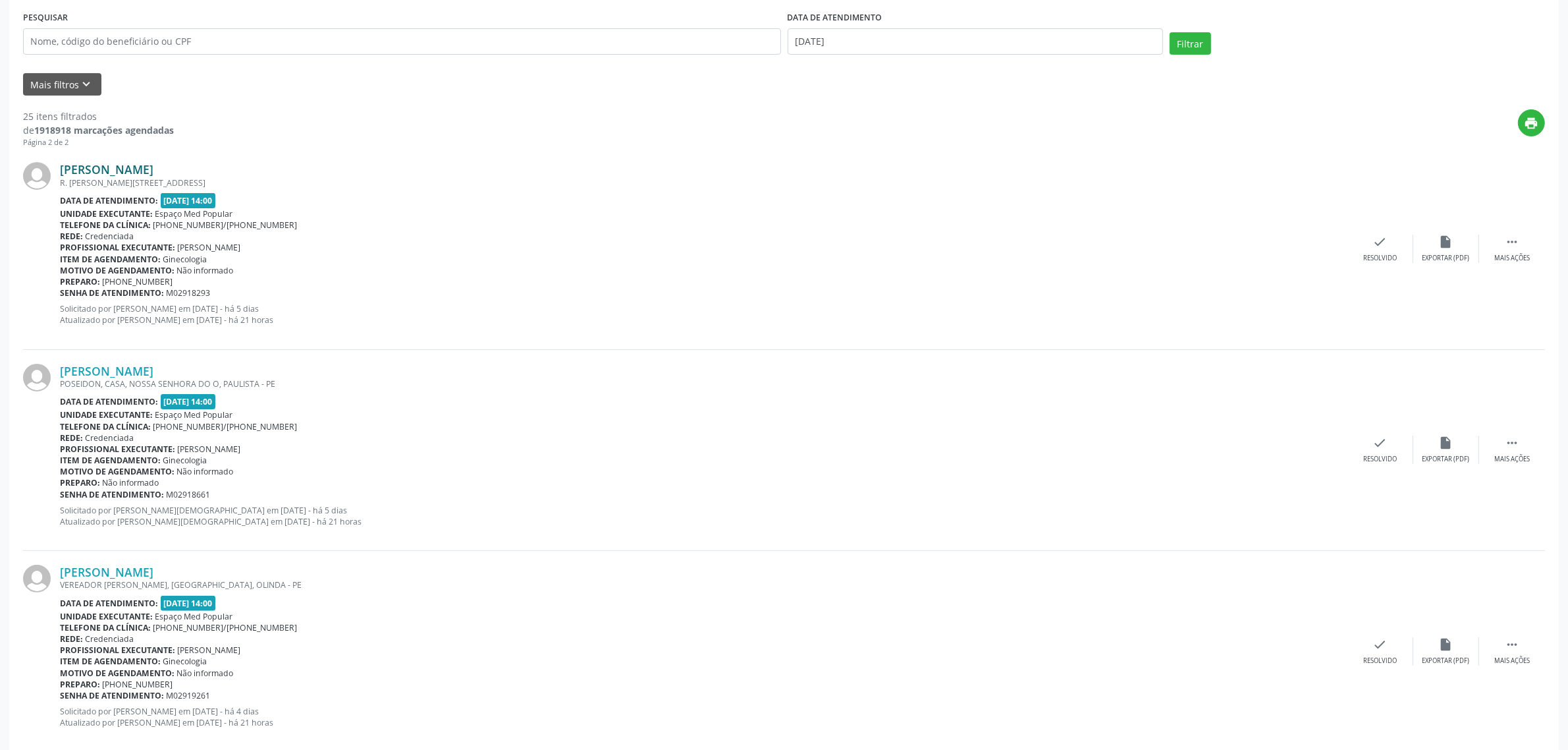
click at [116, 168] on link "[PERSON_NAME]" at bounding box center [107, 169] width 94 height 15
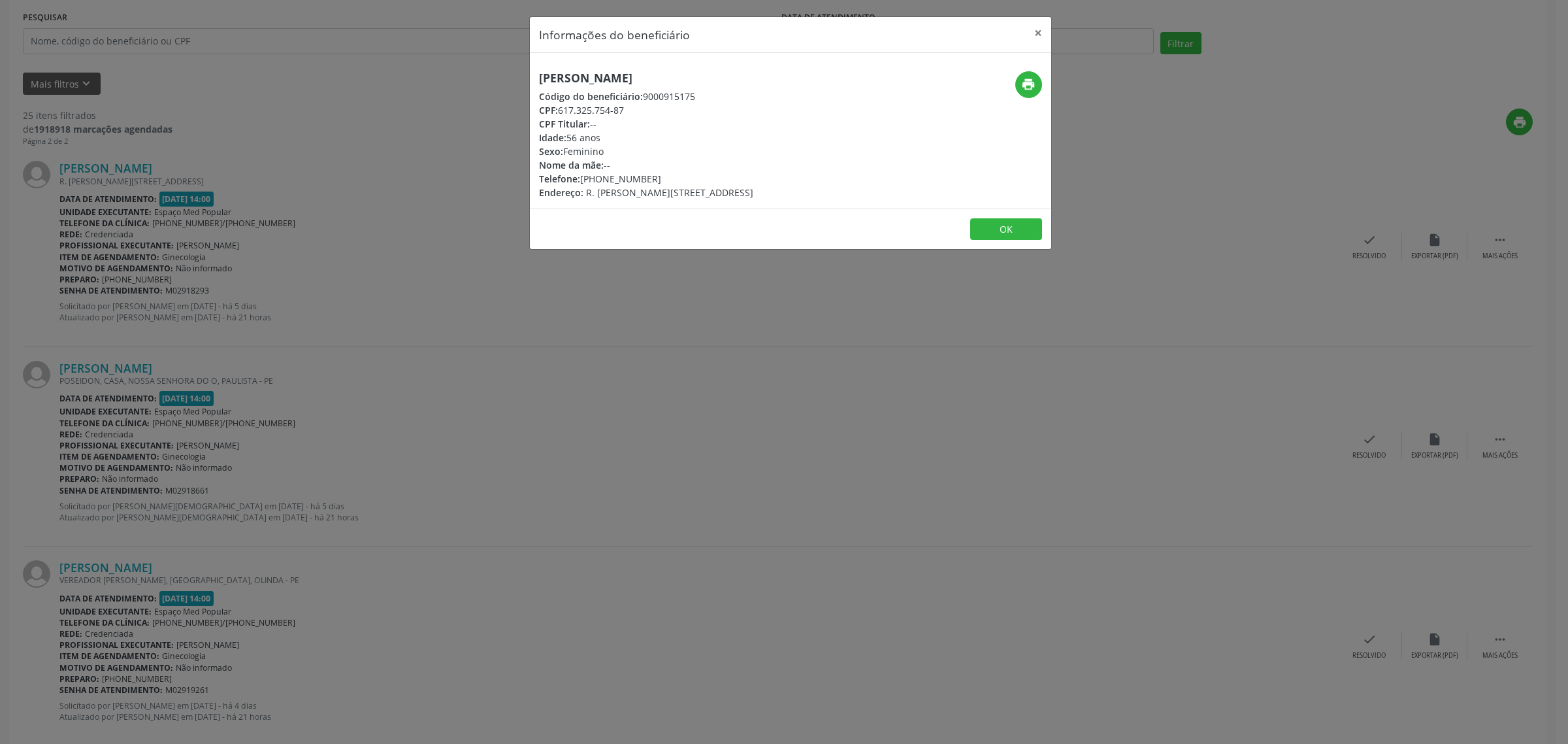
drag, startPoint x: 694, startPoint y: 77, endPoint x: 542, endPoint y: 77, distance: 152.0
click at [542, 77] on h5 "[PERSON_NAME]" at bounding box center [646, 78] width 215 height 14
drag, startPoint x: 655, startPoint y: 177, endPoint x: 582, endPoint y: 178, distance: 73.0
click at [582, 178] on div "Telefone: [PHONE_NUMBER]" at bounding box center [646, 178] width 215 height 14
drag, startPoint x: 513, startPoint y: 359, endPoint x: 387, endPoint y: 341, distance: 127.3
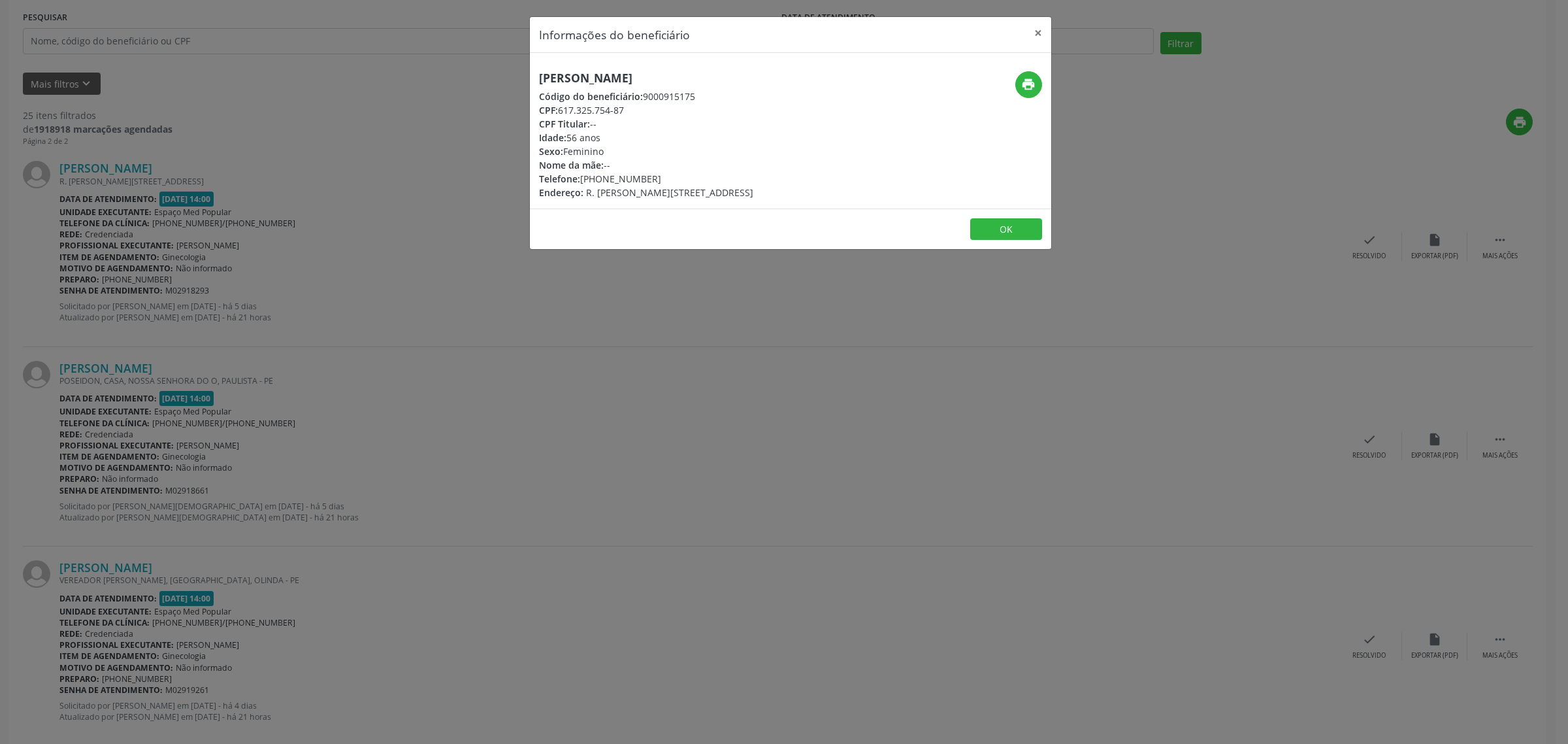
click at [510, 359] on div "Informações do beneficiário × [PERSON_NAME] Código do beneficiário: 9000915175 …" at bounding box center [784, 372] width 1568 height 744
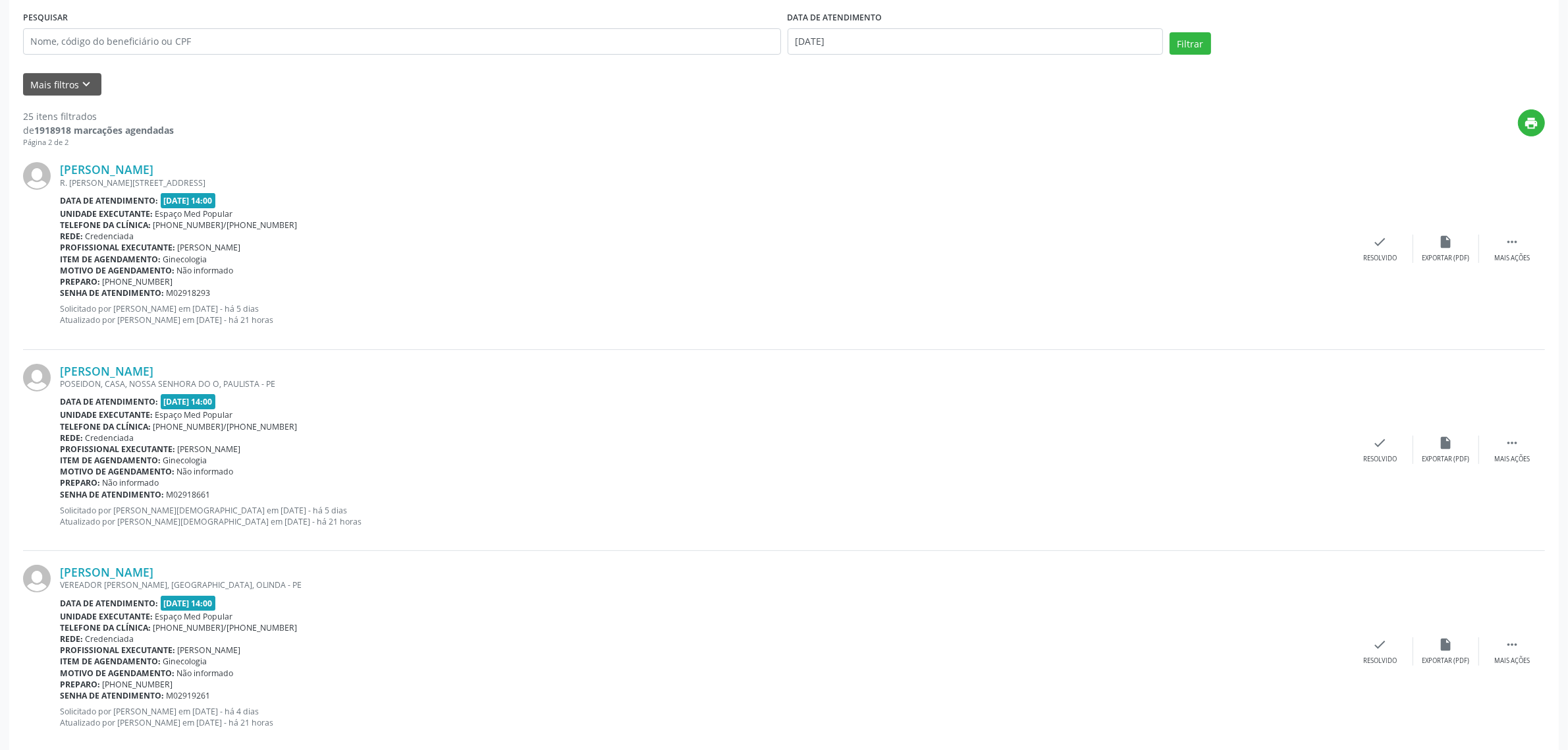
scroll to position [329, 0]
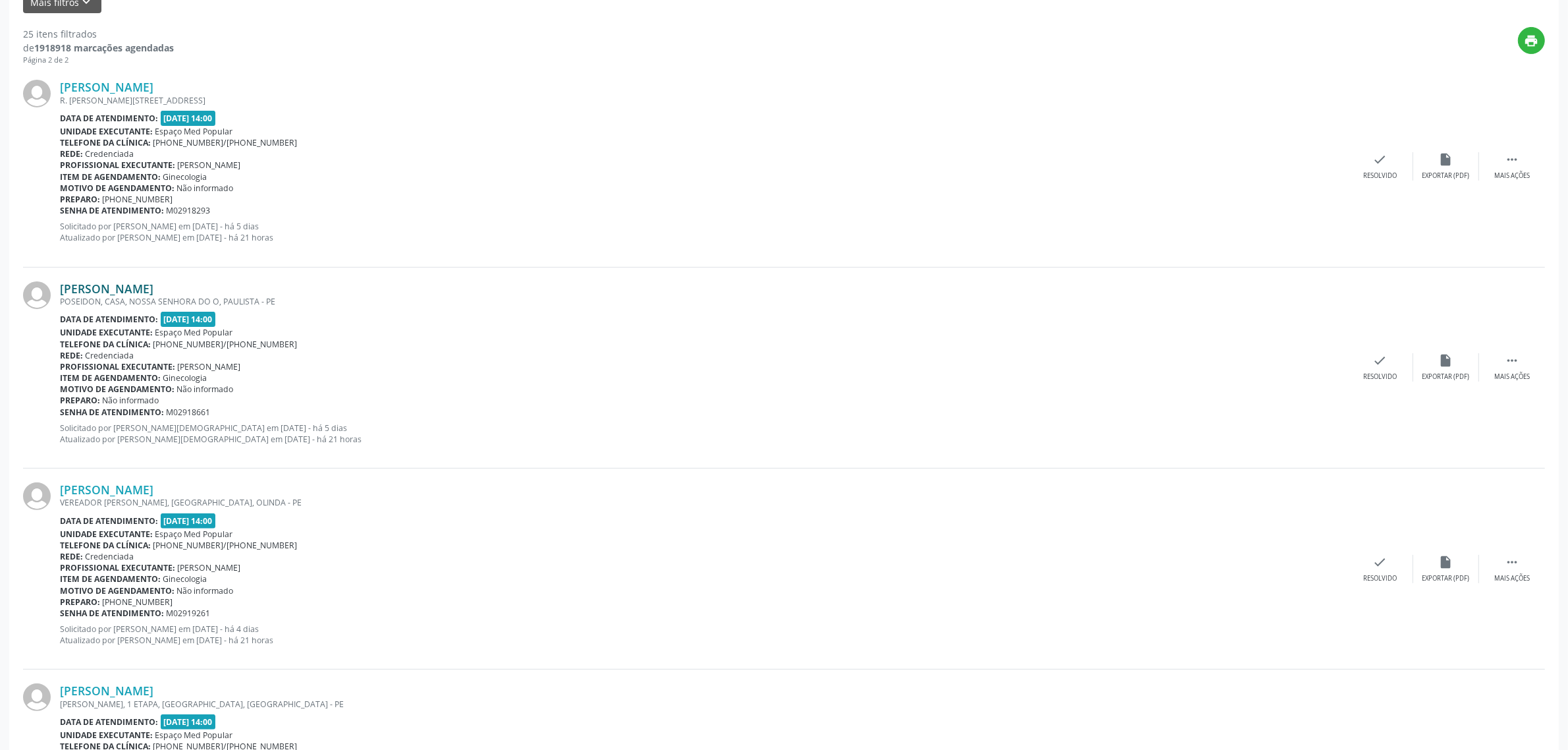
click at [132, 289] on link "[PERSON_NAME]" at bounding box center [107, 289] width 94 height 15
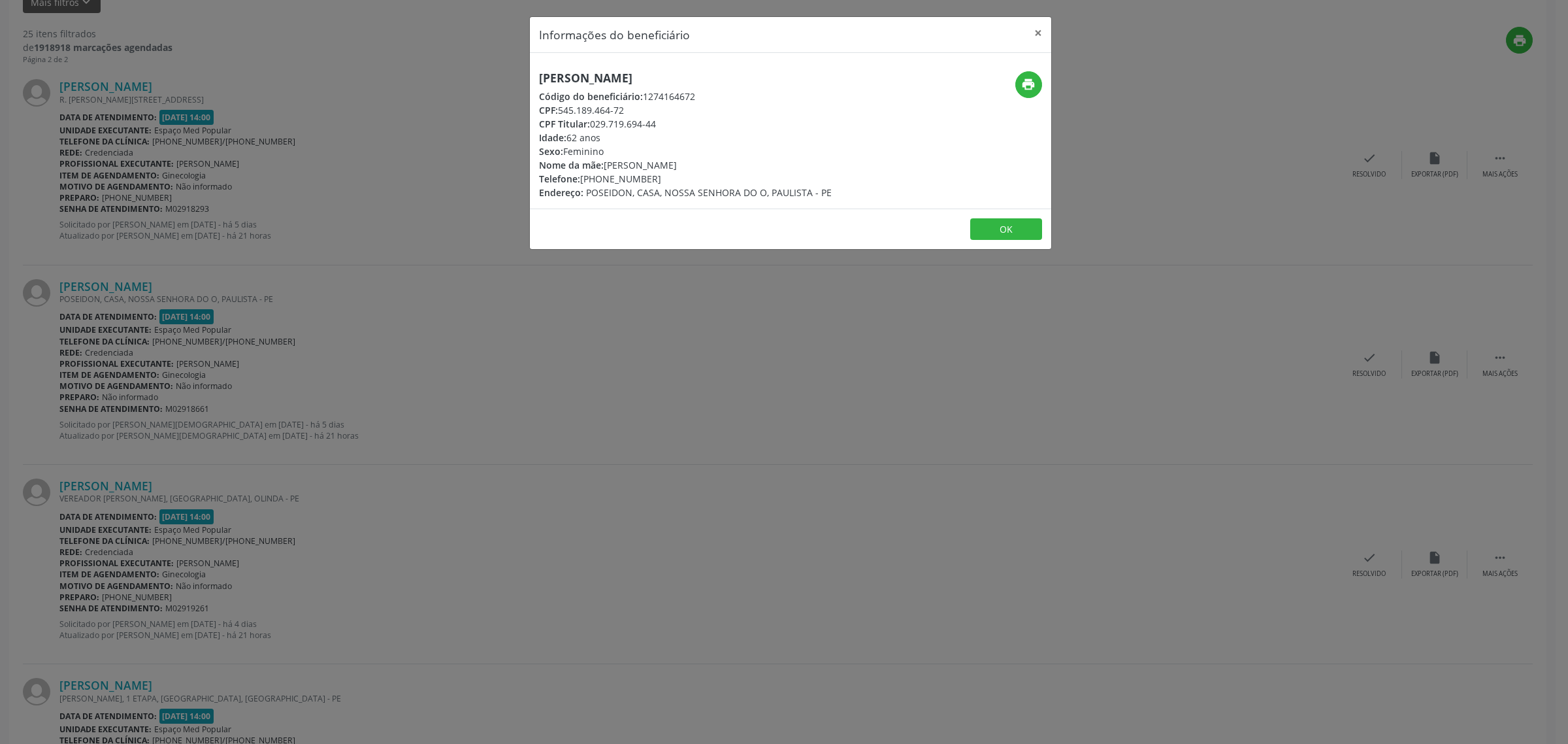
drag, startPoint x: 725, startPoint y: 80, endPoint x: 531, endPoint y: 80, distance: 194.0
click at [531, 80] on div "[PERSON_NAME] Código do beneficiário: 1274164672 CPF: 545.189.464-72 CPF Titula…" at bounding box center [703, 135] width 347 height 128
click at [1017, 88] on button "print" at bounding box center [1028, 84] width 27 height 27
click at [1026, 83] on icon "print" at bounding box center [1028, 84] width 15 height 15
click at [529, 359] on div "Informações do beneficiário × [PERSON_NAME] Código do beneficiário: 1274164672 …" at bounding box center [784, 372] width 1568 height 744
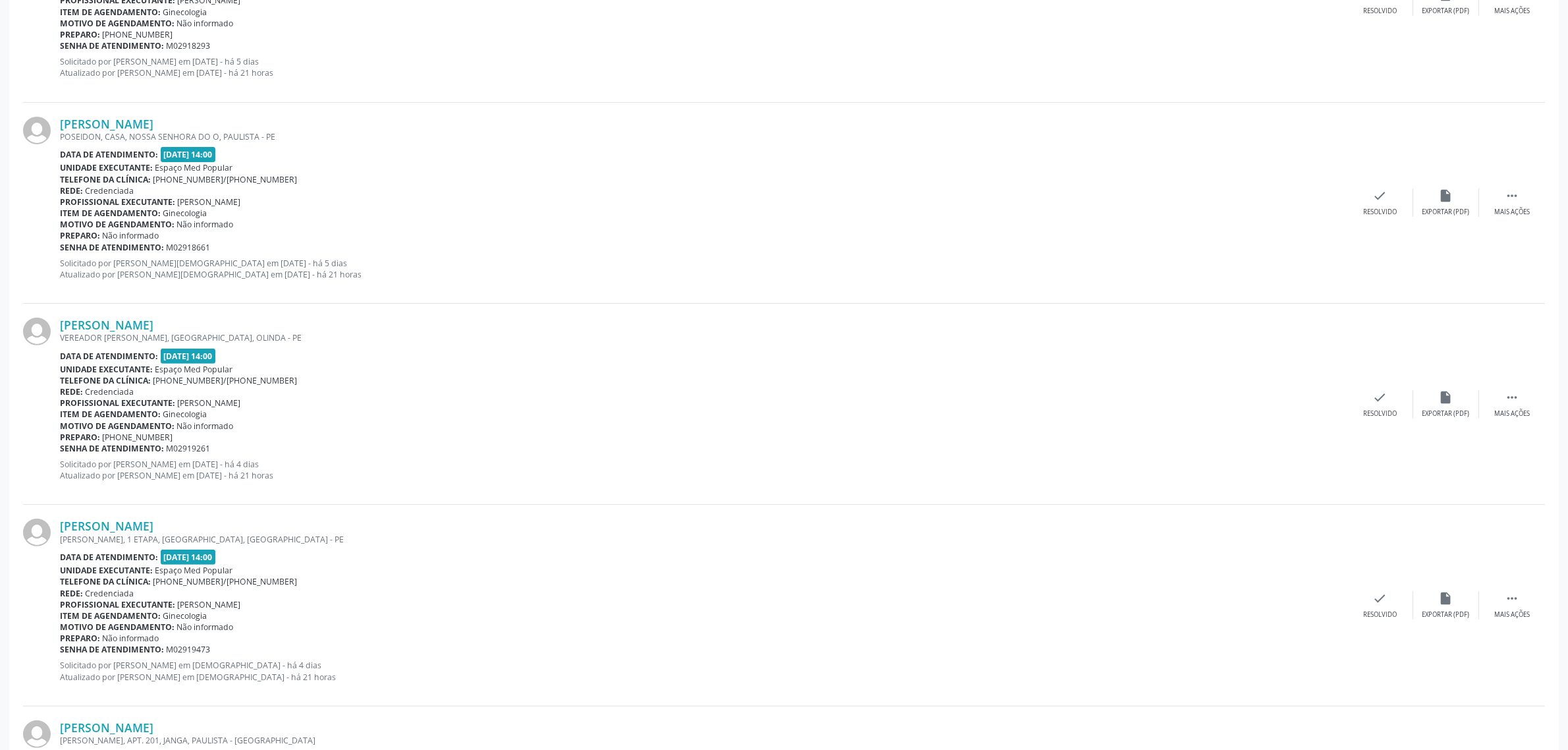
scroll to position [576, 0]
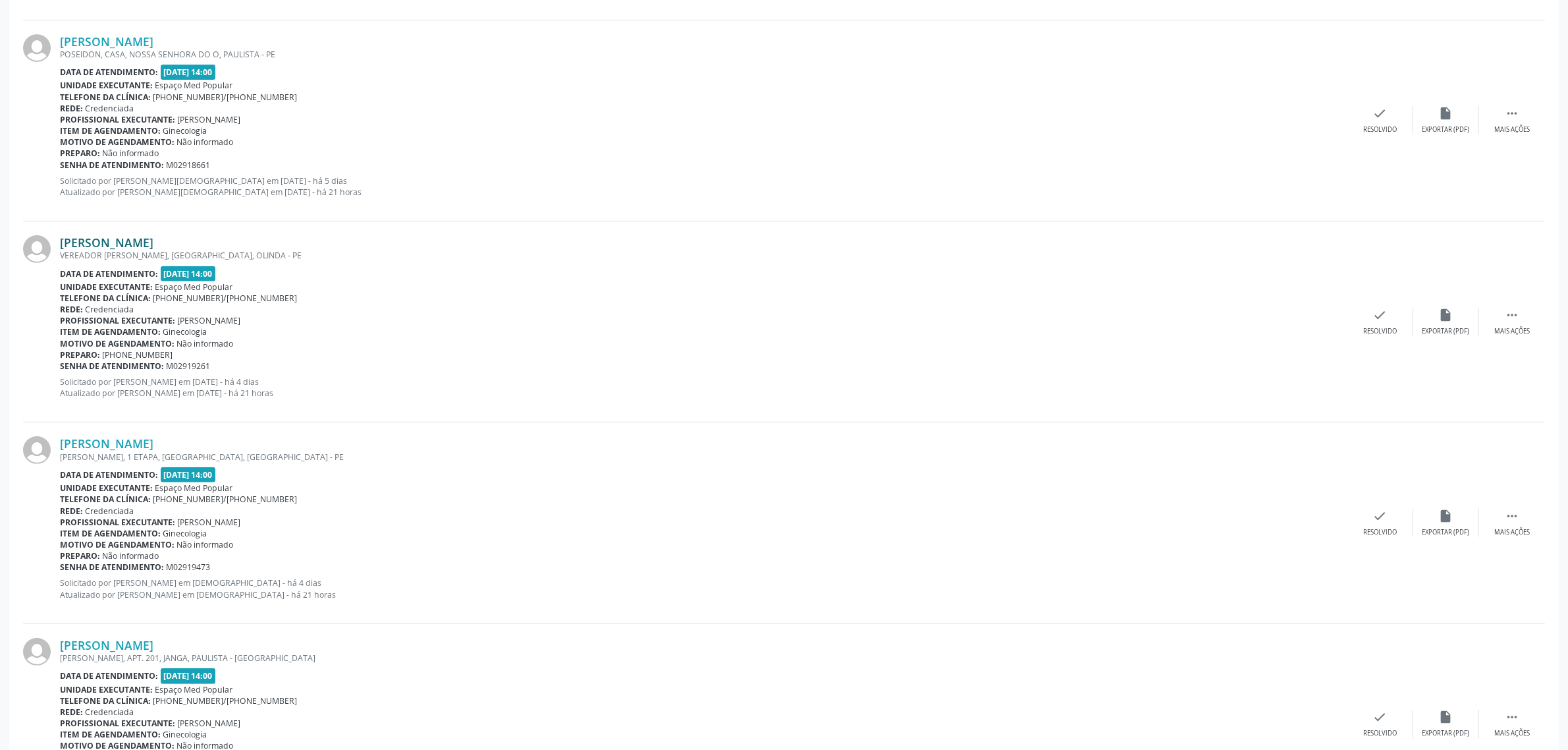
click at [116, 245] on link "[PERSON_NAME]" at bounding box center [107, 242] width 94 height 15
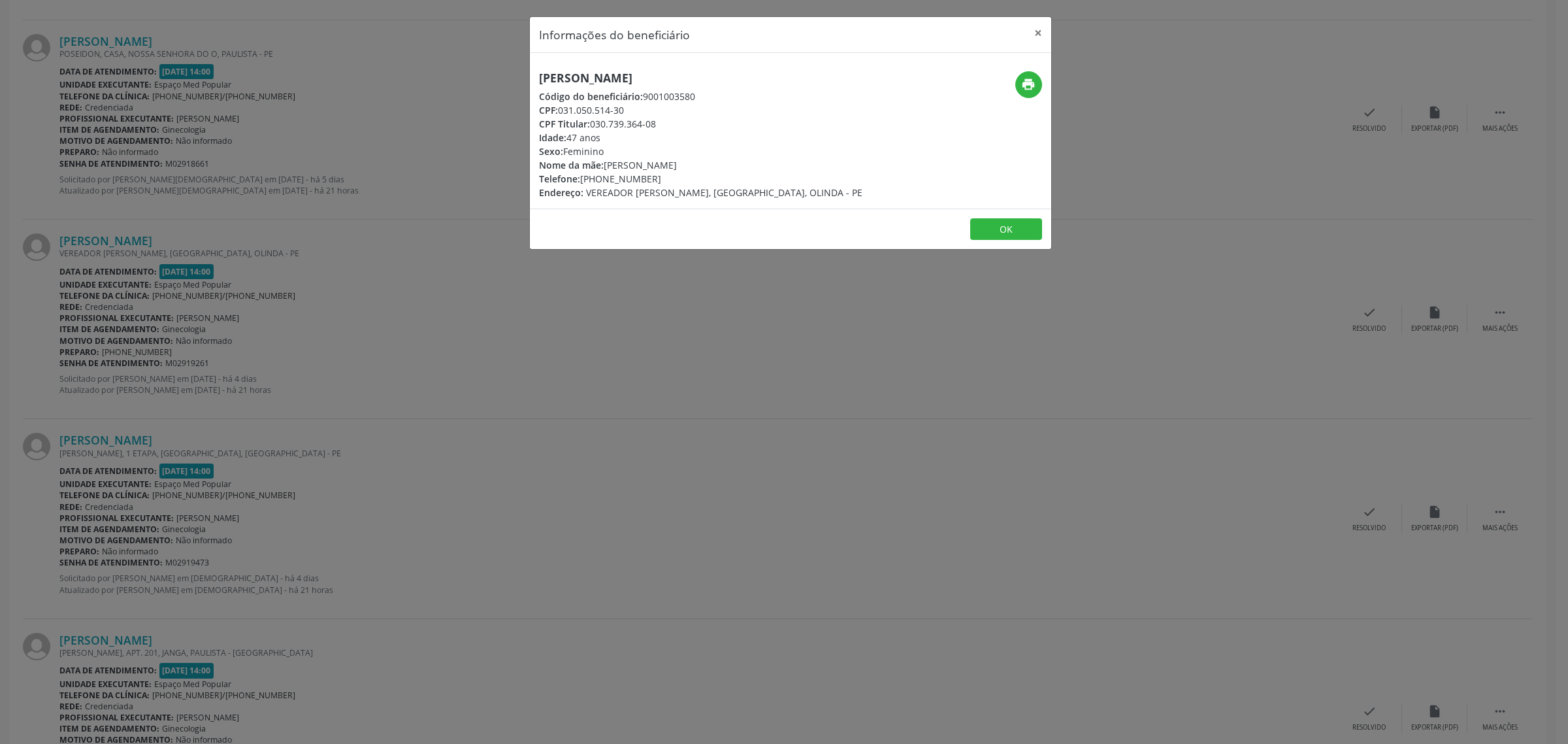
drag, startPoint x: 701, startPoint y: 73, endPoint x: 525, endPoint y: 80, distance: 176.1
click at [525, 80] on div "Informações do beneficiário × [PERSON_NAME] Código do beneficiário: 9001003580 …" at bounding box center [784, 372] width 1568 height 744
click at [534, 345] on div "Informações do beneficiário × [PERSON_NAME] Código do beneficiário: 9001003580 …" at bounding box center [784, 372] width 1568 height 744
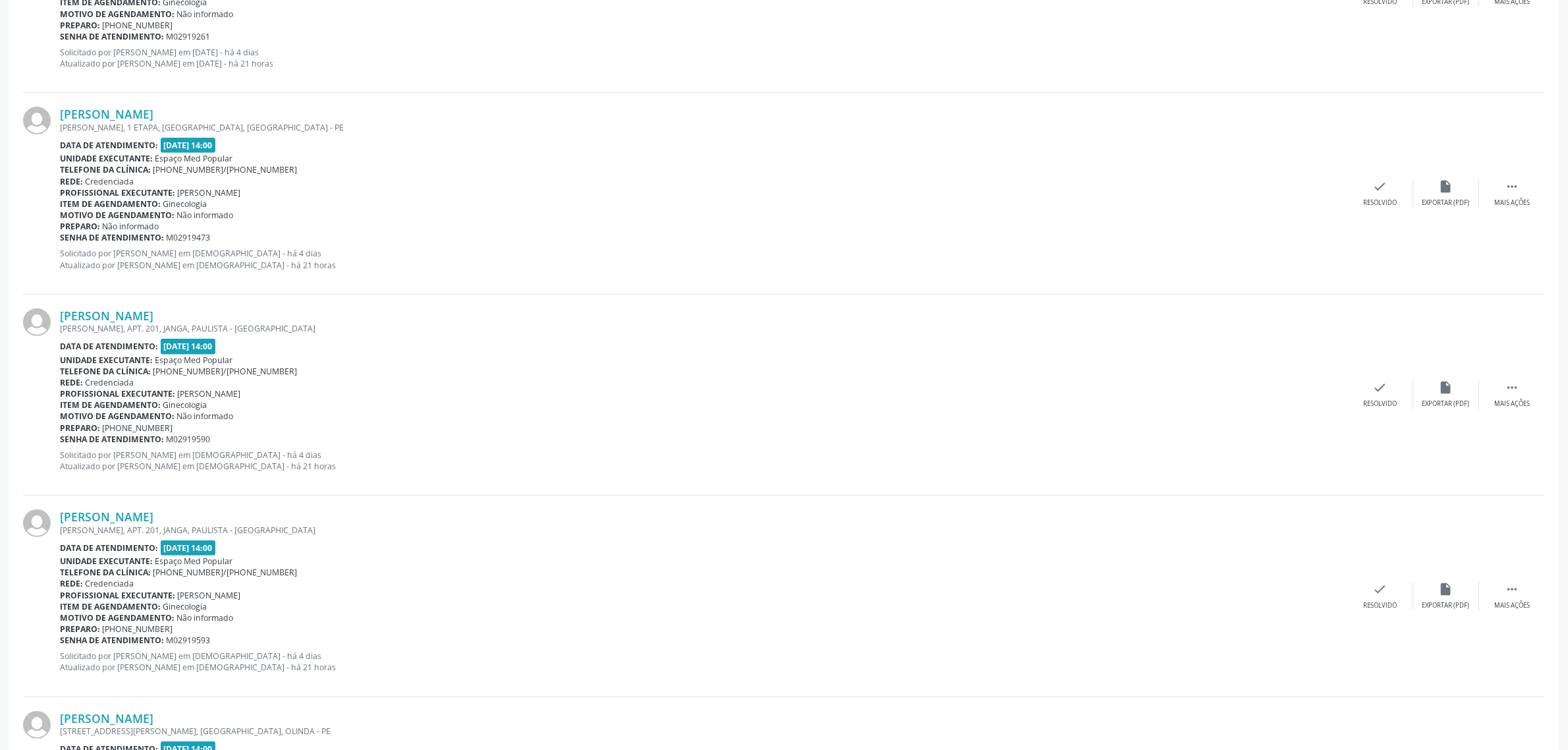
scroll to position [988, 0]
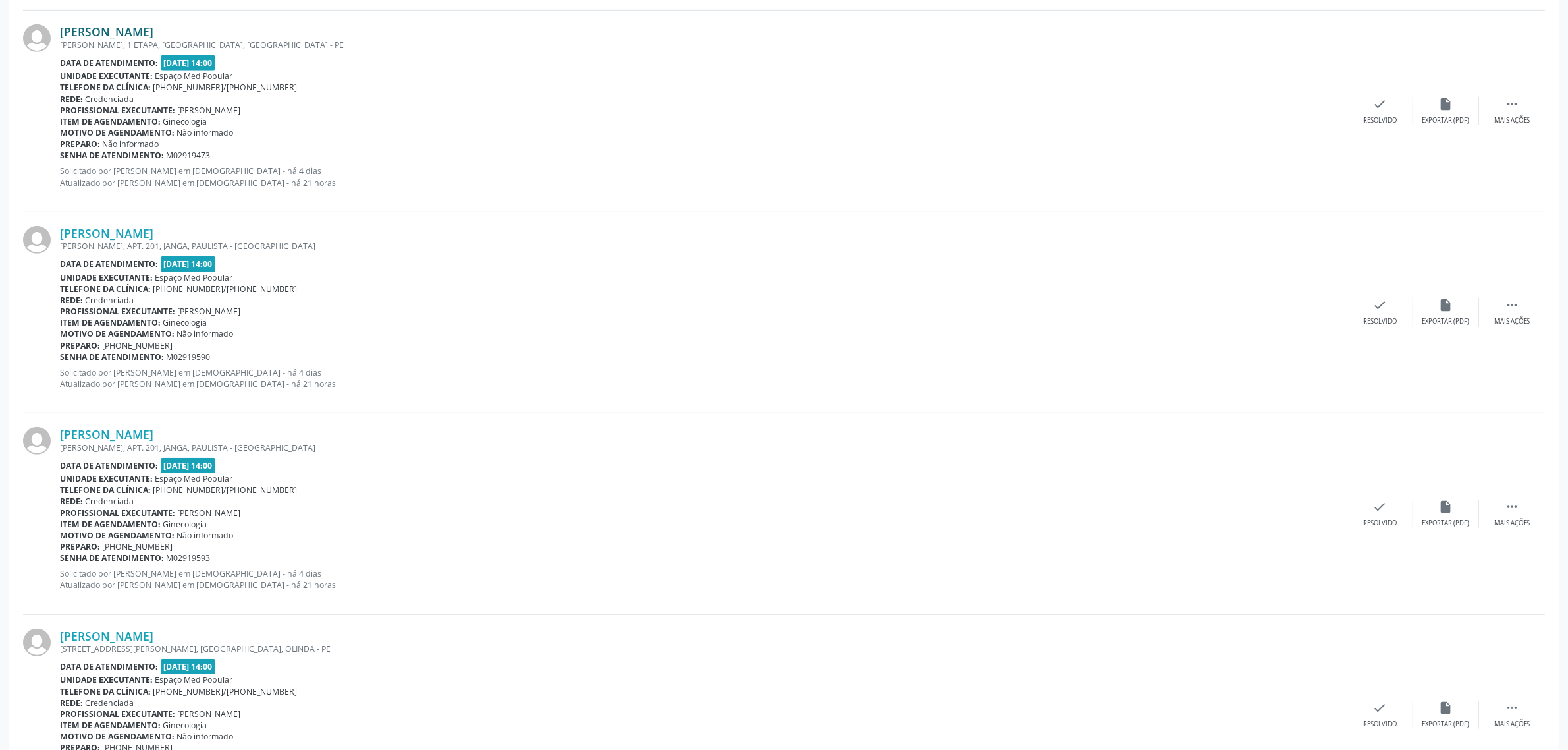
click at [136, 30] on link "[PERSON_NAME]" at bounding box center [107, 31] width 94 height 15
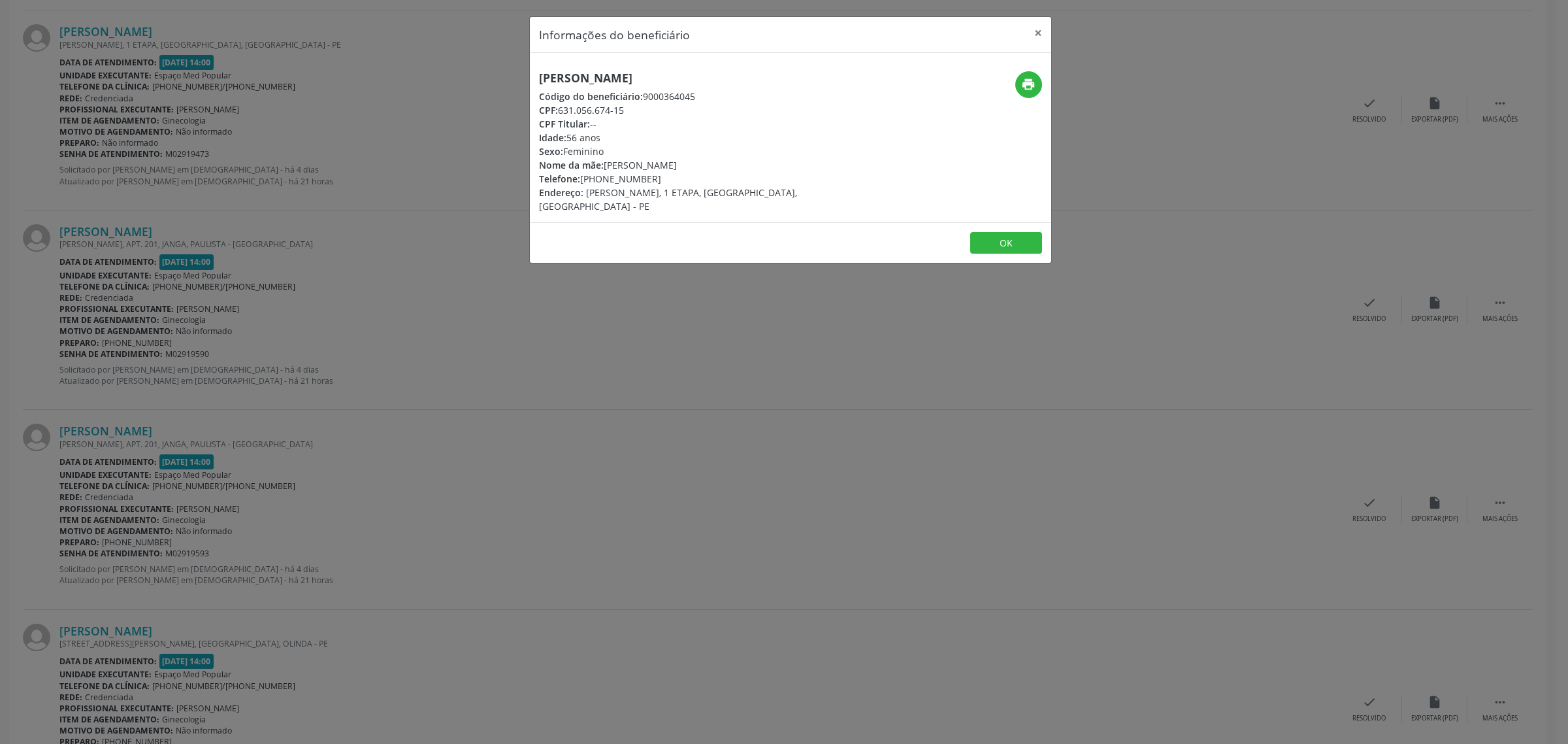
drag, startPoint x: 756, startPoint y: 77, endPoint x: 539, endPoint y: 78, distance: 217.0
click at [539, 78] on h5 "[PERSON_NAME]" at bounding box center [704, 78] width 329 height 14
drag, startPoint x: 652, startPoint y: 180, endPoint x: 583, endPoint y: 180, distance: 69.0
click at [583, 180] on div "Telefone: [PHONE_NUMBER]" at bounding box center [704, 178] width 329 height 14
click at [507, 327] on div "Informações do beneficiário × [PERSON_NAME] Código do beneficiário: 9000364045 …" at bounding box center [784, 372] width 1568 height 744
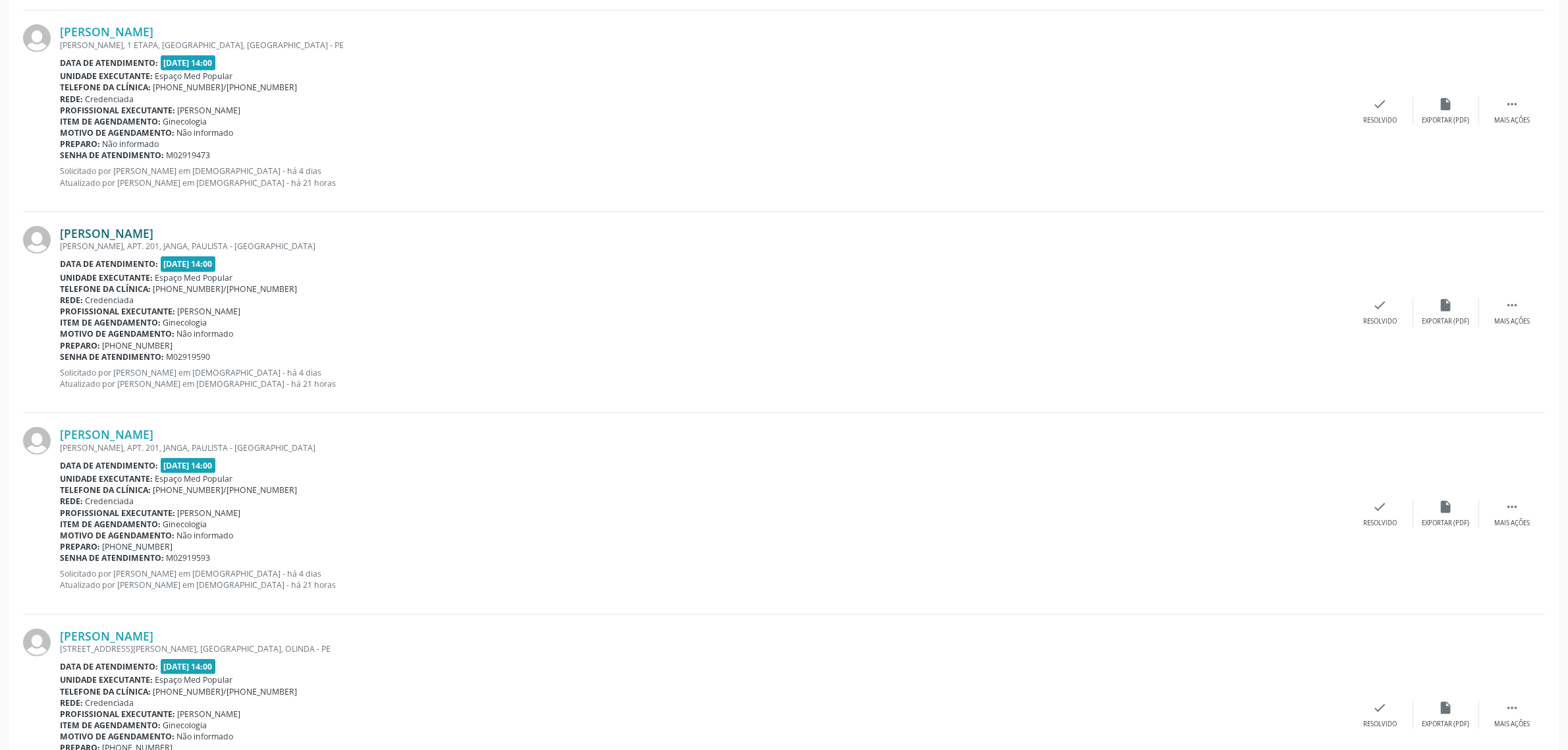
click at [154, 231] on link "[PERSON_NAME]" at bounding box center [107, 233] width 94 height 15
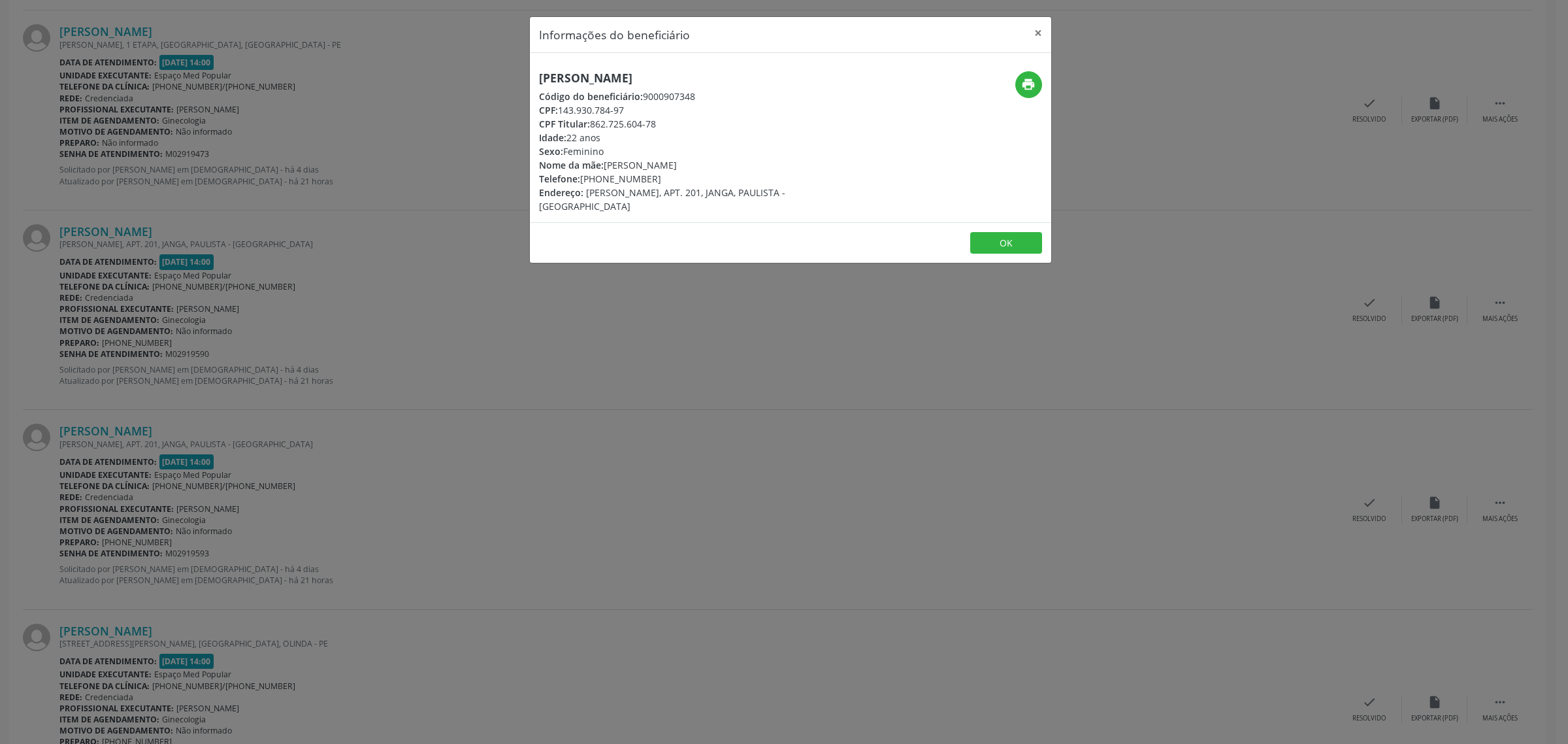
drag, startPoint x: 778, startPoint y: 80, endPoint x: 537, endPoint y: 80, distance: 241.0
click at [537, 80] on div "[PERSON_NAME] Código do beneficiário: 9000907348 CPF: 143.930.784-97 CPF Titula…" at bounding box center [703, 142] width 347 height 142
drag, startPoint x: 649, startPoint y: 182, endPoint x: 582, endPoint y: 181, distance: 67.0
click at [582, 181] on div "Telefone: [PHONE_NUMBER]" at bounding box center [704, 178] width 329 height 14
click at [204, 306] on div "Informações do beneficiário × [PERSON_NAME] Código do beneficiário: 9000907348 …" at bounding box center [784, 372] width 1568 height 744
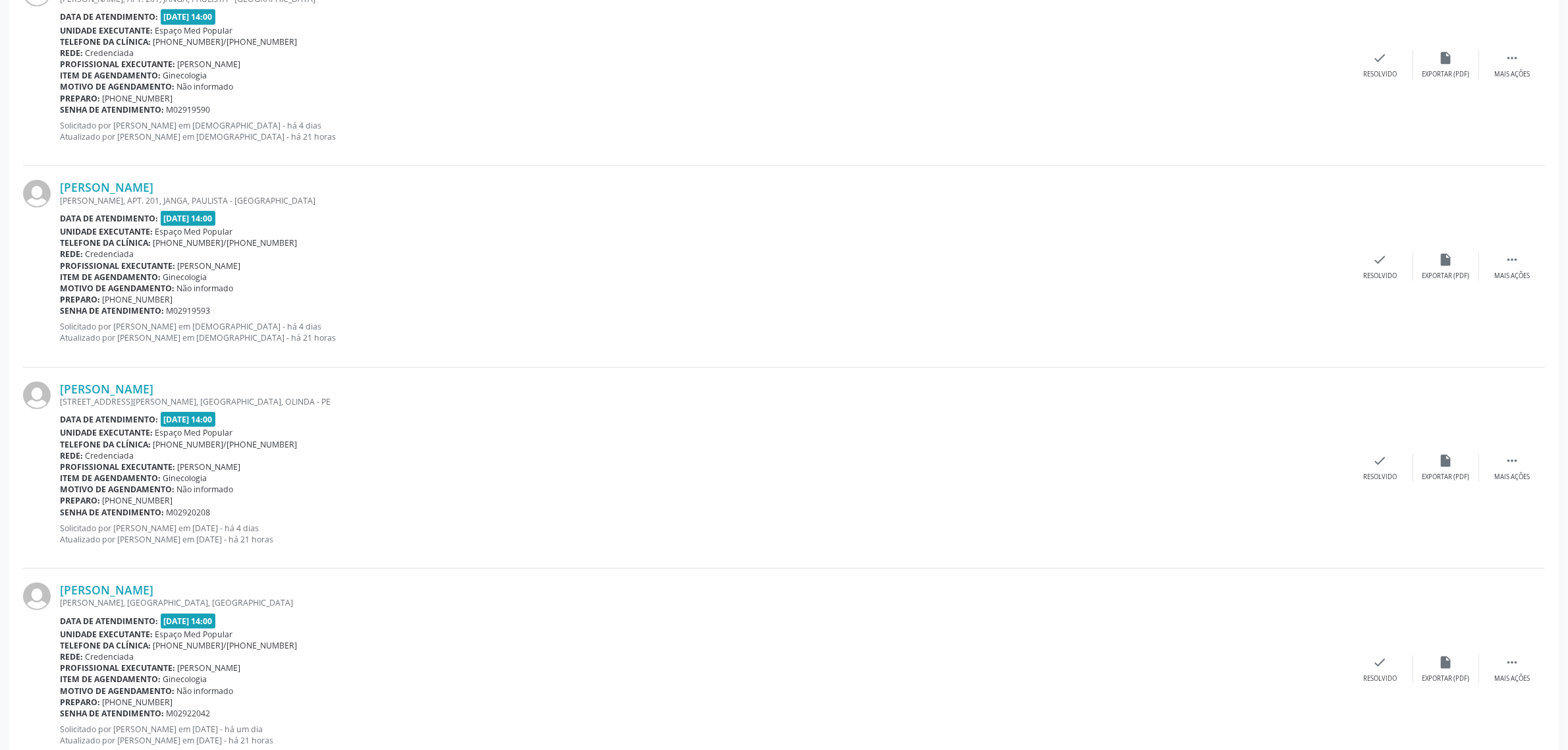
scroll to position [1318, 0]
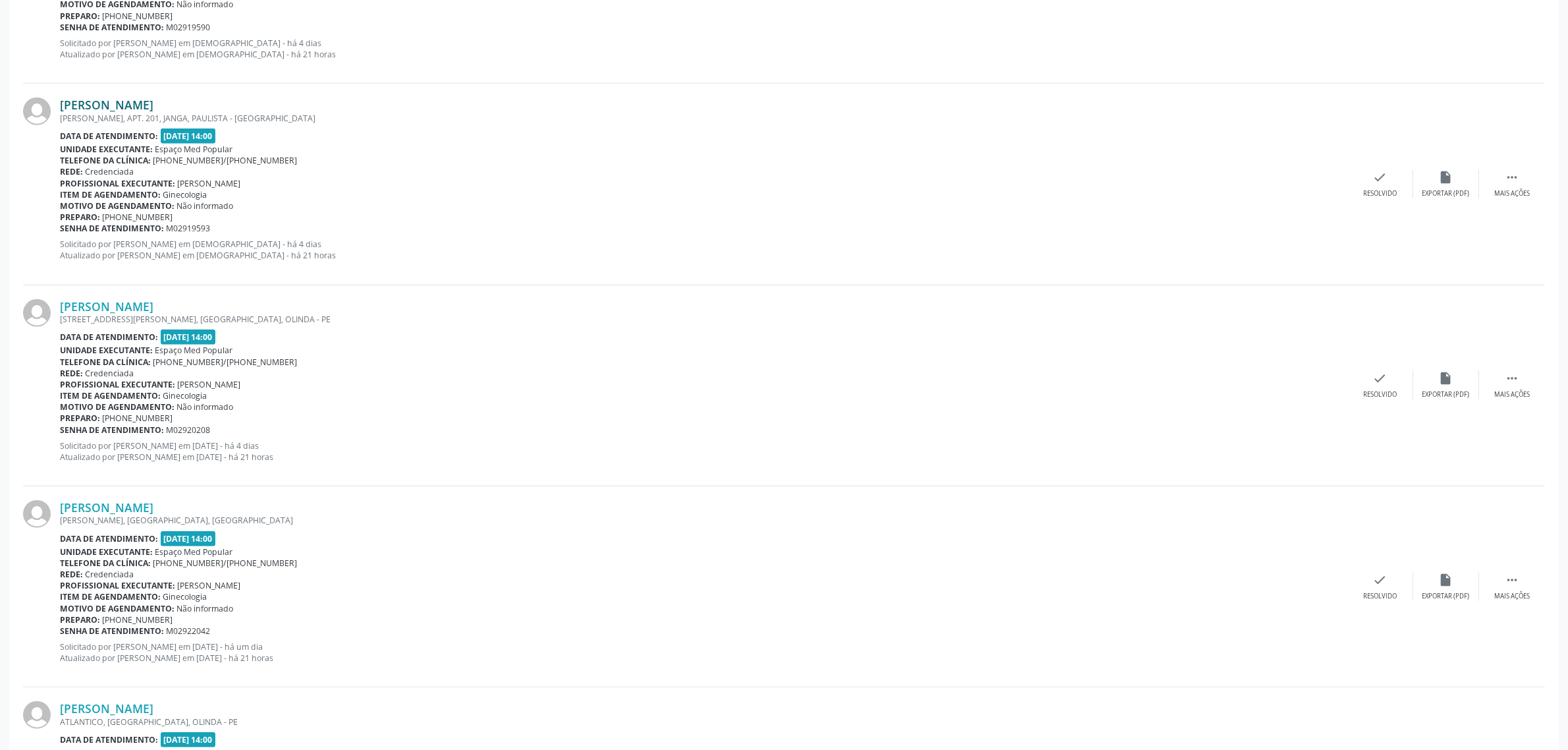
click at [110, 110] on link "[PERSON_NAME]" at bounding box center [107, 104] width 94 height 15
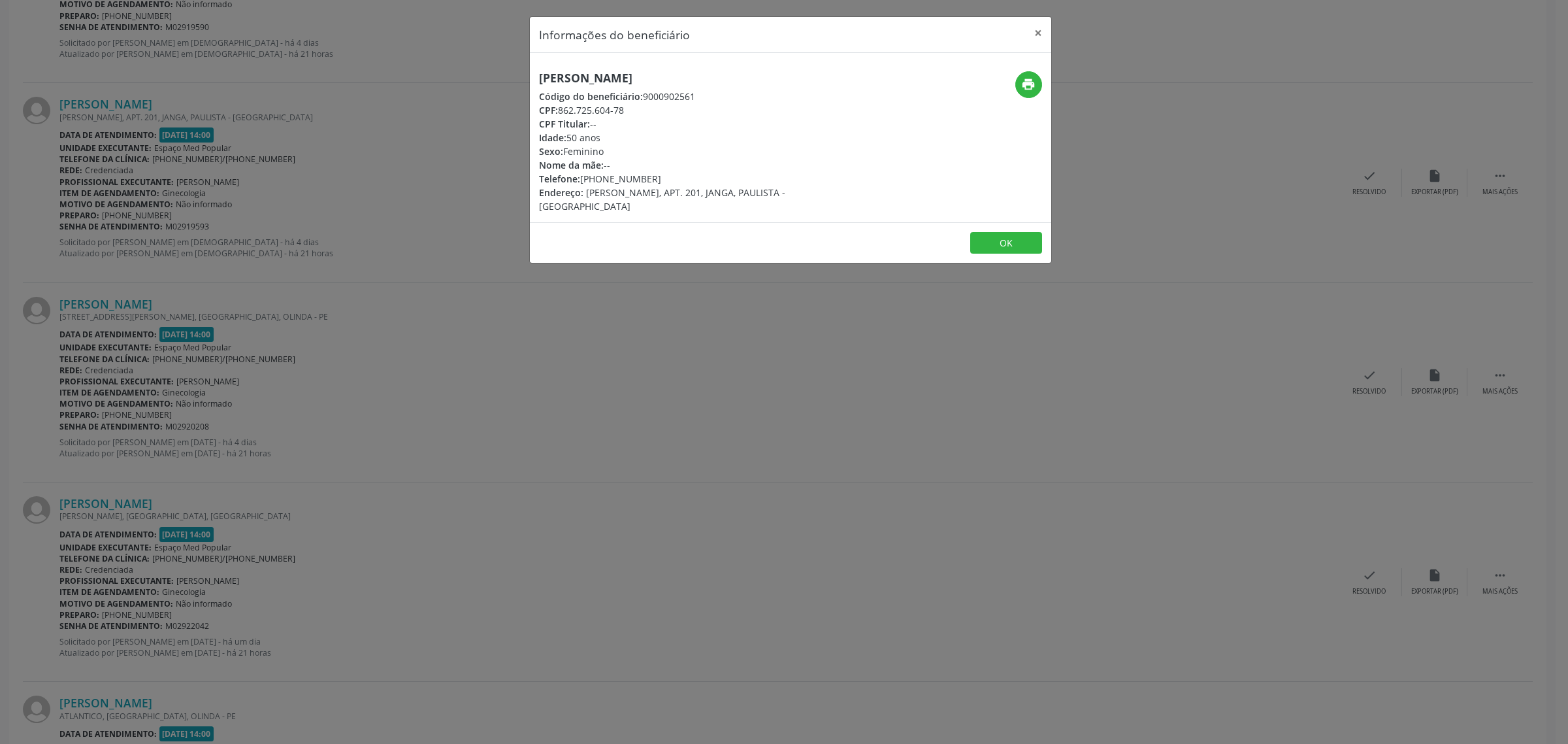
drag, startPoint x: 733, startPoint y: 75, endPoint x: 537, endPoint y: 83, distance: 196.2
click at [537, 83] on div "[PERSON_NAME] Código do beneficiário: 9000902561 CPF: 862.725.604-78 CPF Titula…" at bounding box center [703, 142] width 347 height 142
drag, startPoint x: 649, startPoint y: 178, endPoint x: 582, endPoint y: 178, distance: 67.0
click at [582, 178] on div "Telefone: [PHONE_NUMBER]" at bounding box center [704, 178] width 329 height 14
click at [422, 285] on div "Informações do beneficiário × [PERSON_NAME] Código do beneficiário: 9000902561 …" at bounding box center [784, 372] width 1568 height 744
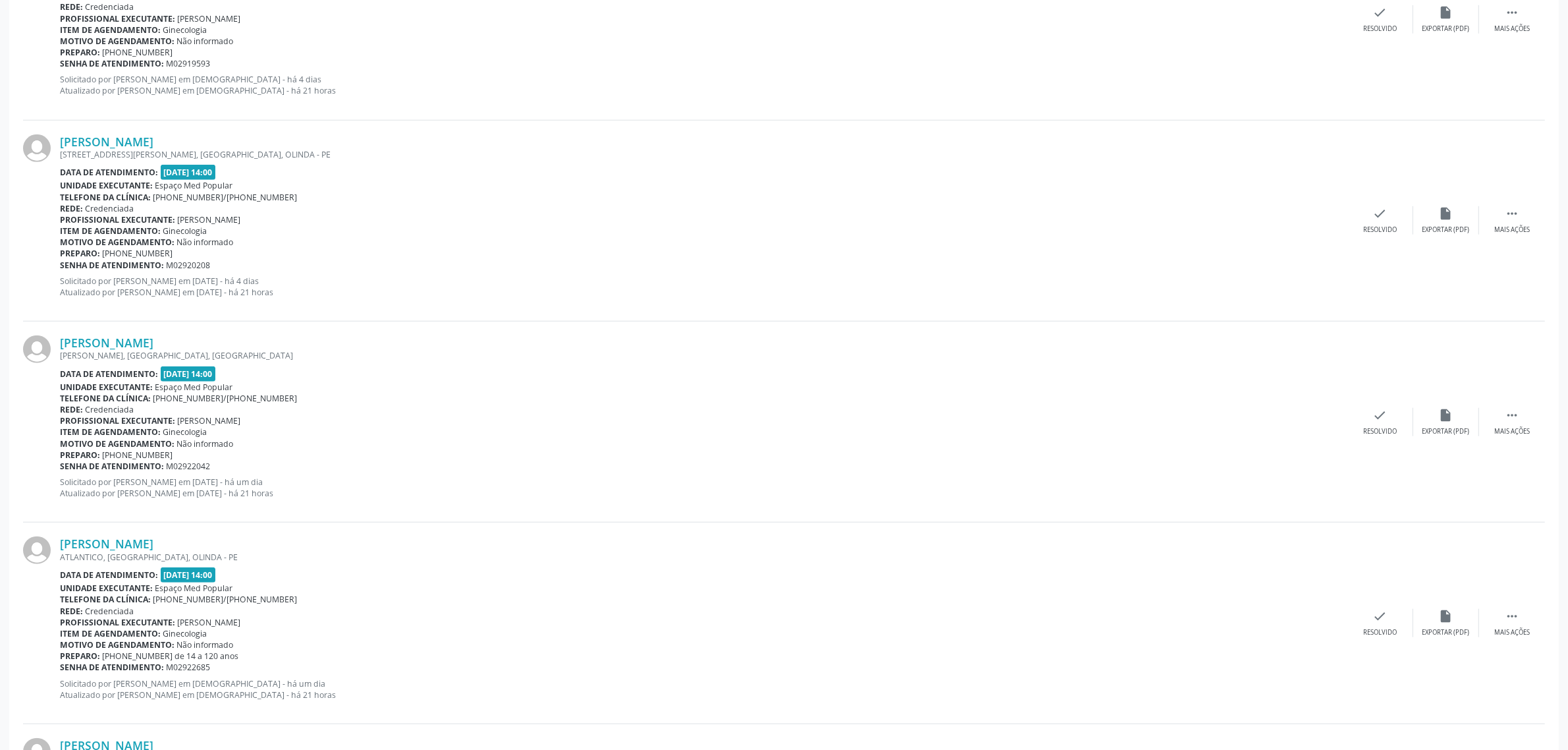
scroll to position [1565, 0]
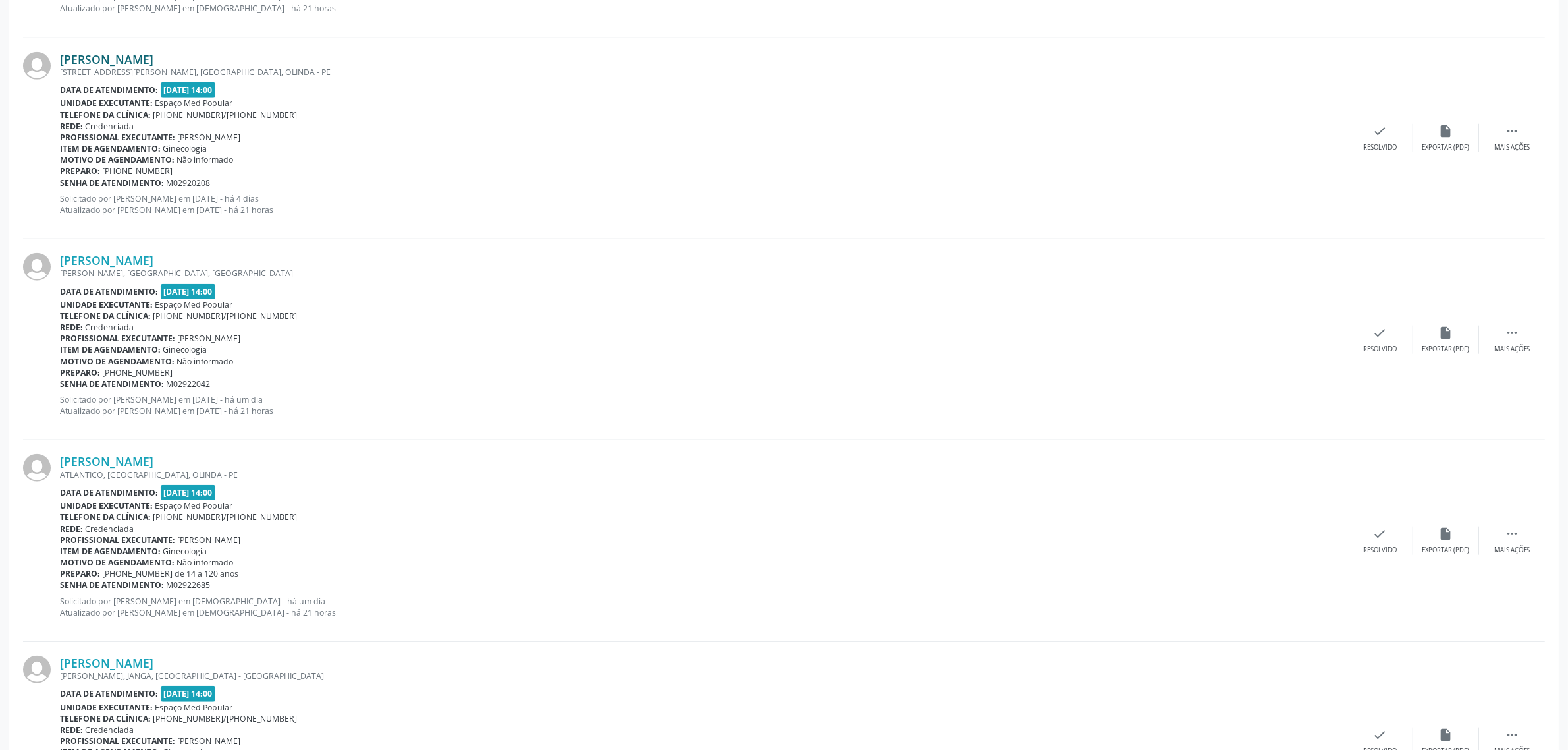
click at [132, 53] on link "[PERSON_NAME]" at bounding box center [107, 59] width 94 height 15
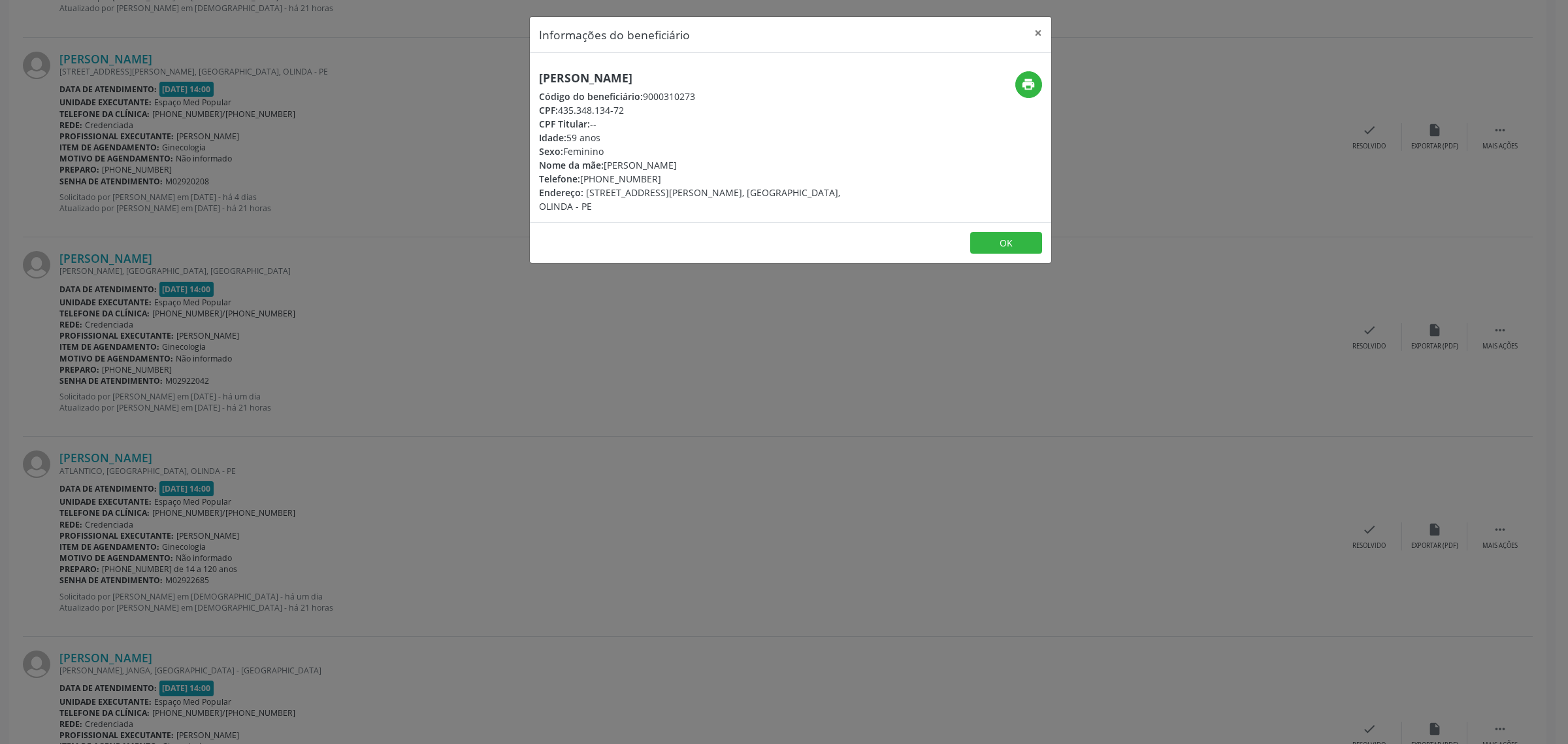
drag, startPoint x: 713, startPoint y: 72, endPoint x: 526, endPoint y: 80, distance: 187.2
click at [526, 80] on div "Informações do beneficiário × [PERSON_NAME] Código do beneficiário: 9000310273 …" at bounding box center [784, 372] width 1568 height 744
click at [223, 359] on div "Informações do beneficiário × [PERSON_NAME] Código do beneficiário: 9000310273 …" at bounding box center [784, 372] width 1568 height 744
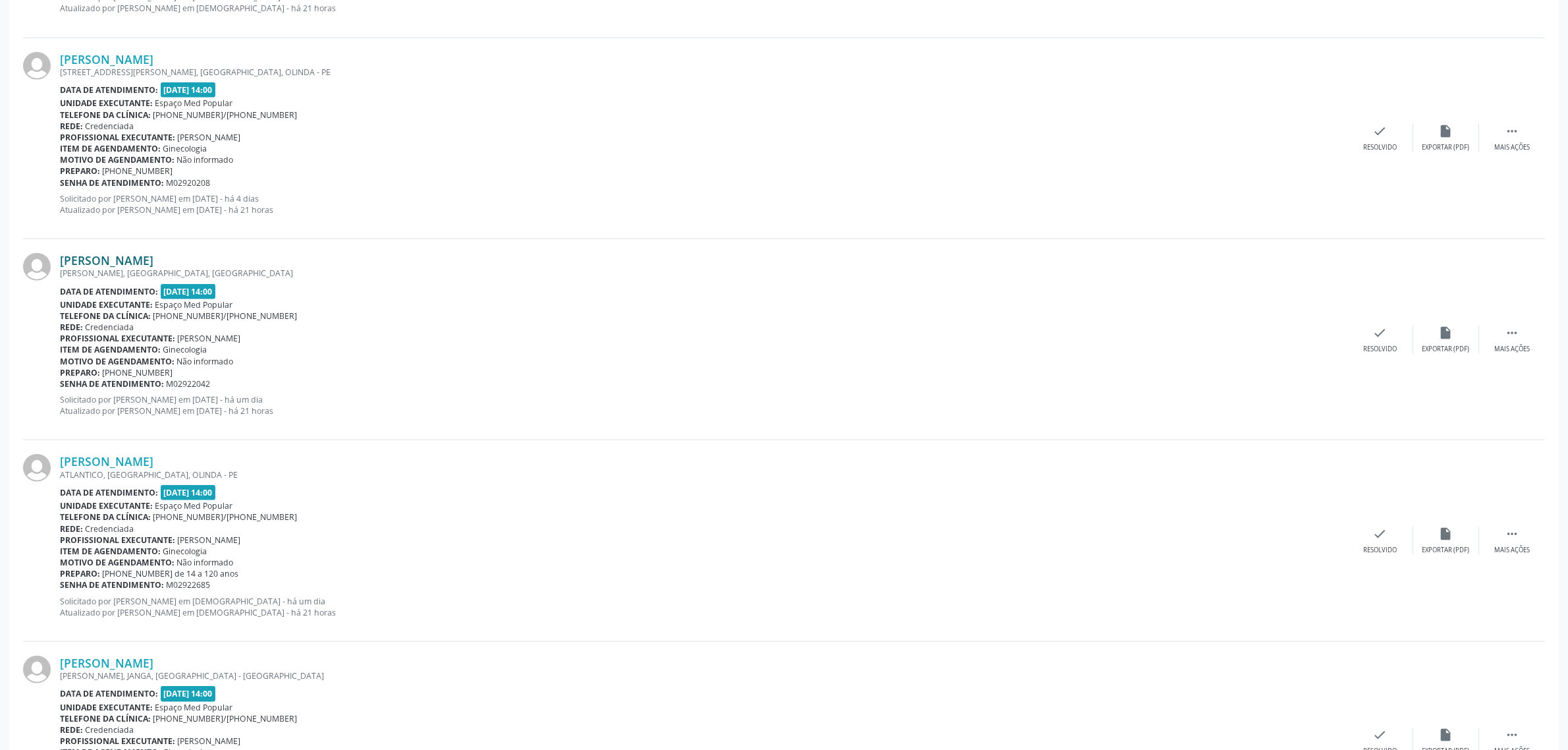
click at [122, 265] on link "[PERSON_NAME]" at bounding box center [107, 260] width 94 height 15
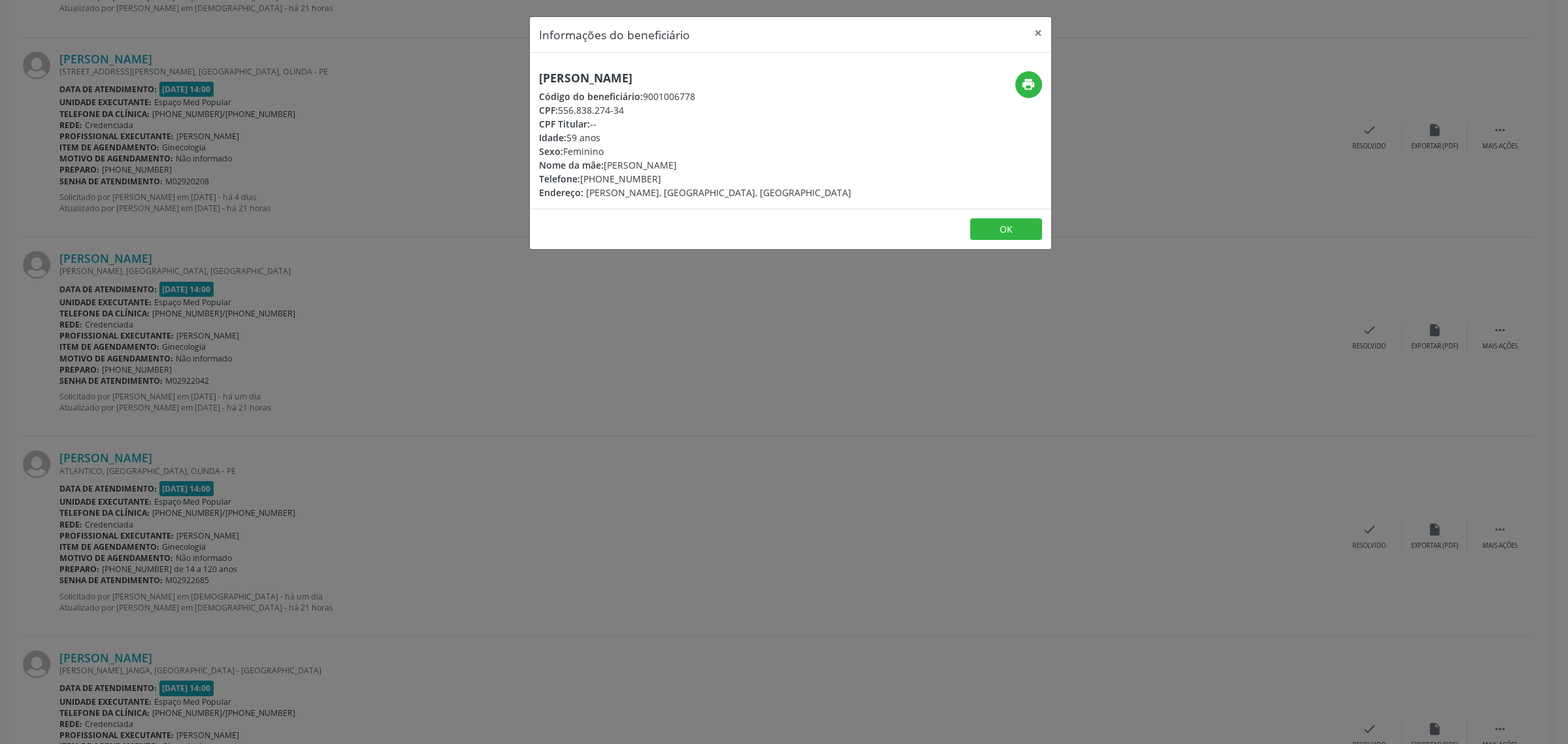
drag, startPoint x: 791, startPoint y: 74, endPoint x: 539, endPoint y: 77, distance: 252.0
click at [539, 77] on div "[PERSON_NAME] Código do beneficiário: 9001006778 CPF: 556.838.274-34 CPF Titula…" at bounding box center [703, 135] width 347 height 128
drag, startPoint x: 658, startPoint y: 175, endPoint x: 582, endPoint y: 177, distance: 76.0
click at [582, 177] on div "Telefone: [PHONE_NUMBER]" at bounding box center [695, 178] width 312 height 14
click at [503, 314] on div "Informações do beneficiário × [PERSON_NAME] Código do beneficiário: 9001006778 …" at bounding box center [784, 372] width 1568 height 744
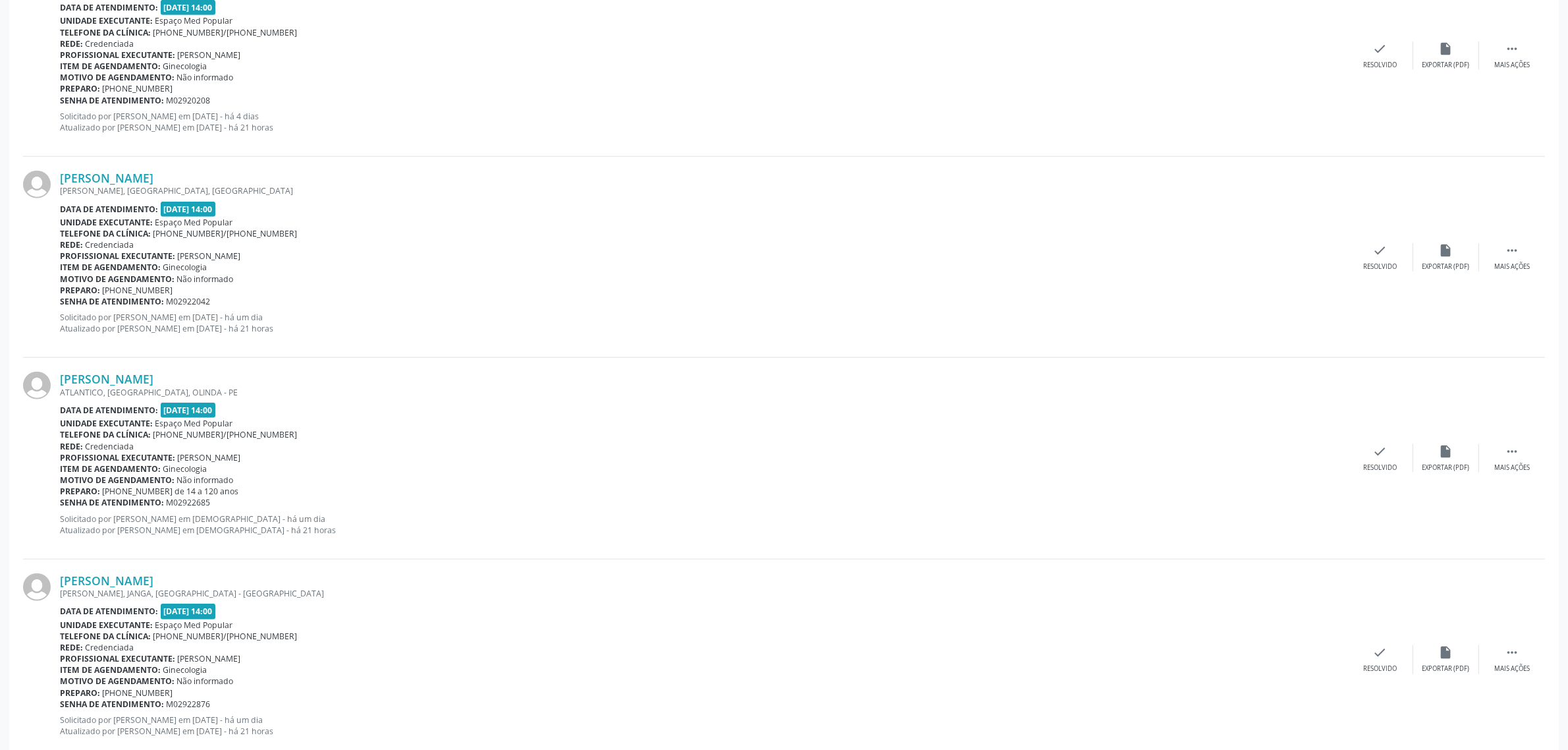
scroll to position [1718, 0]
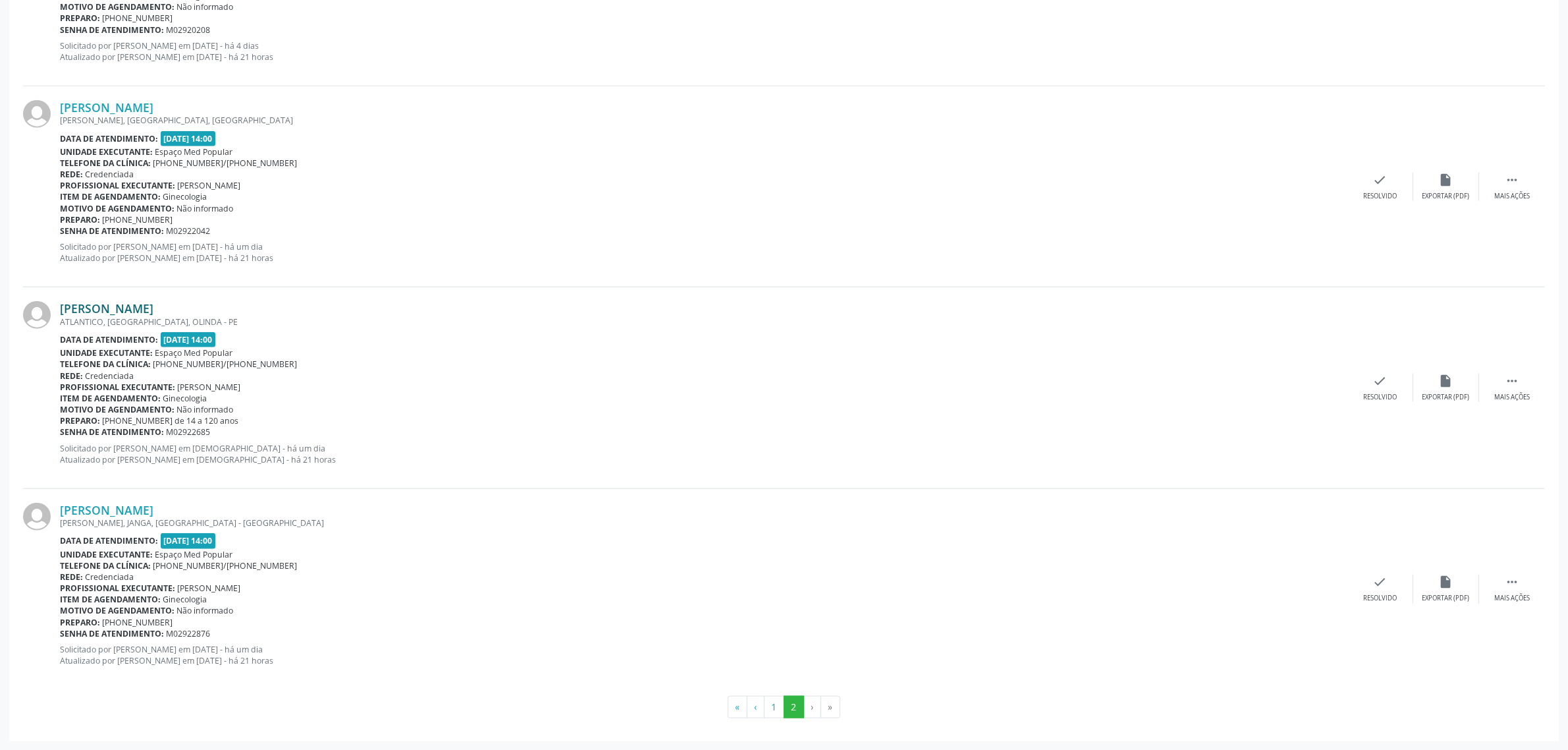
click at [94, 311] on link "[PERSON_NAME]" at bounding box center [107, 309] width 94 height 15
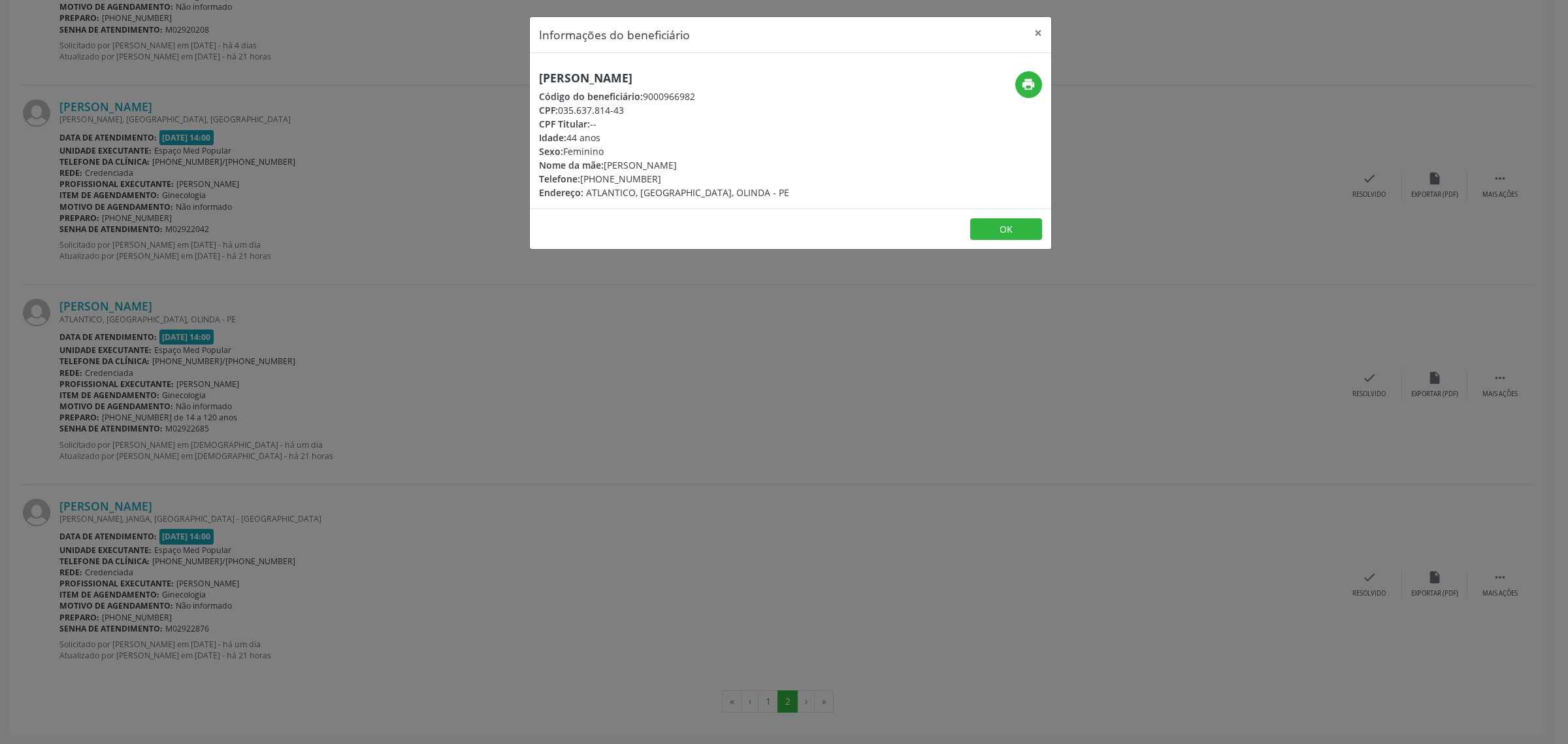
drag, startPoint x: 681, startPoint y: 76, endPoint x: 539, endPoint y: 83, distance: 142.2
click at [539, 83] on h5 "[PERSON_NAME]" at bounding box center [664, 78] width 250 height 14
drag, startPoint x: 656, startPoint y: 174, endPoint x: 582, endPoint y: 178, distance: 74.1
click at [582, 178] on div "Telefone: [PHONE_NUMBER]" at bounding box center [664, 178] width 250 height 14
click at [452, 311] on div "Informações do beneficiário × Gleyss Ferreira Pires Código do beneficiário: 900…" at bounding box center [784, 372] width 1568 height 744
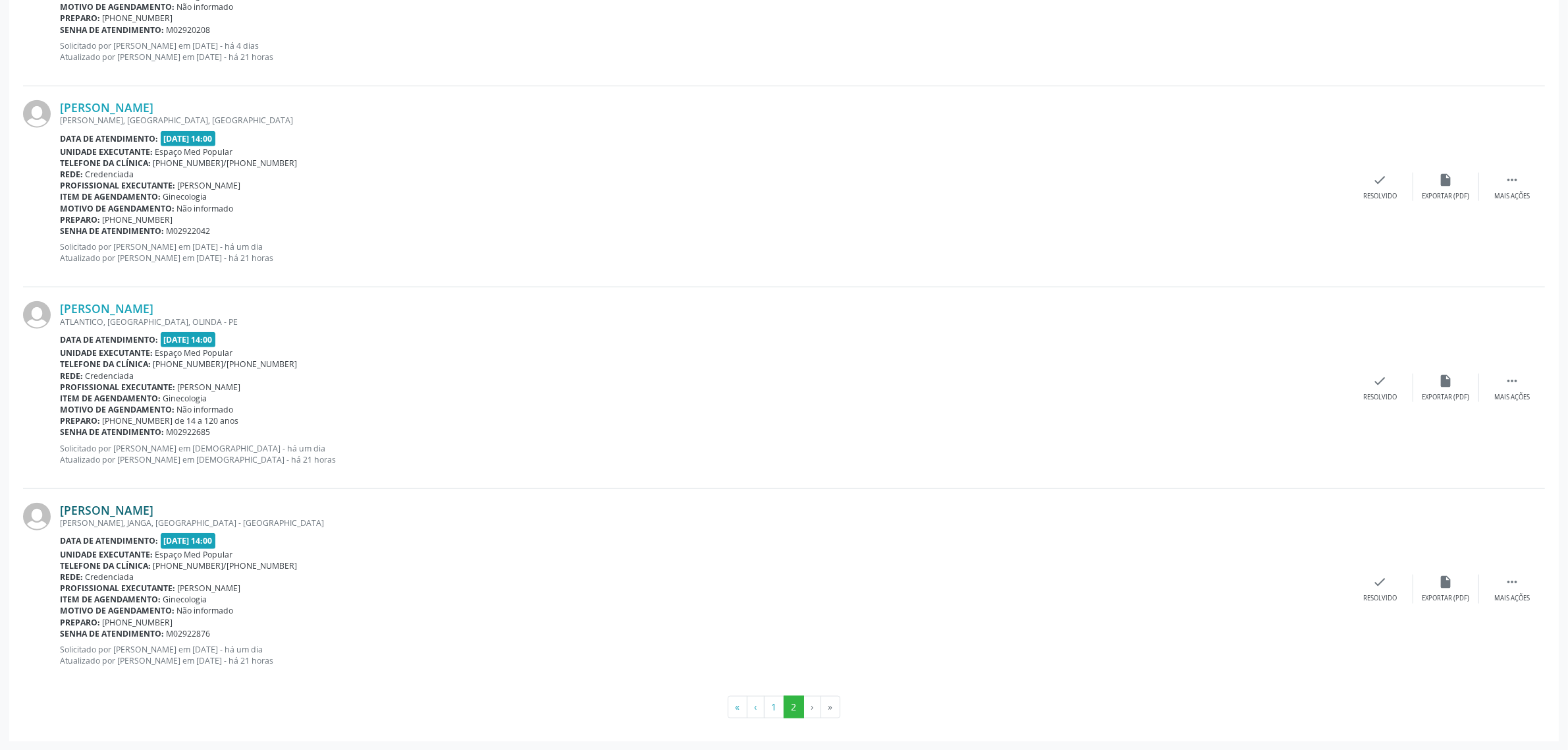
click at [139, 506] on link "[PERSON_NAME]" at bounding box center [107, 510] width 94 height 15
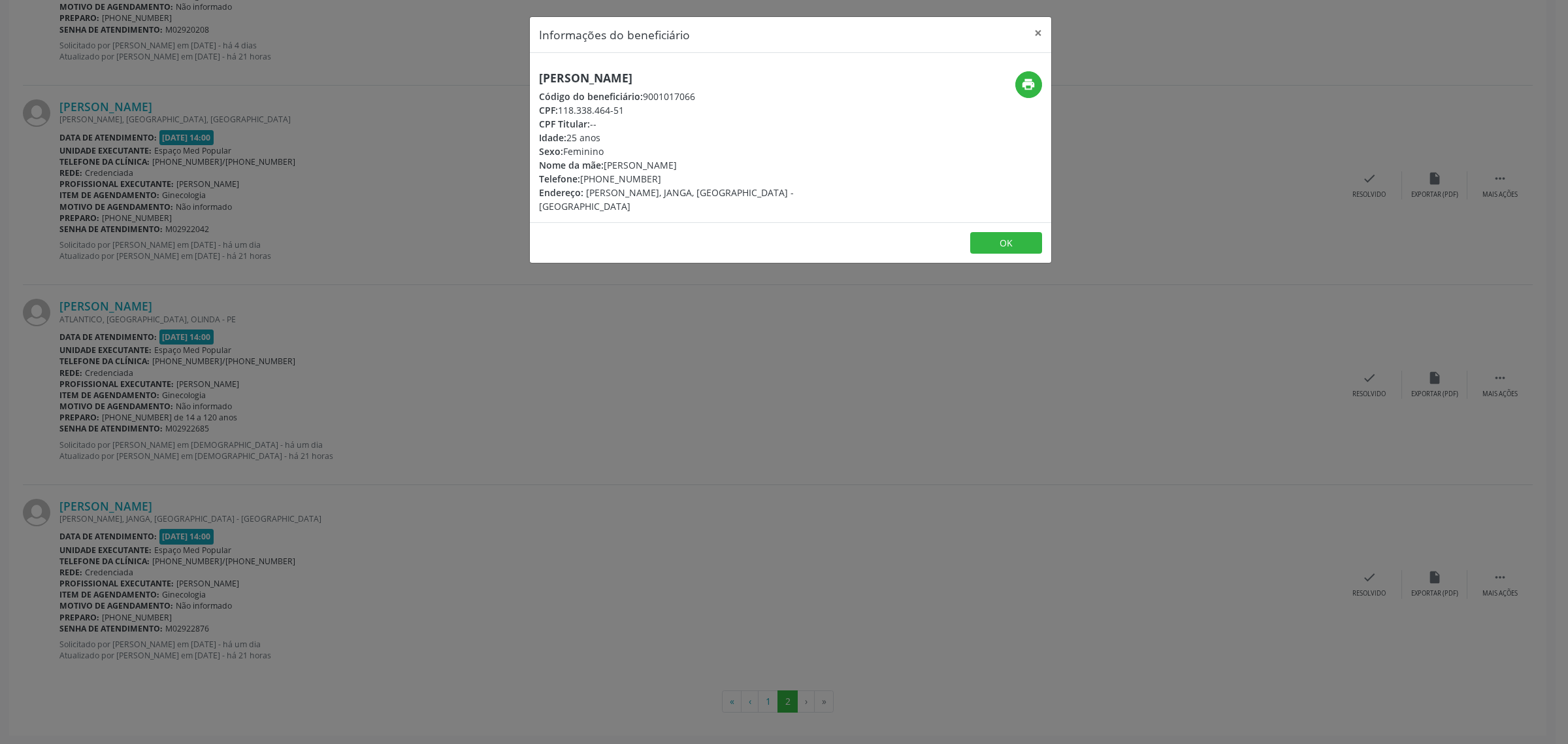
drag, startPoint x: 846, startPoint y: 72, endPoint x: 541, endPoint y: 77, distance: 305.0
click at [541, 77] on div "[PERSON_NAME] Código do beneficiário: 9001017066 CPF: 118.338.464-51 CPF Titula…" at bounding box center [703, 142] width 347 height 142
drag, startPoint x: 656, startPoint y: 177, endPoint x: 583, endPoint y: 183, distance: 73.2
click at [583, 183] on div "Telefone: [PHONE_NUMBER]" at bounding box center [704, 178] width 329 height 14
click at [664, 367] on div "Informações do beneficiário × [PERSON_NAME] Código do beneficiário: 9001017066 …" at bounding box center [784, 372] width 1568 height 744
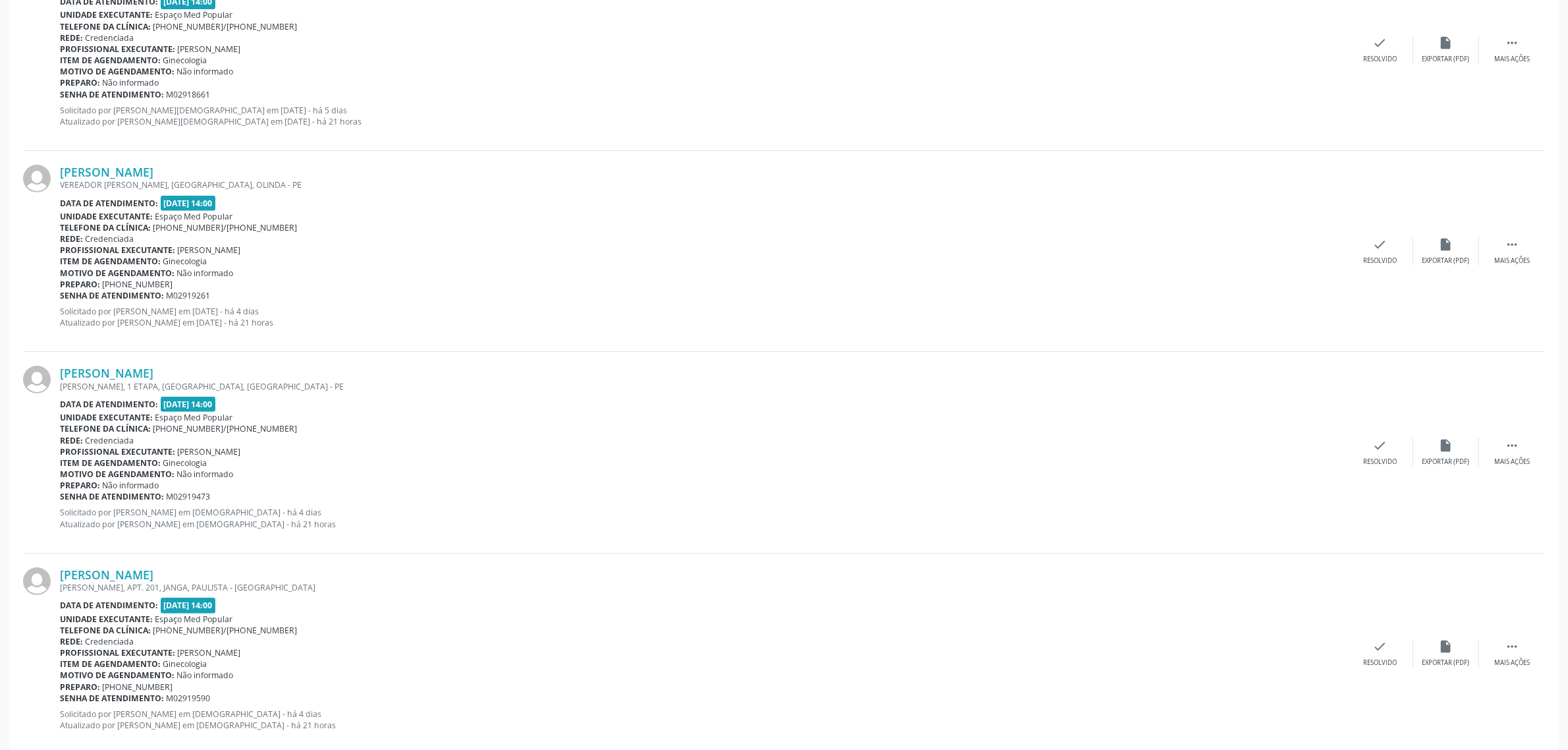
scroll to position [0, 0]
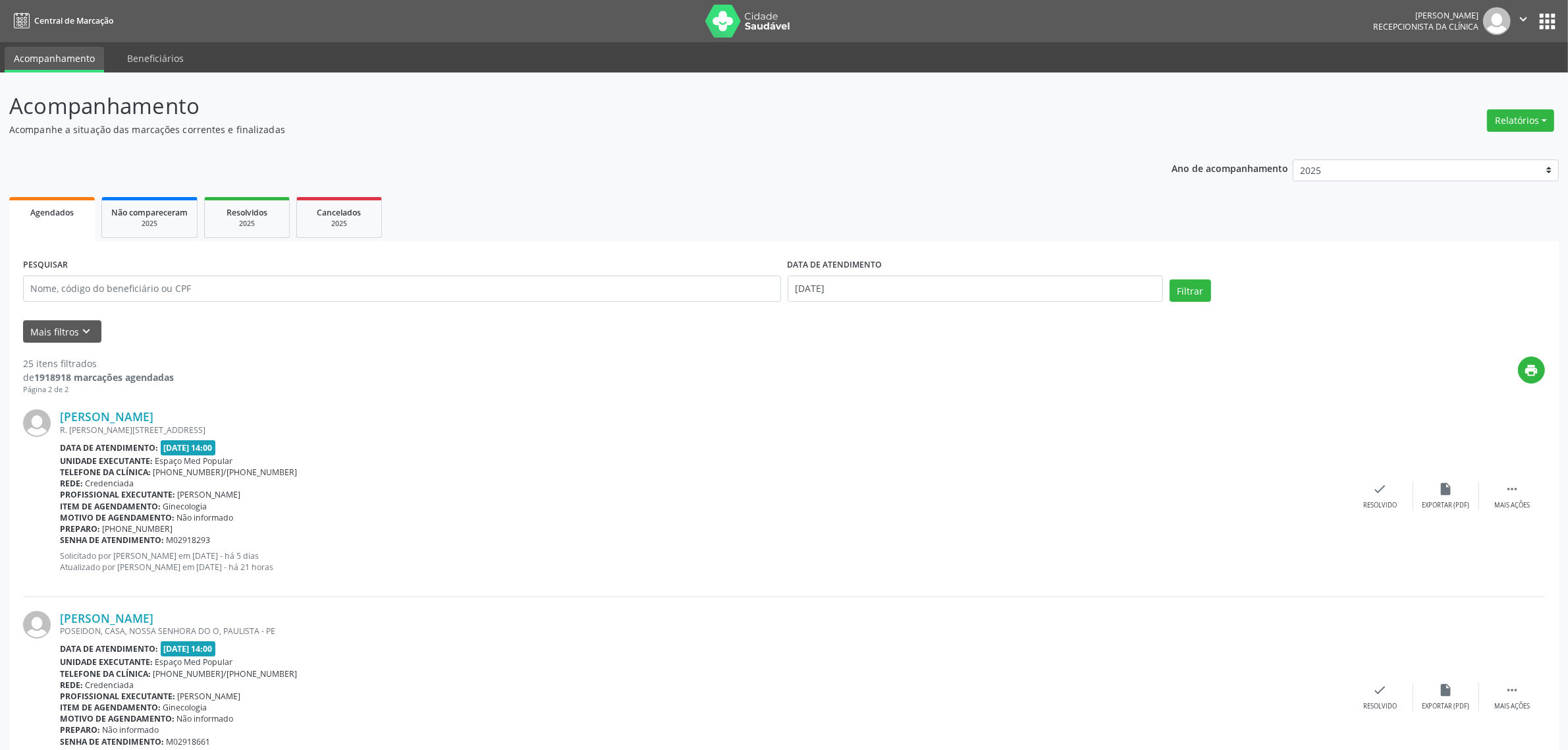
click at [215, 336] on div "Mais filtros keyboard_arrow_down" at bounding box center [784, 332] width 1529 height 23
click at [956, 287] on input "[DATE]" at bounding box center [976, 289] width 375 height 26
click at [858, 386] on span "9" at bounding box center [860, 383] width 26 height 26
type input "09/09/2025"
click at [858, 386] on span "9" at bounding box center [860, 383] width 26 height 26
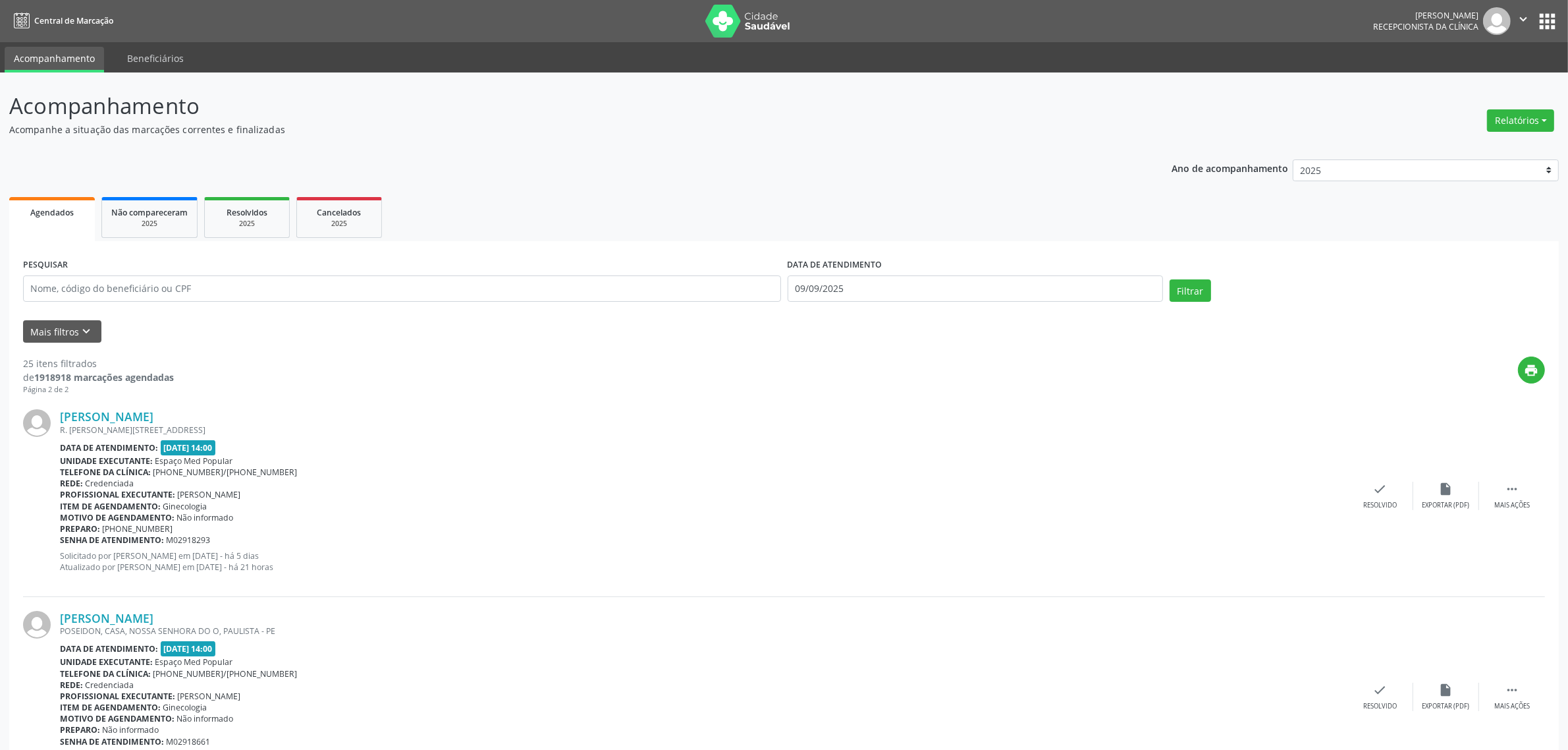
click at [1168, 290] on div "Filtrar" at bounding box center [1358, 295] width 382 height 31
click at [1194, 295] on button "Filtrar" at bounding box center [1191, 291] width 42 height 23
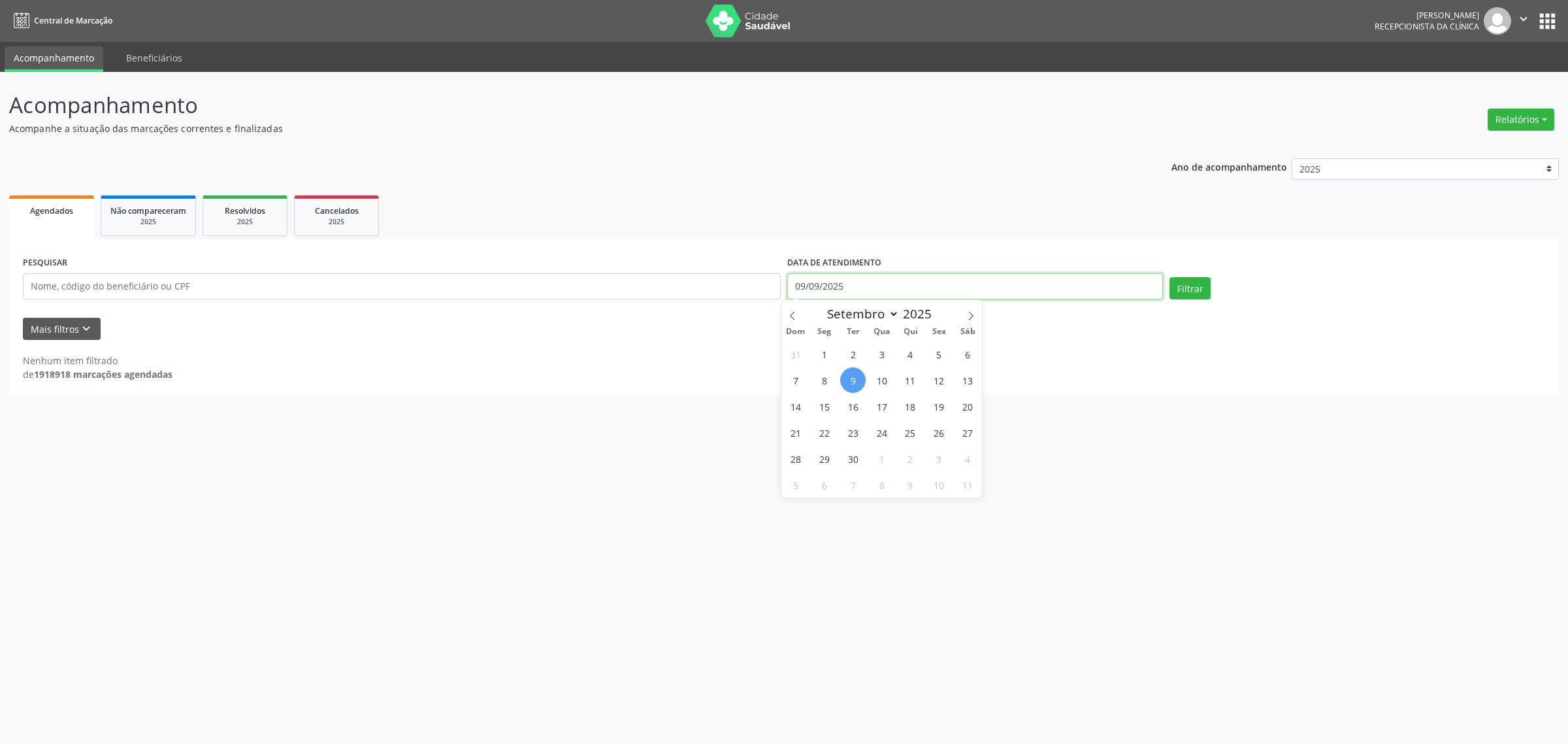
click at [837, 281] on input "09/09/2025" at bounding box center [975, 286] width 376 height 26
click at [822, 377] on span "8" at bounding box center [824, 380] width 26 height 26
type input "[DATE]"
click at [822, 377] on span "8" at bounding box center [824, 380] width 26 height 26
click at [1203, 289] on button "Filtrar" at bounding box center [1190, 289] width 41 height 22
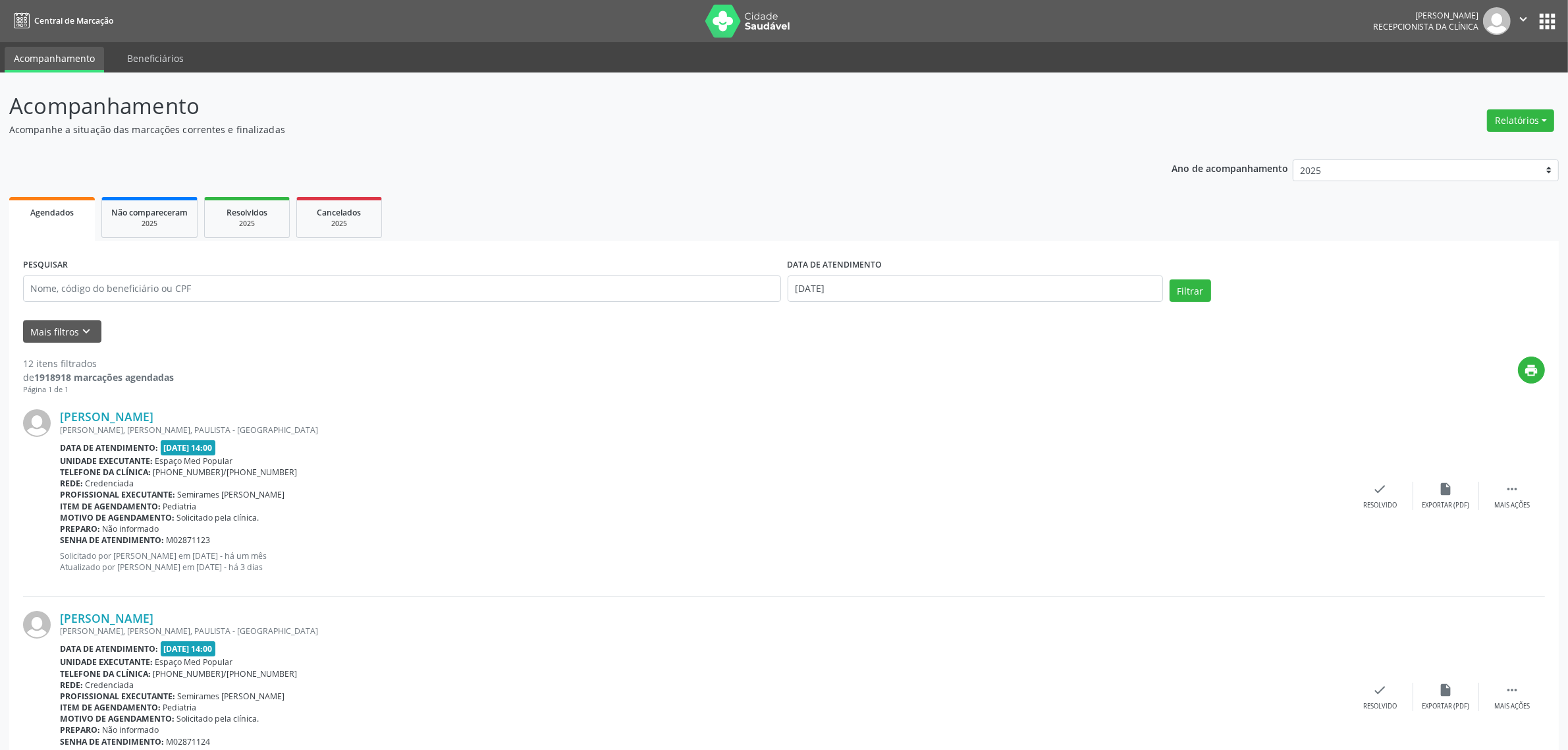
click at [1194, 294] on button "Filtrar" at bounding box center [1191, 291] width 42 height 23
click at [1518, 501] on div "Mais ações" at bounding box center [1512, 505] width 36 height 10
click at [1184, 376] on div "print" at bounding box center [859, 375] width 1372 height 39
